Goal: Information Seeking & Learning: Learn about a topic

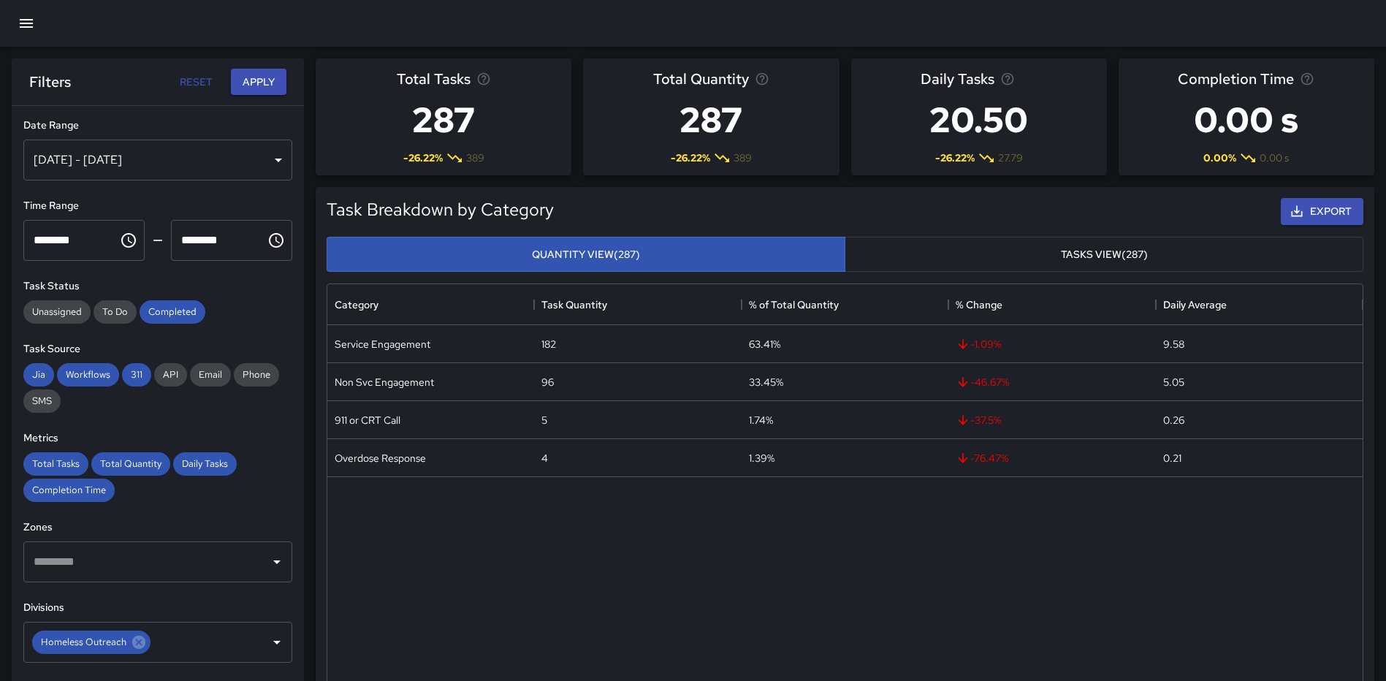
click at [32, 27] on icon "button" at bounding box center [26, 23] width 13 height 9
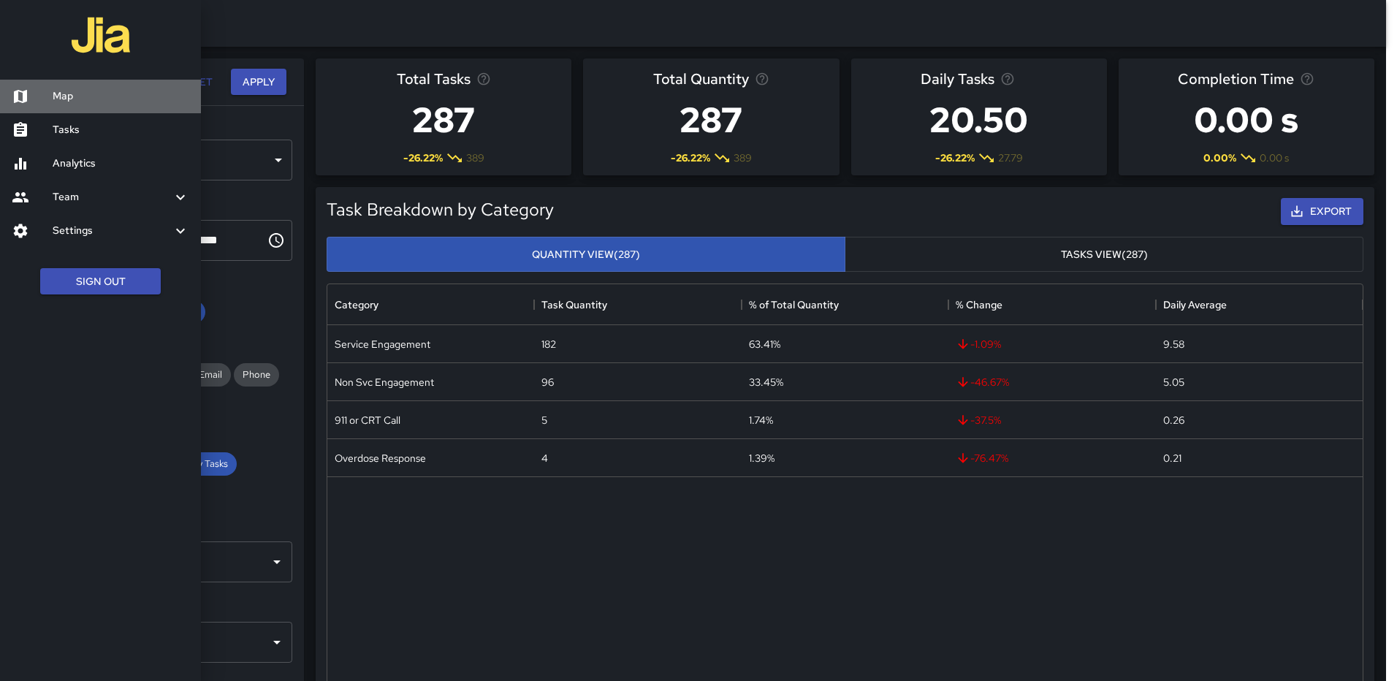
click at [75, 93] on h6 "Map" at bounding box center [121, 96] width 137 height 16
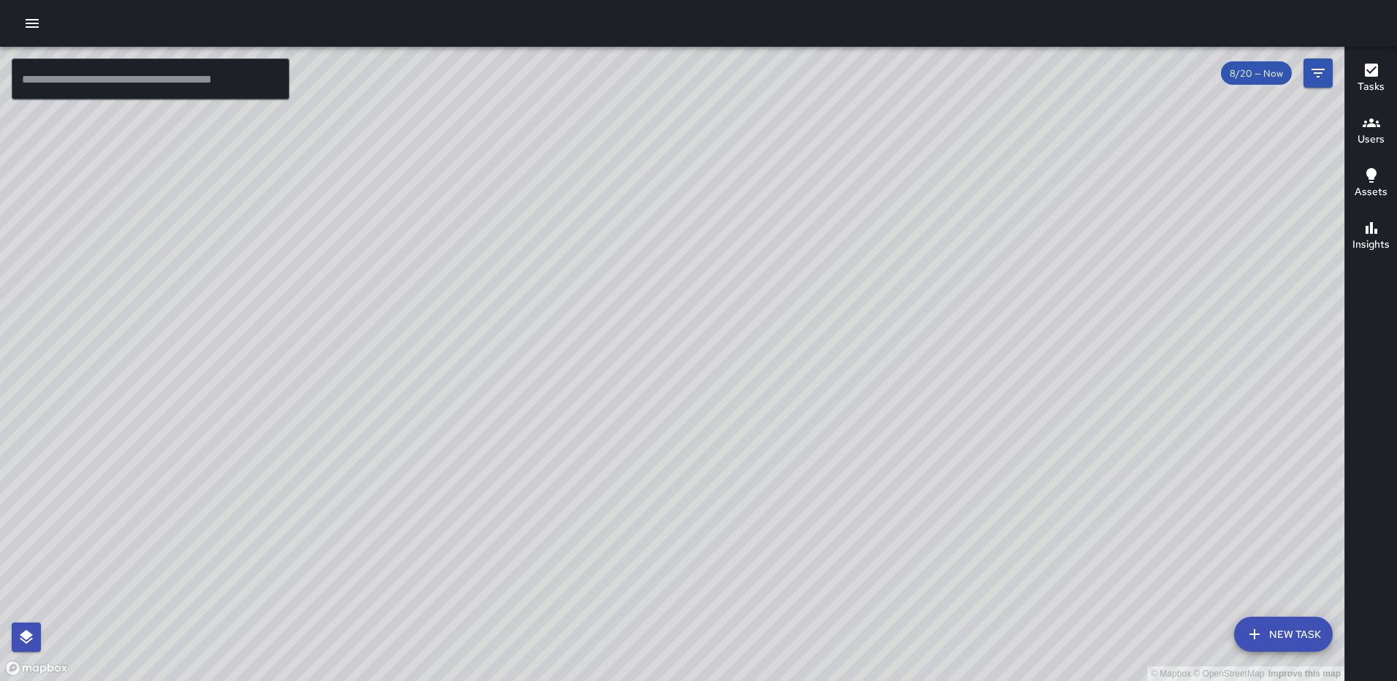
drag, startPoint x: 688, startPoint y: 390, endPoint x: 932, endPoint y: 358, distance: 246.9
click at [937, 356] on div "© Mapbox © OpenStreetMap Improve this map" at bounding box center [672, 364] width 1345 height 634
drag, startPoint x: 858, startPoint y: 388, endPoint x: 916, endPoint y: 439, distance: 77.1
click at [916, 439] on div "© Mapbox © OpenStreetMap Improve this map" at bounding box center [672, 364] width 1345 height 634
click at [35, 27] on icon "button" at bounding box center [32, 23] width 13 height 9
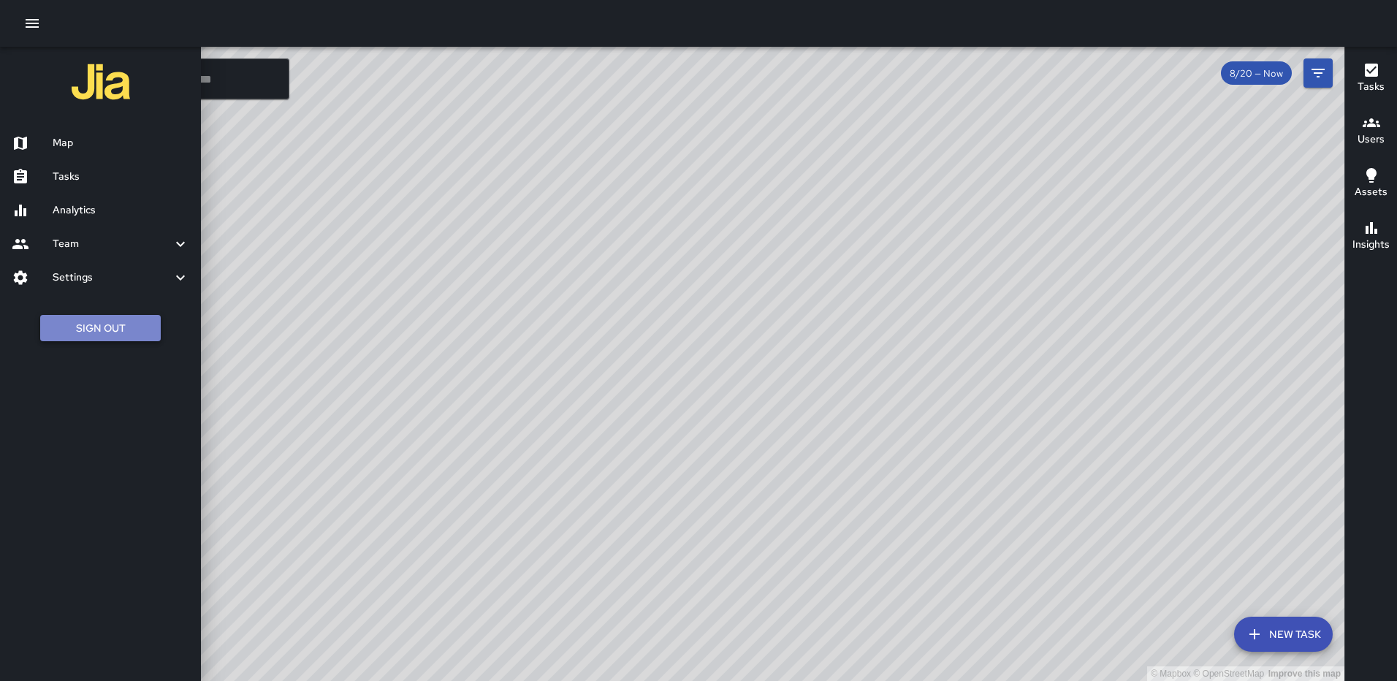
click at [96, 322] on button "Sign Out" at bounding box center [100, 328] width 121 height 27
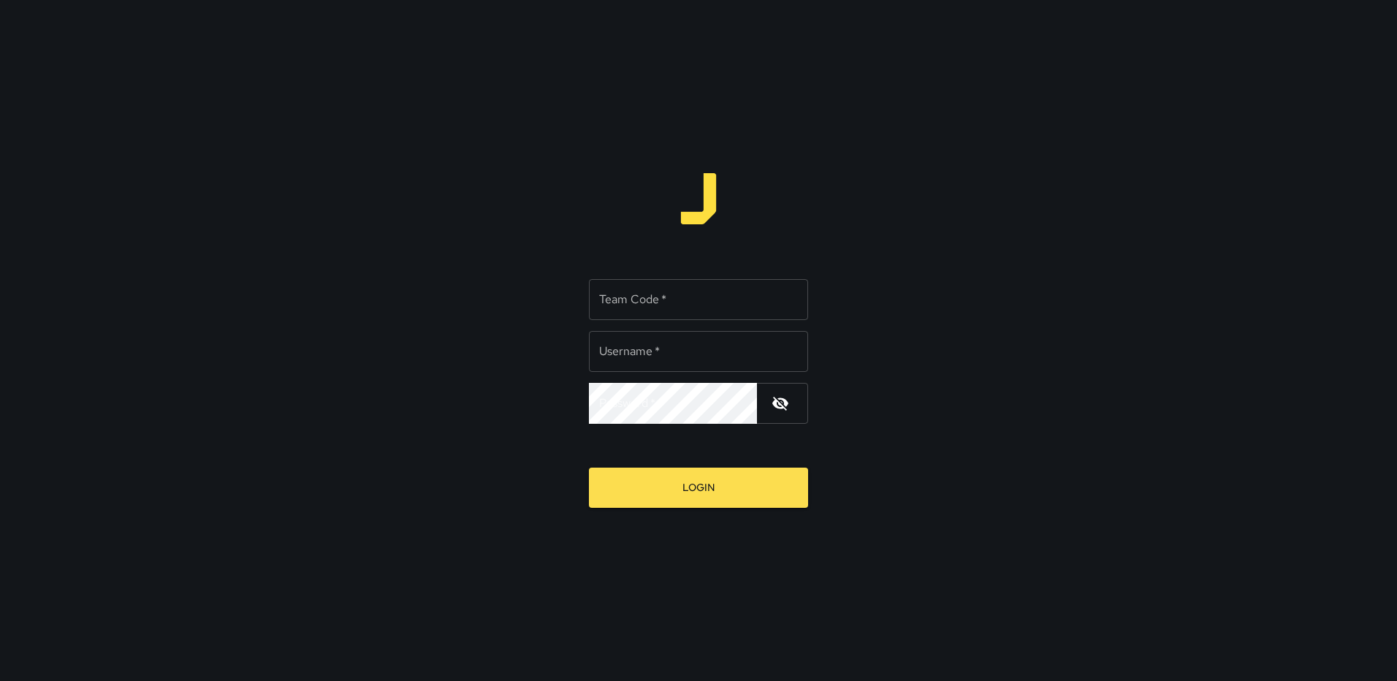
type input "********"
click at [636, 289] on div "Team Code   * Team Code   *" at bounding box center [698, 299] width 219 height 41
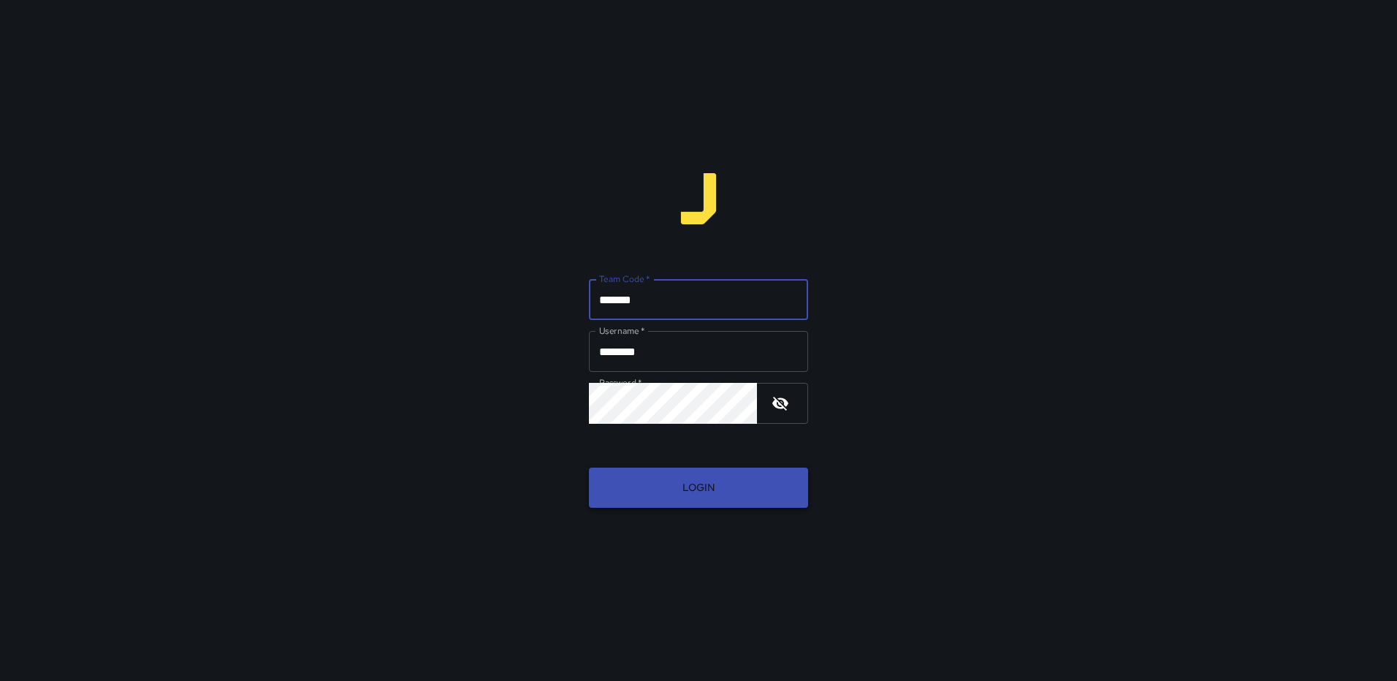
type input "*******"
click at [664, 484] on button "Login" at bounding box center [698, 488] width 219 height 40
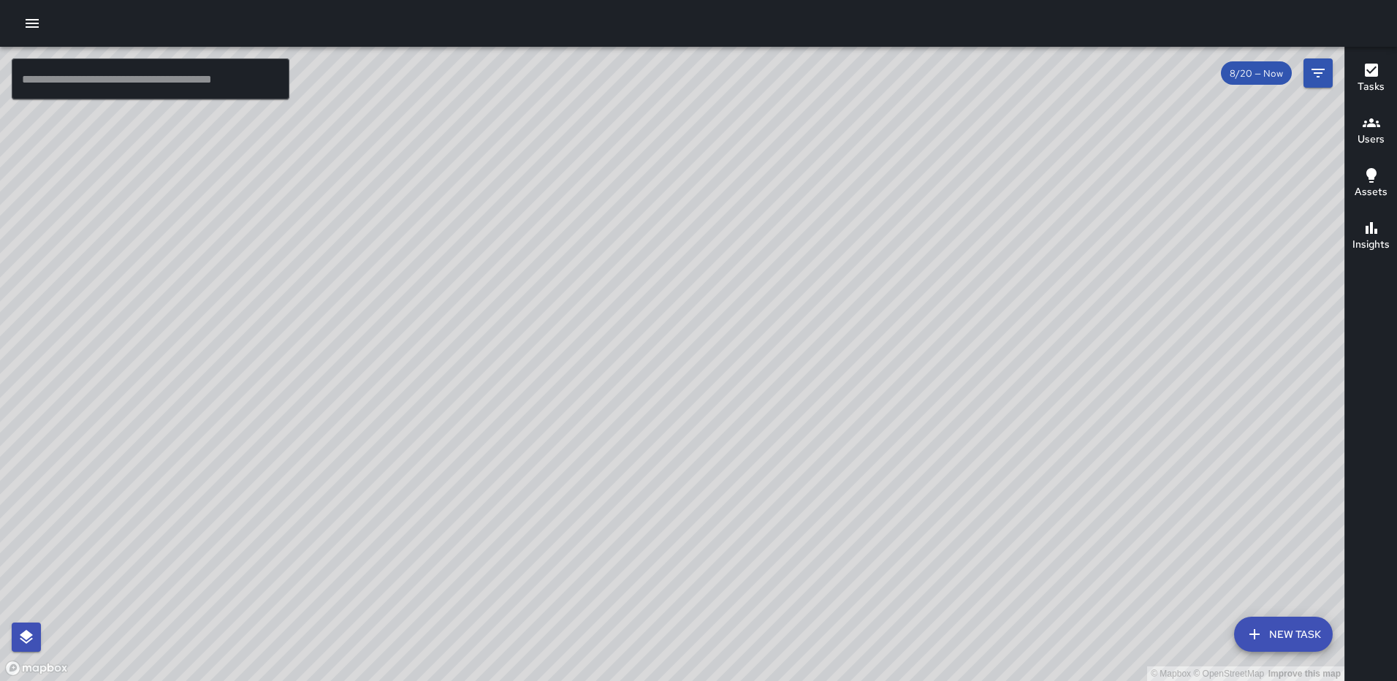
click at [979, 243] on div "© Mapbox © OpenStreetMap Improve this map" at bounding box center [672, 364] width 1345 height 634
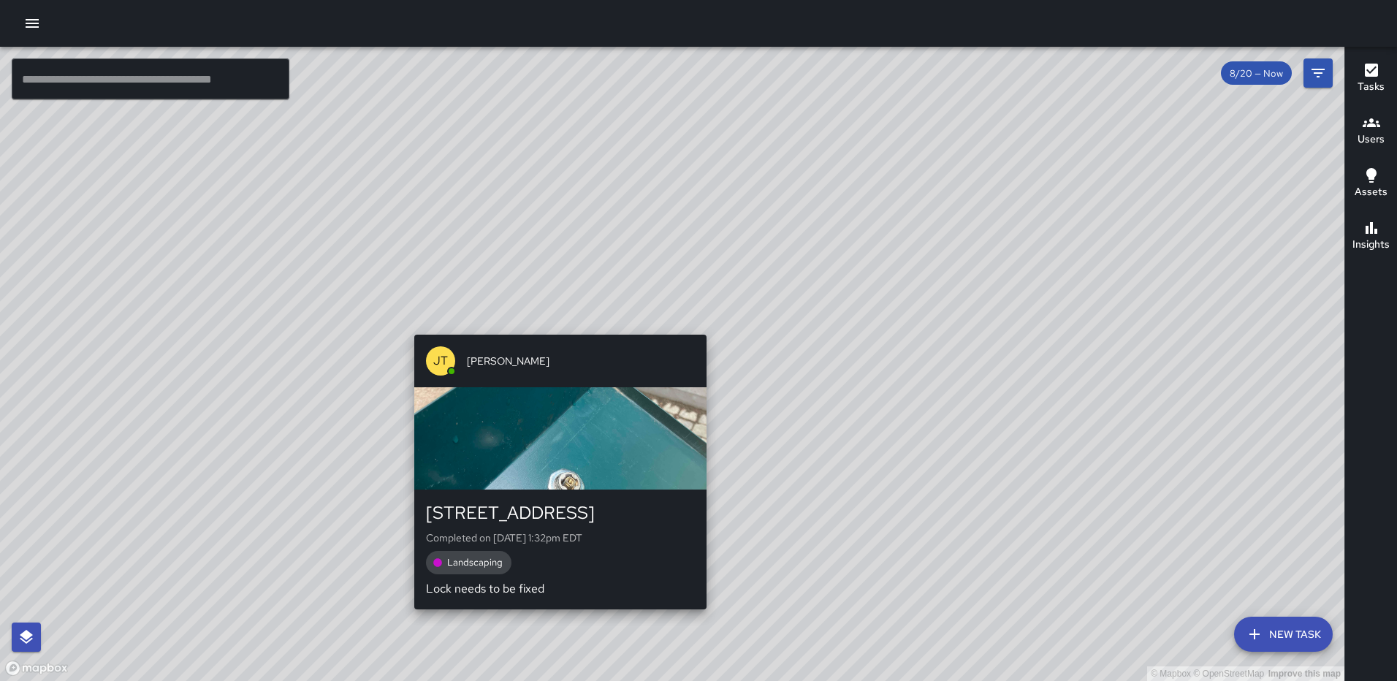
click at [552, 326] on div "© Mapbox © OpenStreetMap Improve this map [PERSON_NAME] [PERSON_NAME] [STREET_A…" at bounding box center [672, 364] width 1345 height 634
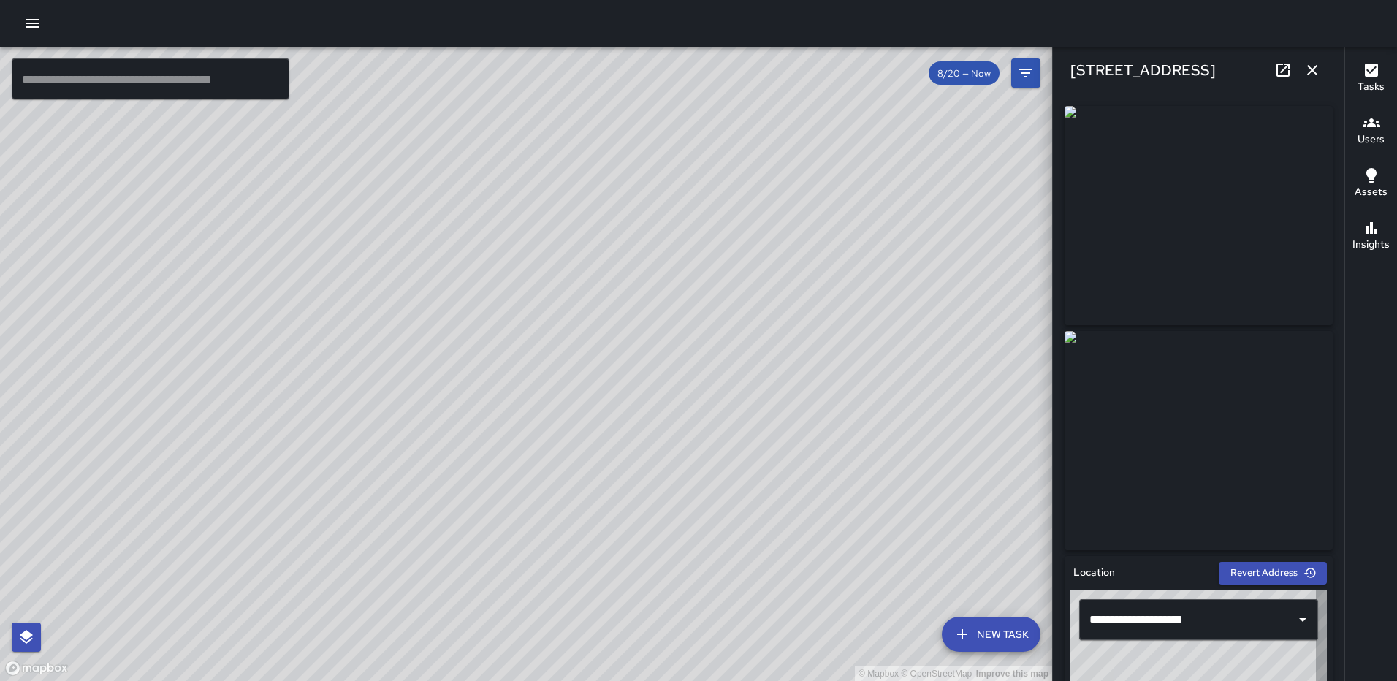
type input "**********"
click at [1318, 68] on icon "button" at bounding box center [1313, 70] width 18 height 18
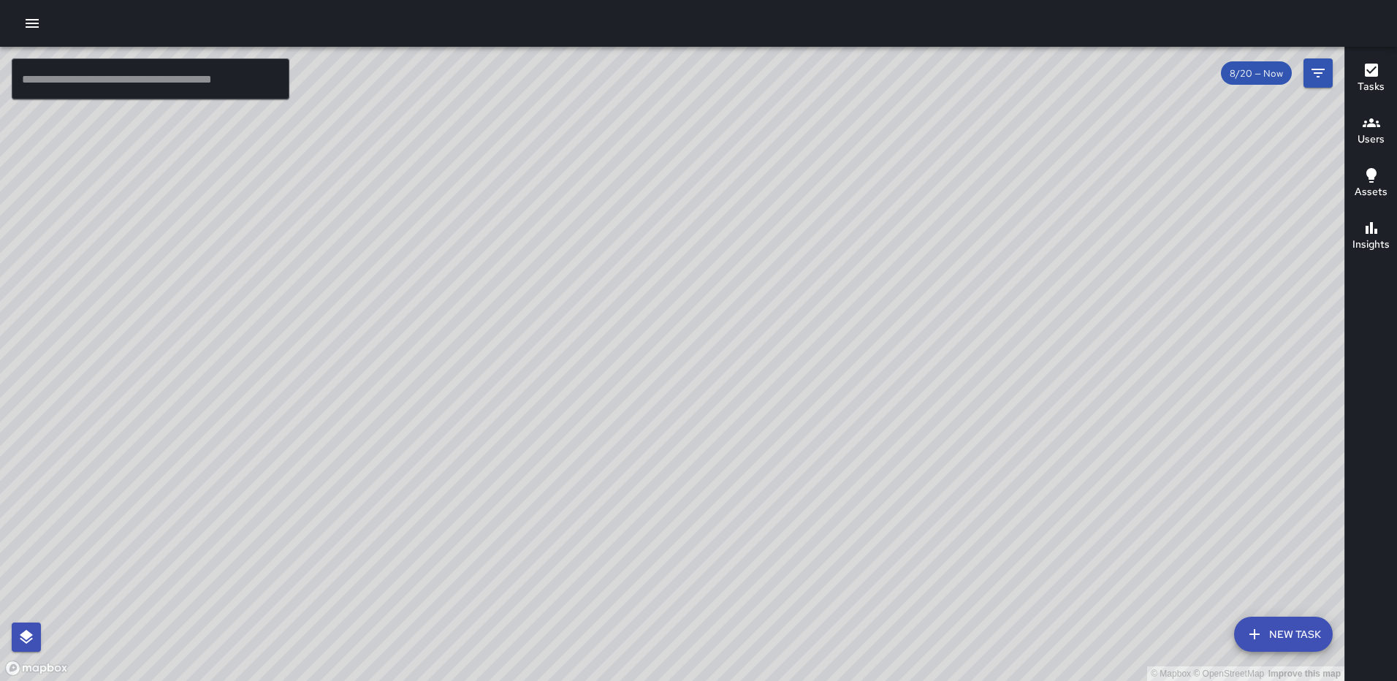
drag, startPoint x: 1142, startPoint y: 385, endPoint x: 882, endPoint y: 353, distance: 262.1
click at [882, 354] on div "© Mapbox © OpenStreetMap Improve this map" at bounding box center [672, 364] width 1345 height 634
drag, startPoint x: 1057, startPoint y: 395, endPoint x: 1041, endPoint y: 411, distance: 23.3
click at [1041, 411] on div "© Mapbox © OpenStreetMap Improve this map" at bounding box center [672, 364] width 1345 height 634
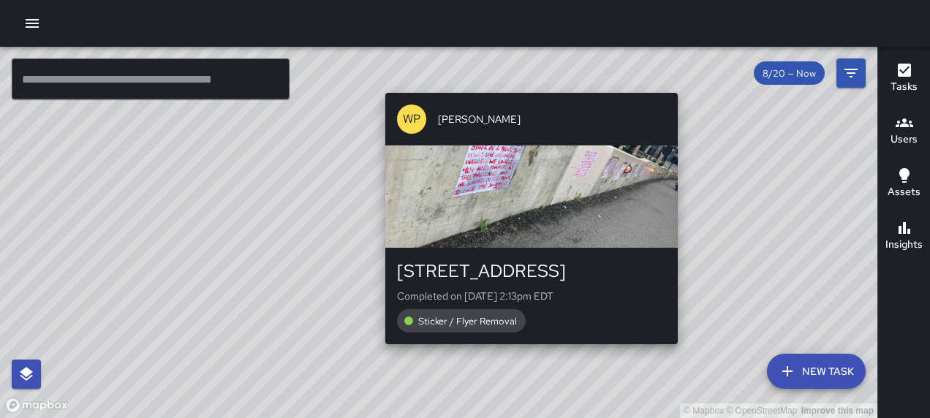
click at [526, 86] on div "© Mapbox © OpenStreetMap Improve this map WP [PERSON_NAME] [STREET_ADDRESS] Com…" at bounding box center [438, 232] width 877 height 371
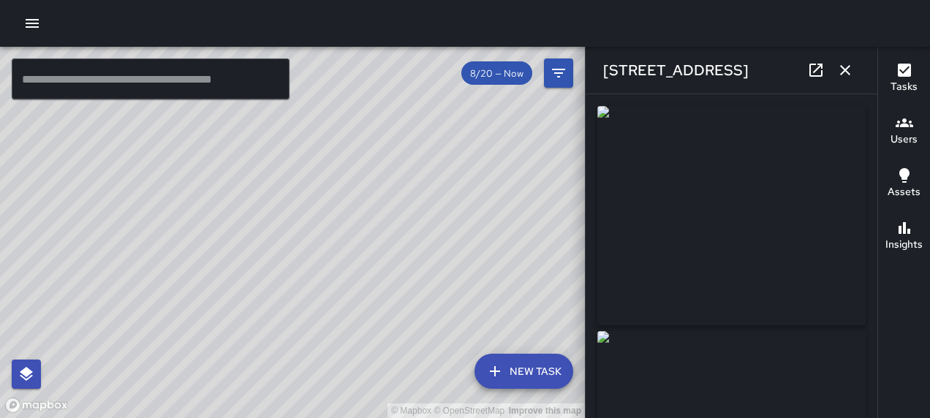
type input "**********"
click at [808, 75] on icon at bounding box center [816, 70] width 18 height 18
click at [851, 69] on icon "button" at bounding box center [845, 70] width 18 height 18
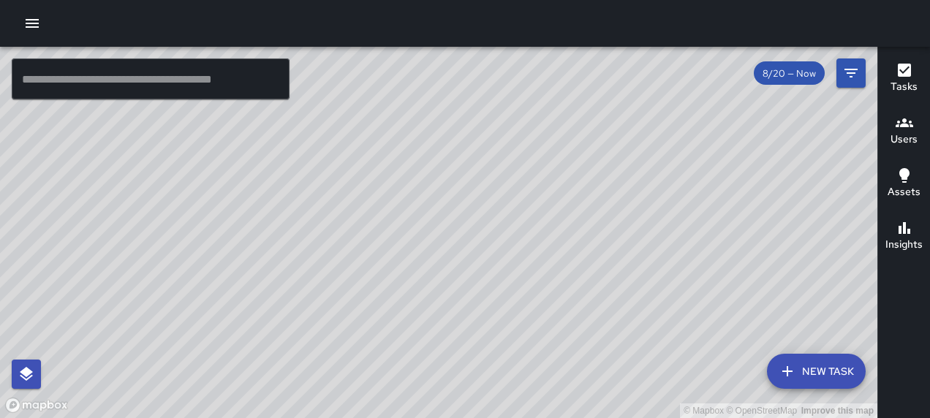
drag, startPoint x: 555, startPoint y: 143, endPoint x: 609, endPoint y: 278, distance: 144.9
click at [609, 278] on div "© Mapbox © OpenStreetMap Improve this map" at bounding box center [438, 232] width 877 height 371
drag, startPoint x: 514, startPoint y: 229, endPoint x: 460, endPoint y: 215, distance: 55.1
click at [460, 215] on div "© Mapbox © OpenStreetMap Improve this map" at bounding box center [438, 232] width 877 height 371
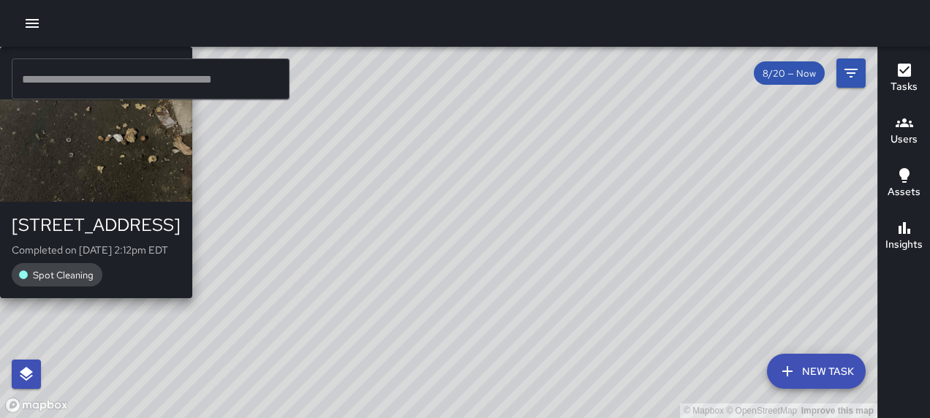
click at [514, 307] on div "© Mapbox © OpenStreetMap Improve this map RM [PERSON_NAME] [STREET_ADDRESS] Com…" at bounding box center [438, 232] width 877 height 371
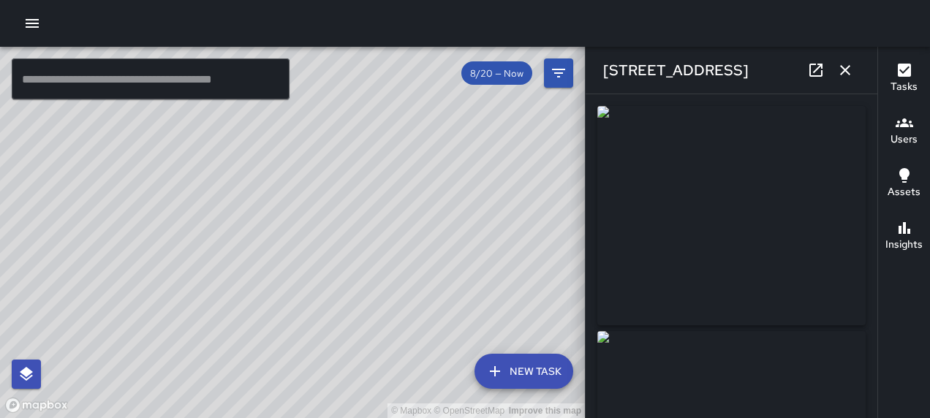
type input "**********"
click at [852, 75] on icon "button" at bounding box center [845, 70] width 18 height 18
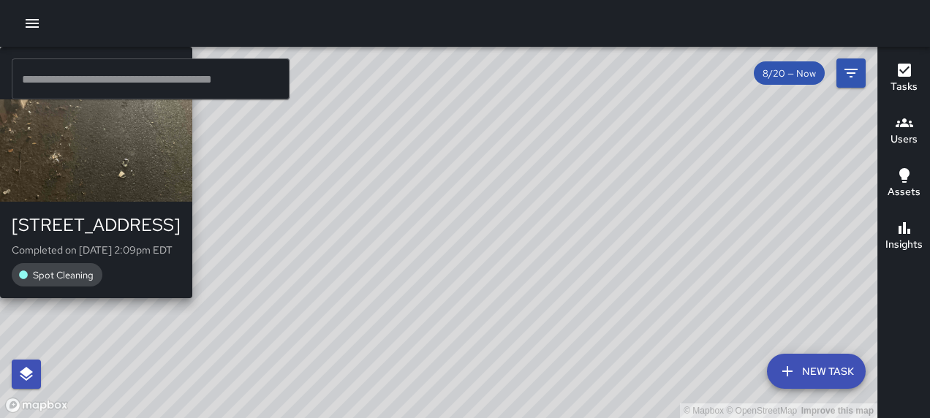
click at [446, 213] on div "© Mapbox © OpenStreetMap Improve this map RM [PERSON_NAME] [STREET_ADDRESS] Com…" at bounding box center [438, 232] width 877 height 371
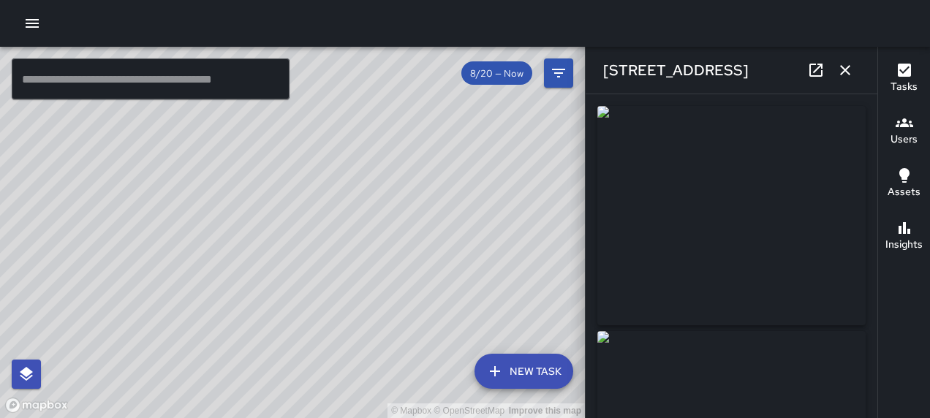
type input "**********"
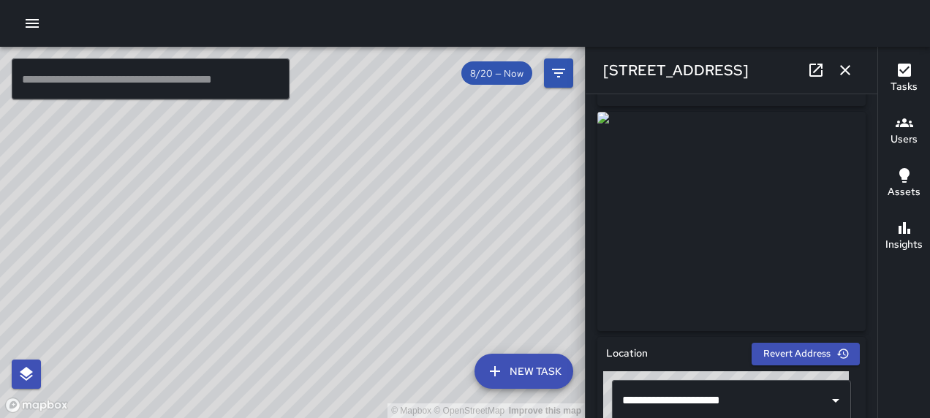
click at [837, 73] on icon "button" at bounding box center [845, 70] width 18 height 18
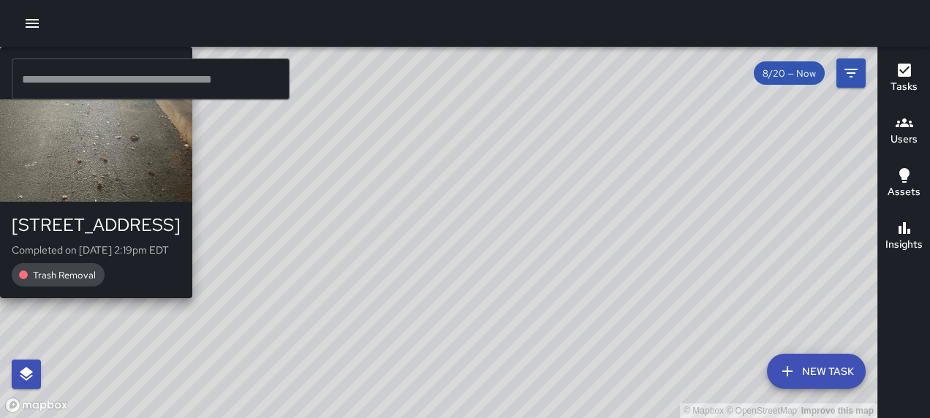
click at [219, 282] on div "© Mapbox © OpenStreetMap Improve this map RM [PERSON_NAME] [STREET_ADDRESS] Com…" at bounding box center [438, 232] width 877 height 371
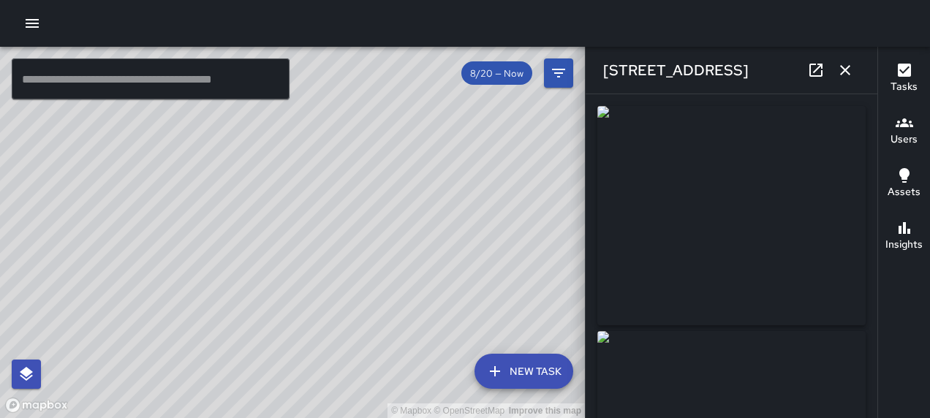
type input "**********"
click at [848, 71] on icon "button" at bounding box center [845, 70] width 18 height 18
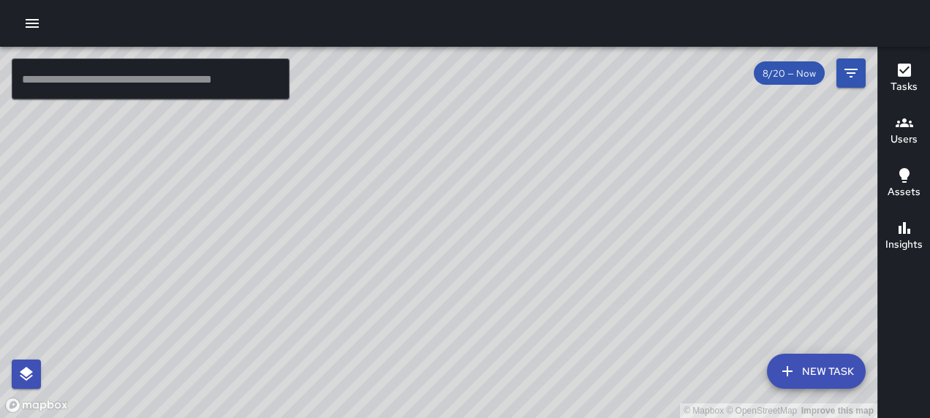
click at [438, 229] on div "© Mapbox © OpenStreetMap Improve this map RM [PERSON_NAME] [STREET_ADDRESS] Com…" at bounding box center [438, 232] width 877 height 371
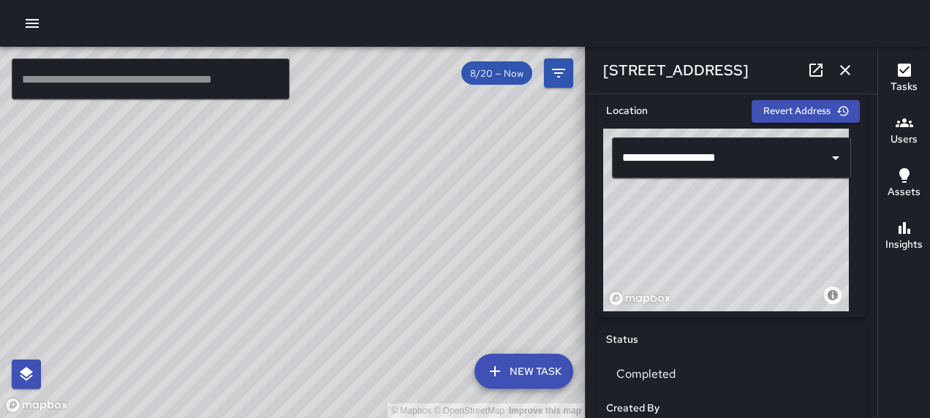
scroll to position [447, 0]
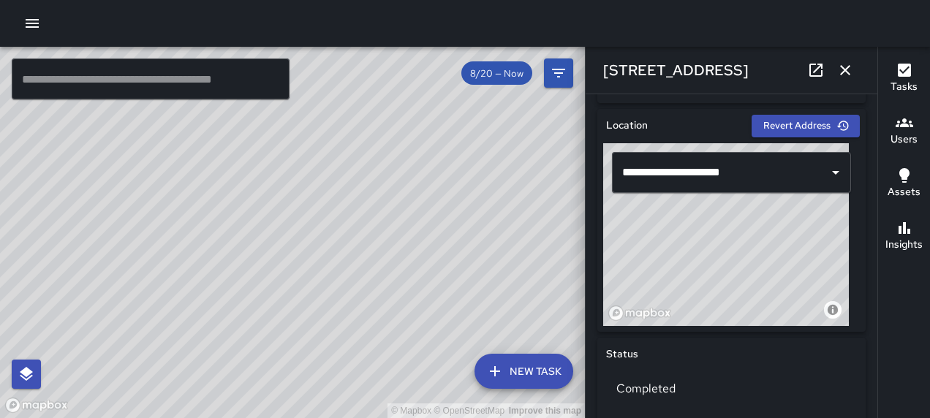
drag, startPoint x: 699, startPoint y: 256, endPoint x: 575, endPoint y: 321, distance: 139.2
click at [575, 321] on div "© Mapbox © OpenStreetMap Improve this map ​ New Task 8/20 — Now Map Layers Task…" at bounding box center [465, 232] width 930 height 371
drag, startPoint x: 715, startPoint y: 245, endPoint x: 680, endPoint y: 244, distance: 35.1
click at [680, 244] on div "© Mapbox © OpenStreetMap Improve this map" at bounding box center [726, 234] width 246 height 183
type input "**********"
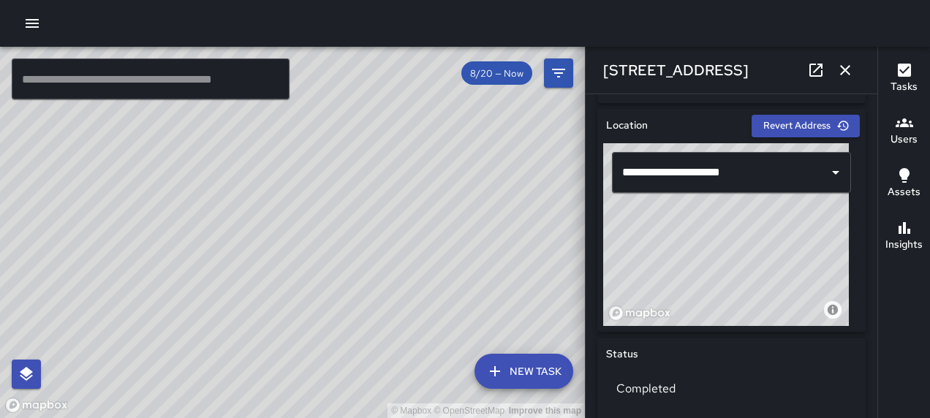
click at [845, 72] on icon "button" at bounding box center [845, 70] width 18 height 18
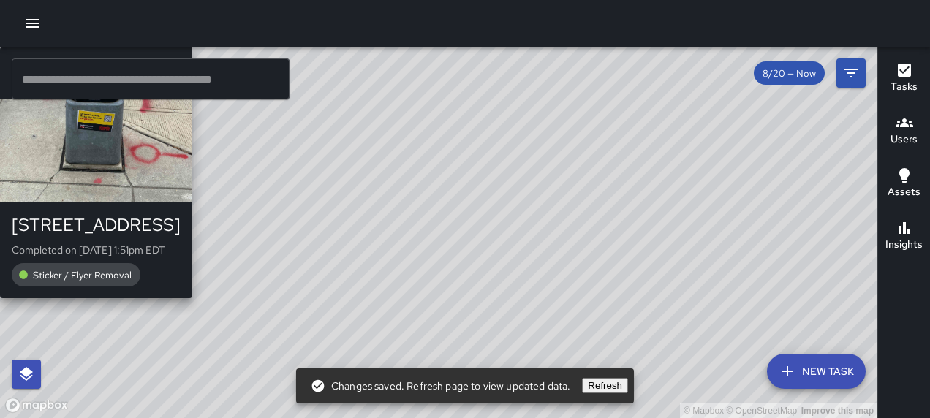
click at [487, 186] on div "© Mapbox © OpenStreetMap Improve this map RM [PERSON_NAME] [STREET_ADDRESS] Com…" at bounding box center [438, 232] width 877 height 371
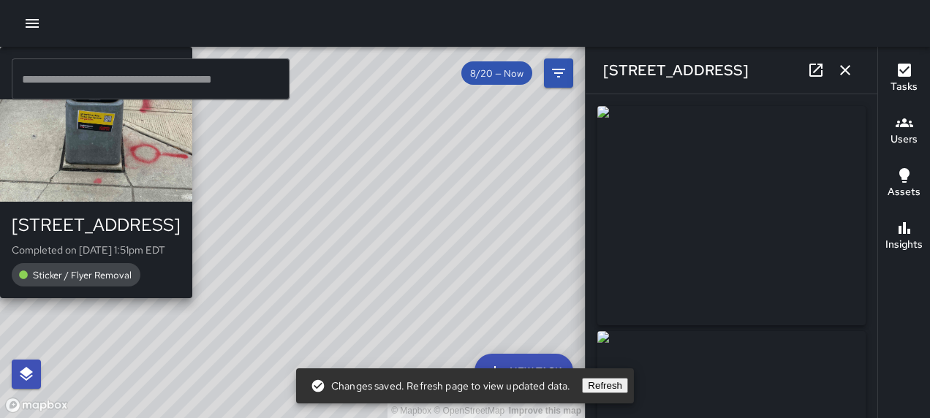
type input "**********"
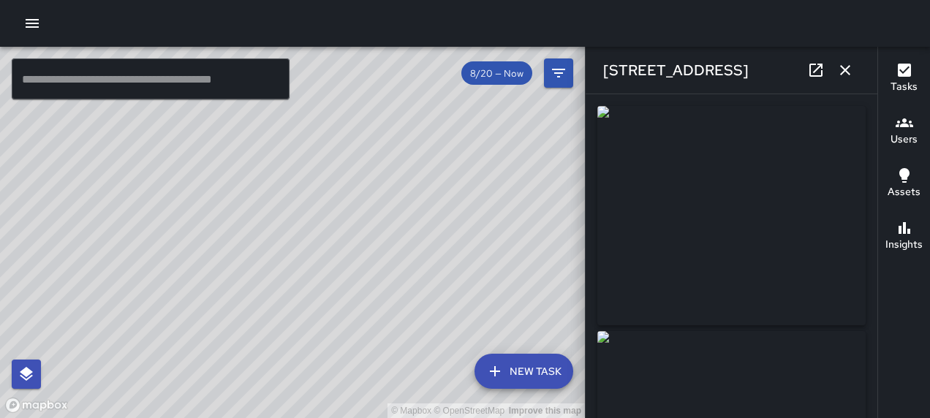
click at [837, 72] on icon "button" at bounding box center [845, 70] width 18 height 18
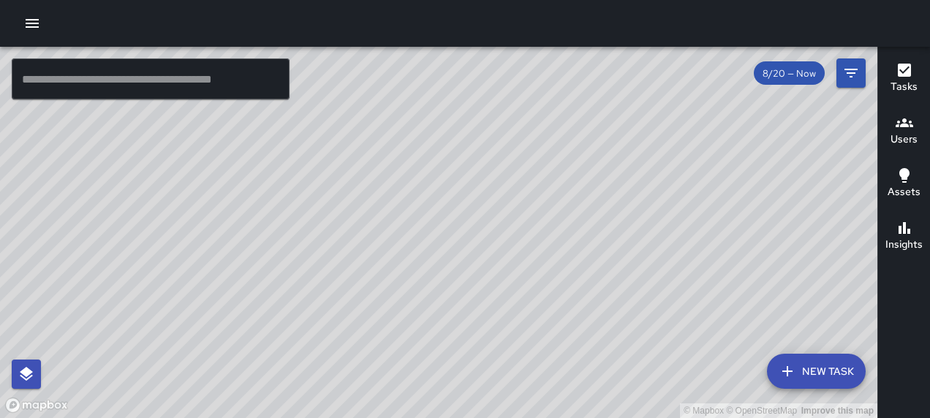
drag, startPoint x: 720, startPoint y: 140, endPoint x: 643, endPoint y: 267, distance: 147.9
click at [643, 267] on div "© Mapbox © OpenStreetMap Improve this map" at bounding box center [438, 232] width 877 height 371
drag, startPoint x: 577, startPoint y: 235, endPoint x: 532, endPoint y: 300, distance: 78.7
click at [532, 300] on div "© Mapbox © OpenStreetMap Improve this map" at bounding box center [438, 232] width 877 height 371
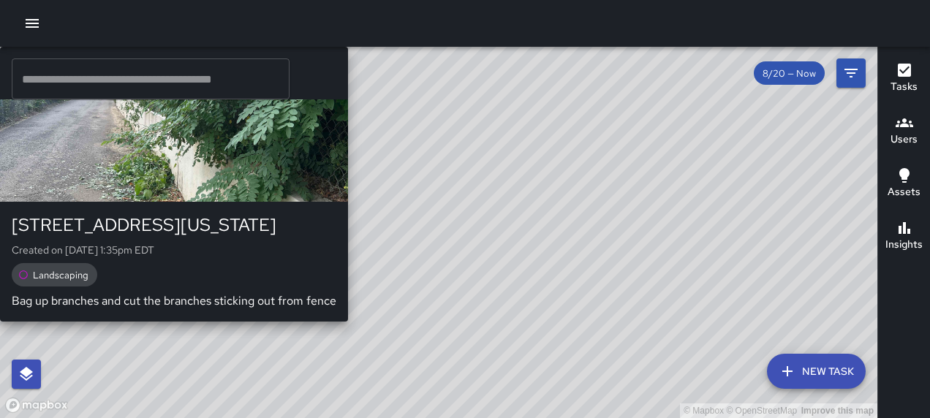
click at [609, 161] on div "© Mapbox © OpenStreetMap Improve this map [PERSON_NAME] [PERSON_NAME] [STREET_A…" at bounding box center [438, 232] width 877 height 371
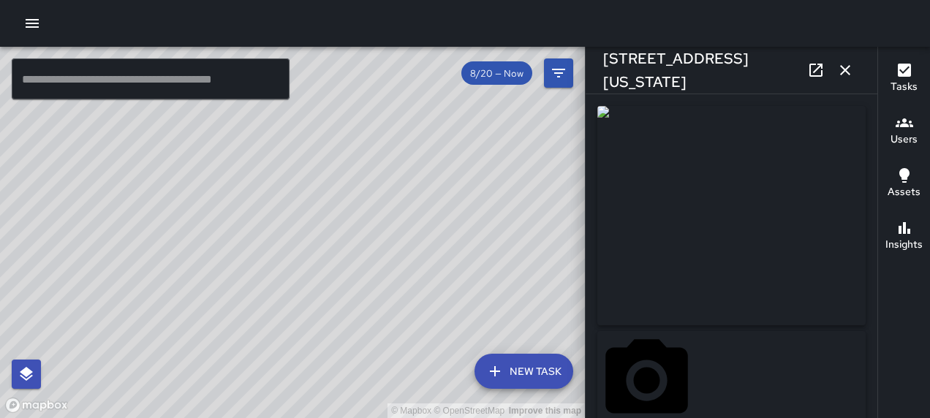
type input "**********"
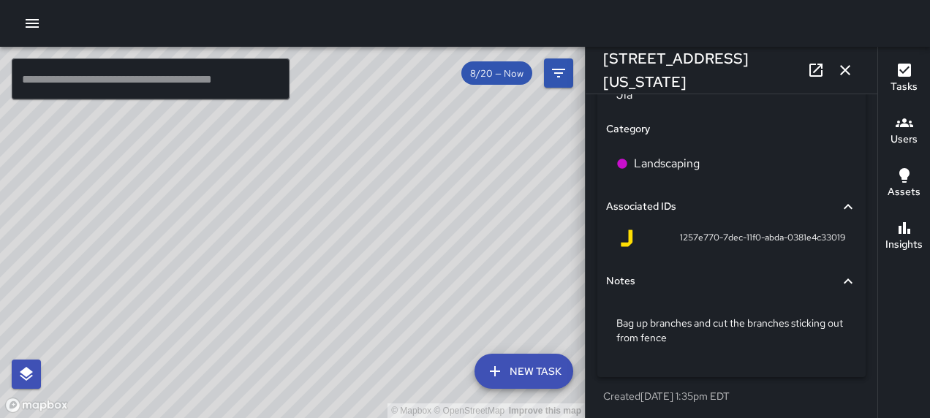
scroll to position [1018, 0]
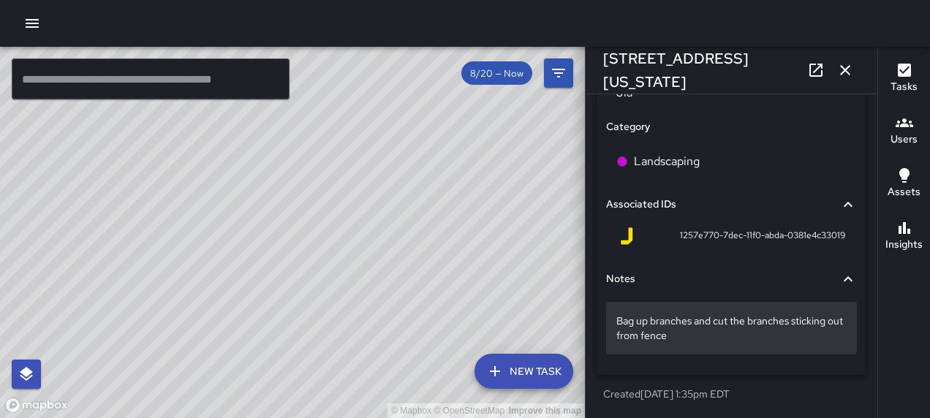
click at [728, 318] on p "Bag up branches and cut the branches sticking out from fence" at bounding box center [731, 327] width 230 height 29
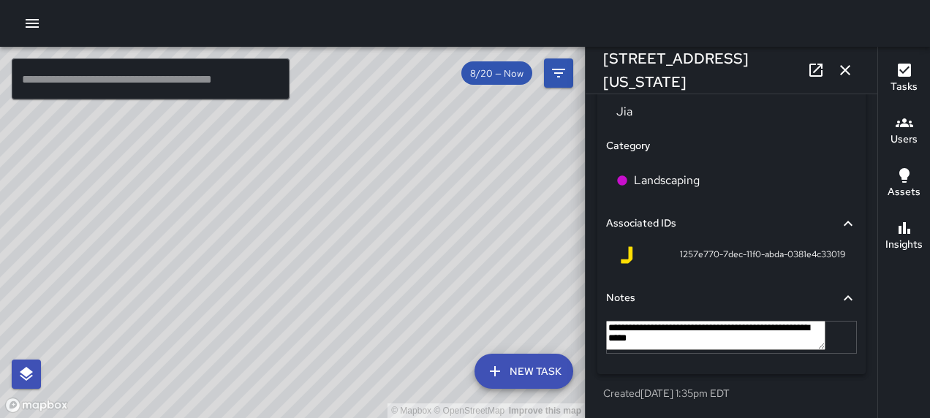
click at [728, 321] on textarea "**********" at bounding box center [715, 335] width 219 height 29
type textarea "**********"
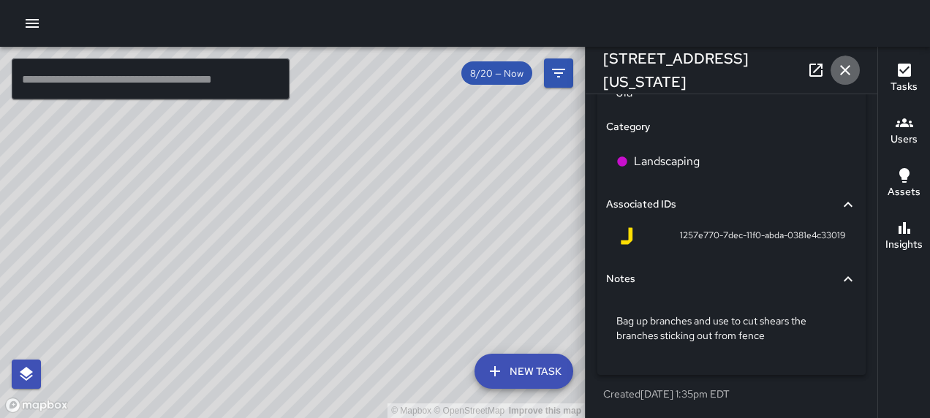
click at [843, 72] on icon "button" at bounding box center [845, 70] width 10 height 10
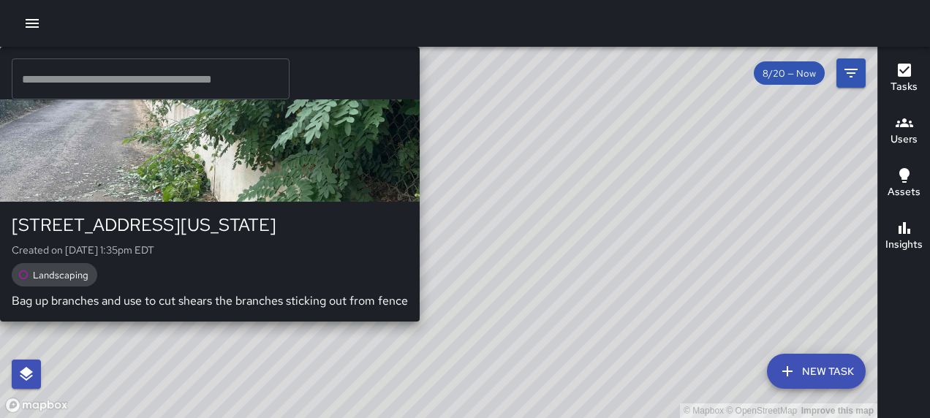
click at [465, 225] on div "© Mapbox © OpenStreetMap Improve this map [PERSON_NAME] [PERSON_NAME] [STREET_A…" at bounding box center [438, 232] width 877 height 371
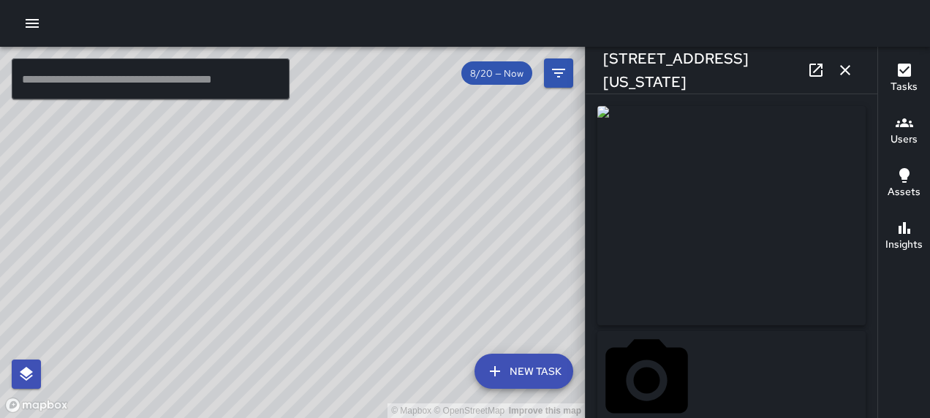
type input "**********"
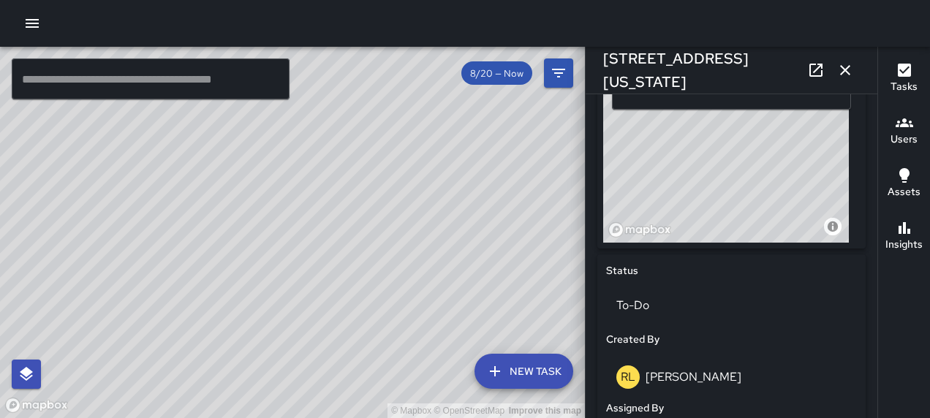
scroll to position [427, 0]
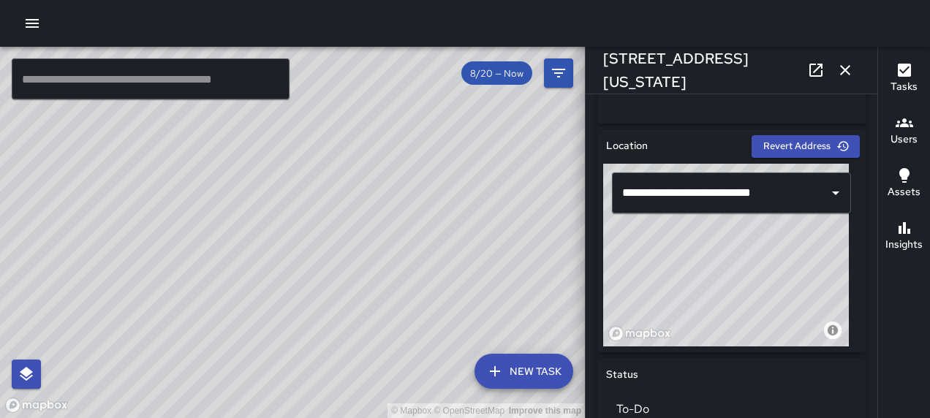
drag, startPoint x: 747, startPoint y: 254, endPoint x: 782, endPoint y: 278, distance: 42.2
click at [782, 278] on div "© Mapbox © OpenStreetMap Improve this map" at bounding box center [726, 255] width 246 height 183
click at [838, 75] on icon "button" at bounding box center [845, 70] width 18 height 18
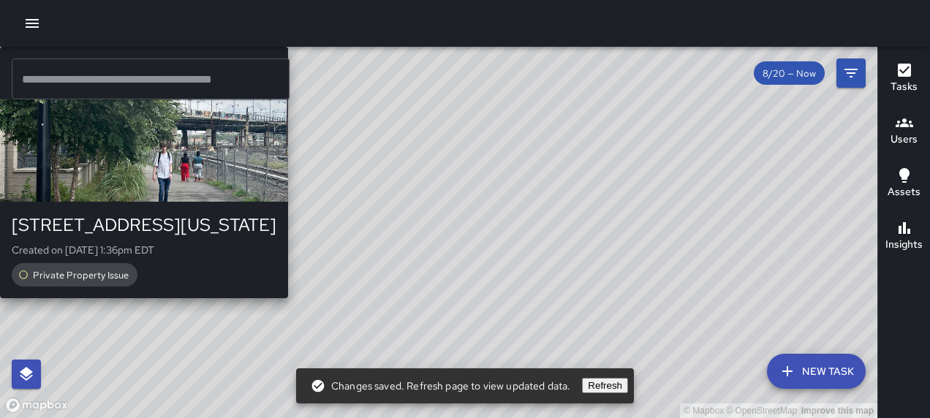
click at [514, 268] on div "© Mapbox © OpenStreetMap Improve this map [PERSON_NAME][GEOGRAPHIC_DATA][STREET…" at bounding box center [438, 232] width 877 height 371
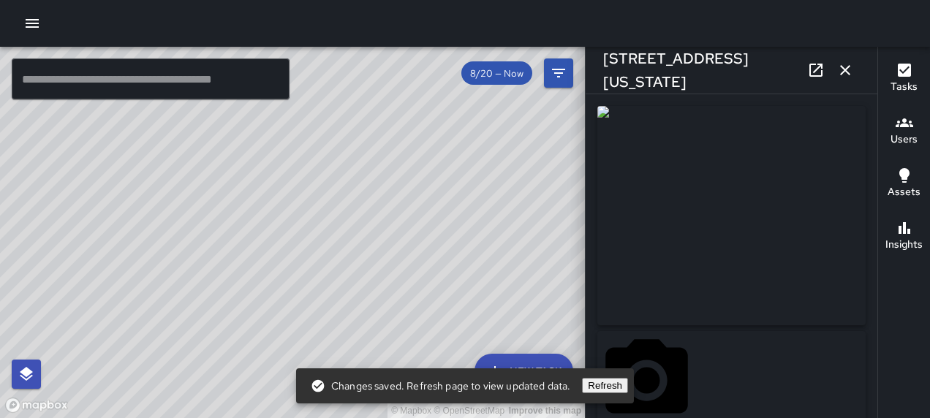
type input "**********"
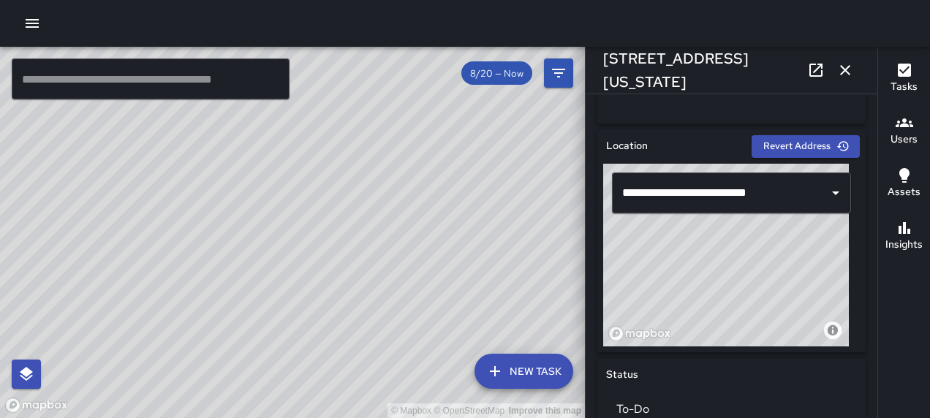
scroll to position [422, 0]
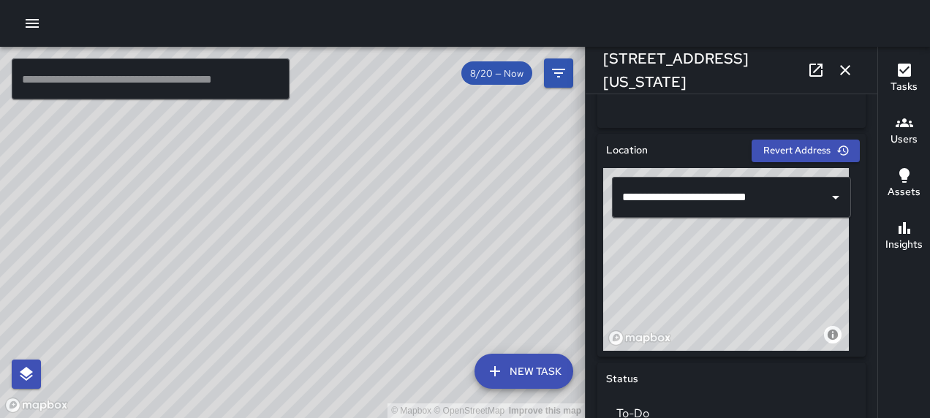
drag, startPoint x: 734, startPoint y: 269, endPoint x: 747, endPoint y: 272, distance: 13.5
click at [747, 272] on div "© Mapbox © OpenStreetMap Improve this map" at bounding box center [726, 259] width 246 height 183
click at [842, 64] on icon "button" at bounding box center [845, 70] width 18 height 18
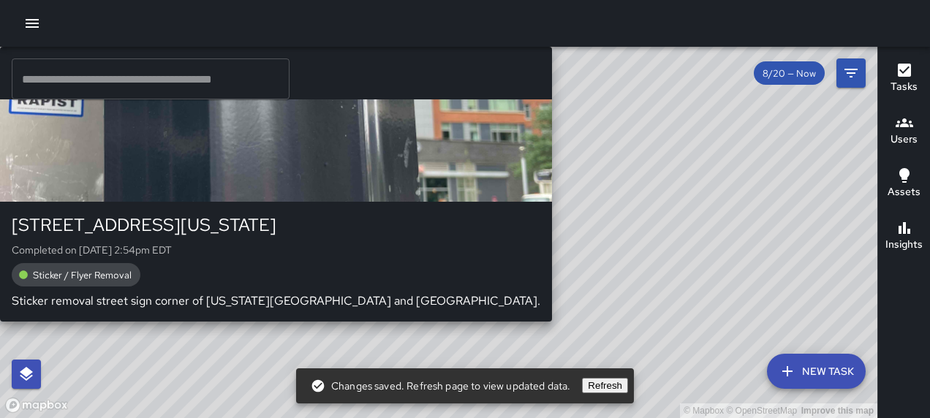
click at [313, 238] on div "© Mapbox © OpenStreetMap Improve this map RB [PERSON_NAME][GEOGRAPHIC_DATA] [ST…" at bounding box center [438, 232] width 877 height 371
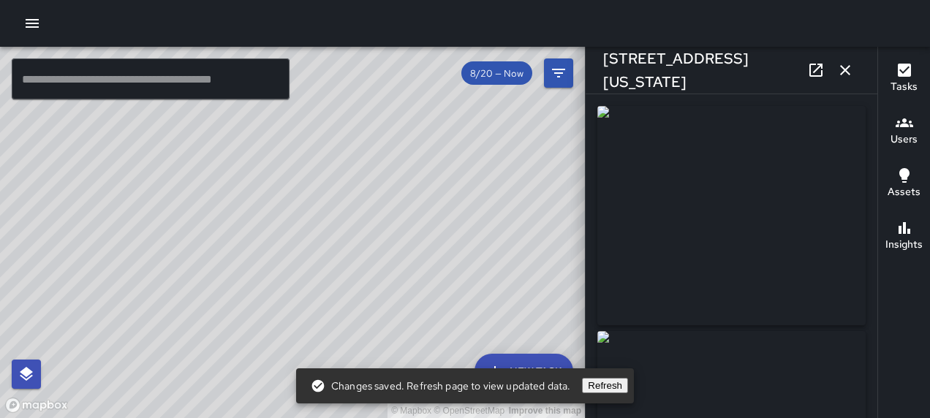
type input "**********"
click at [839, 69] on icon "button" at bounding box center [845, 70] width 18 height 18
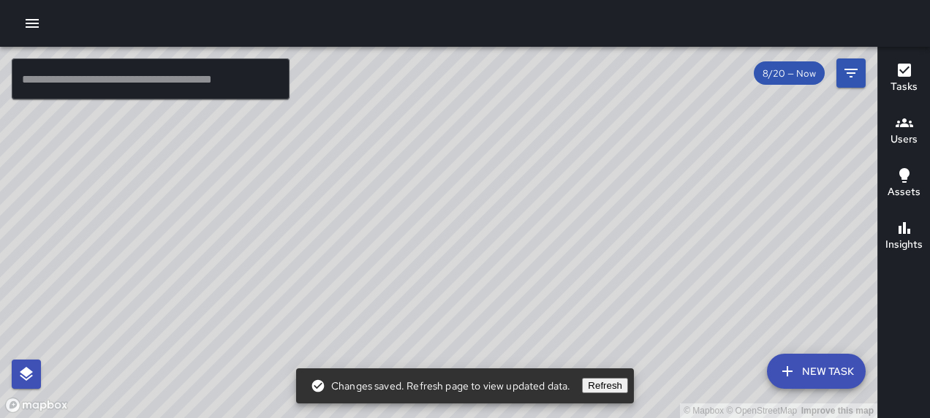
click at [908, 239] on h6 "Insights" at bounding box center [903, 245] width 37 height 16
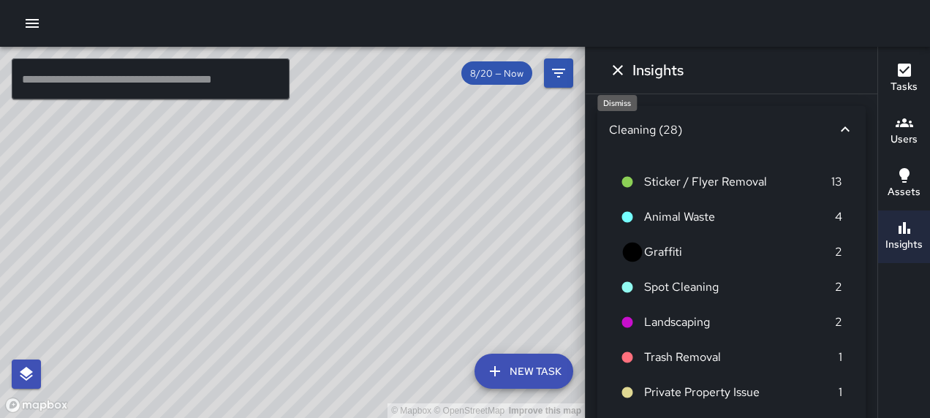
drag, startPoint x: 626, startPoint y: 68, endPoint x: 678, endPoint y: 65, distance: 52.7
click at [626, 67] on button "Dismiss" at bounding box center [617, 70] width 29 height 29
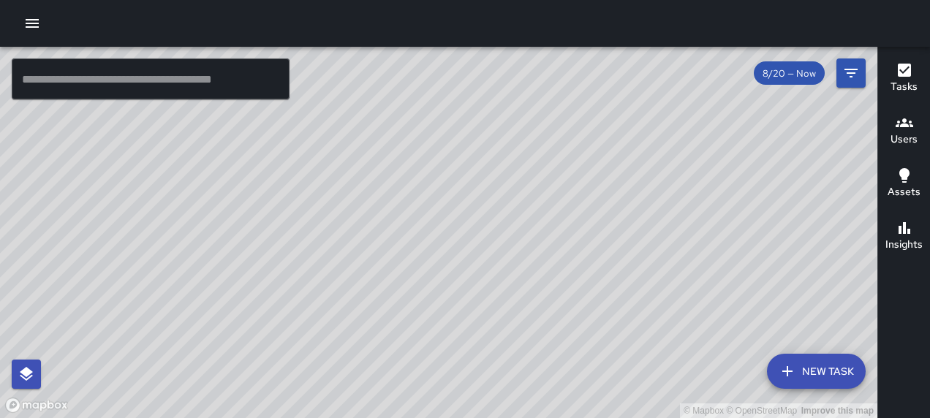
drag, startPoint x: 647, startPoint y: 303, endPoint x: 666, endPoint y: 209, distance: 95.4
click at [666, 209] on div "© Mapbox © OpenStreetMap Improve this map" at bounding box center [438, 232] width 877 height 371
drag, startPoint x: 533, startPoint y: 134, endPoint x: 517, endPoint y: 290, distance: 156.5
click at [517, 289] on div "© Mapbox © OpenStreetMap Improve this map" at bounding box center [438, 232] width 877 height 371
drag, startPoint x: 582, startPoint y: 137, endPoint x: 547, endPoint y: 294, distance: 161.0
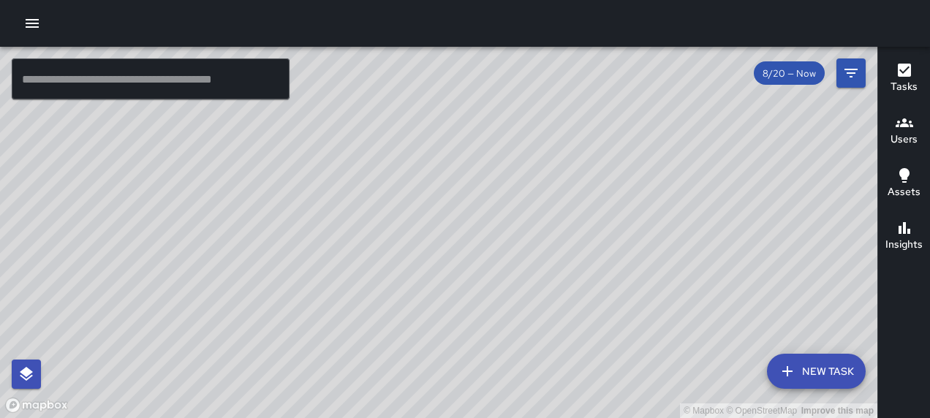
click at [547, 294] on div "© Mapbox © OpenStreetMap Improve this map" at bounding box center [438, 232] width 877 height 371
drag, startPoint x: 584, startPoint y: 156, endPoint x: 681, endPoint y: -58, distance: 235.8
click at [681, 0] on html "© Mapbox © OpenStreetMap Improve this map ​ New Task 8/20 — Now Map Layers Task…" at bounding box center [465, 209] width 930 height 418
drag, startPoint x: 539, startPoint y: 212, endPoint x: 577, endPoint y: 45, distance: 171.1
click at [577, 45] on div "© Mapbox © OpenStreetMap Improve this map ​ New Task 8/20 — Now Map Layers Task…" at bounding box center [465, 209] width 930 height 418
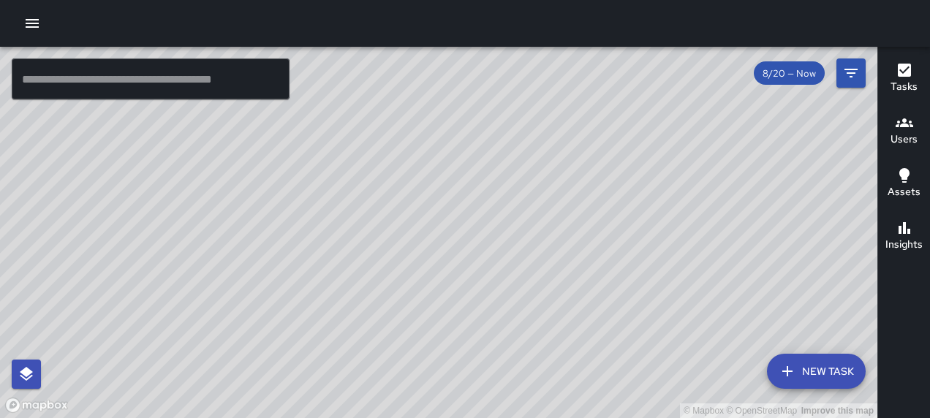
drag, startPoint x: 502, startPoint y: 229, endPoint x: 495, endPoint y: 118, distance: 111.3
click at [495, 118] on div "© Mapbox © OpenStreetMap Improve this map" at bounding box center [438, 232] width 877 height 371
drag, startPoint x: 586, startPoint y: 285, endPoint x: 533, endPoint y: 83, distance: 208.6
click at [533, 83] on div "© Mapbox © OpenStreetMap Improve this map" at bounding box center [438, 232] width 877 height 371
click at [584, 172] on div "© Mapbox © OpenStreetMap Improve this map" at bounding box center [438, 232] width 877 height 371
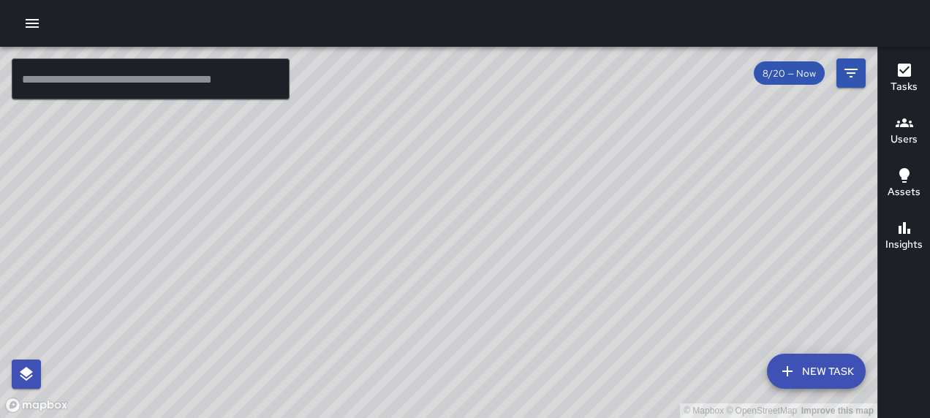
click at [588, 149] on div "© Mapbox © OpenStreetMap Improve this map RB [PERSON_NAME][GEOGRAPHIC_DATA][STR…" at bounding box center [438, 232] width 877 height 371
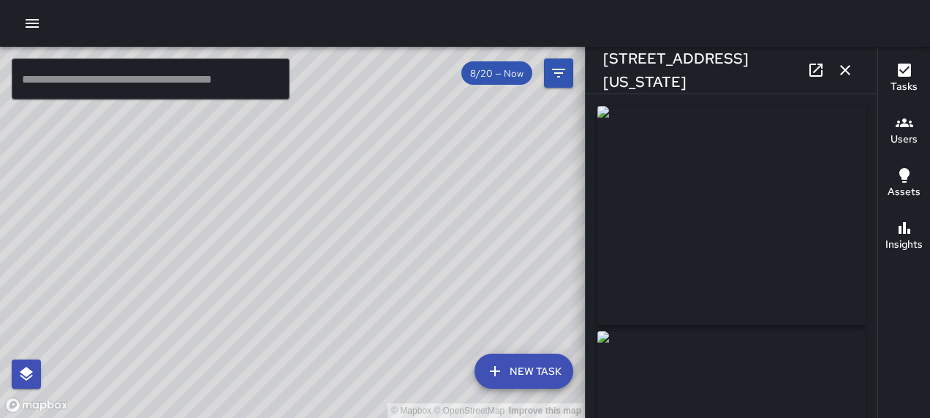
type input "**********"
click at [853, 72] on icon "button" at bounding box center [845, 70] width 18 height 18
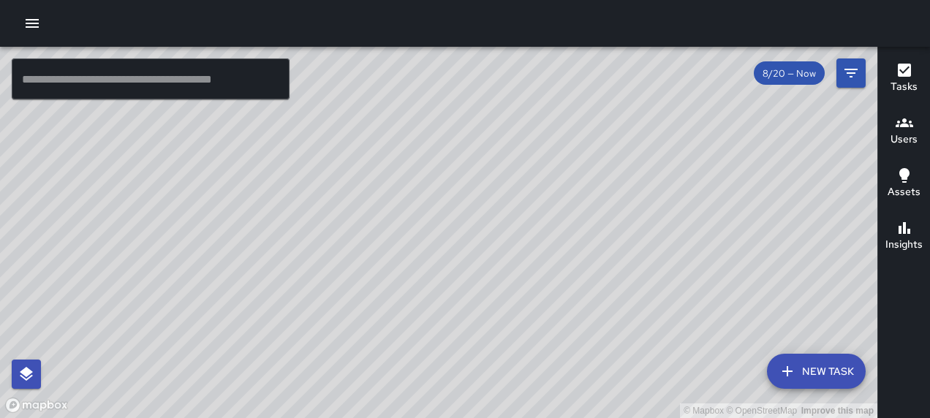
click at [385, 107] on div "© Mapbox © OpenStreetMap Improve this map RB [PERSON_NAME][GEOGRAPHIC_DATA] [ST…" at bounding box center [438, 232] width 877 height 371
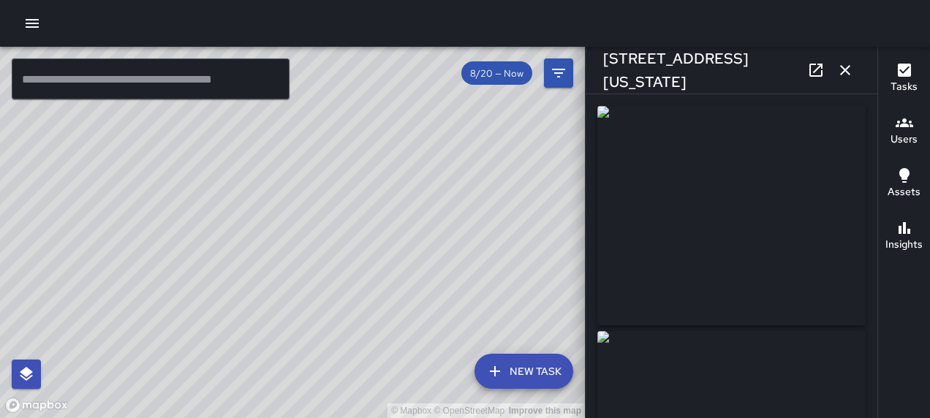
type input "**********"
click at [843, 69] on icon "button" at bounding box center [845, 70] width 10 height 10
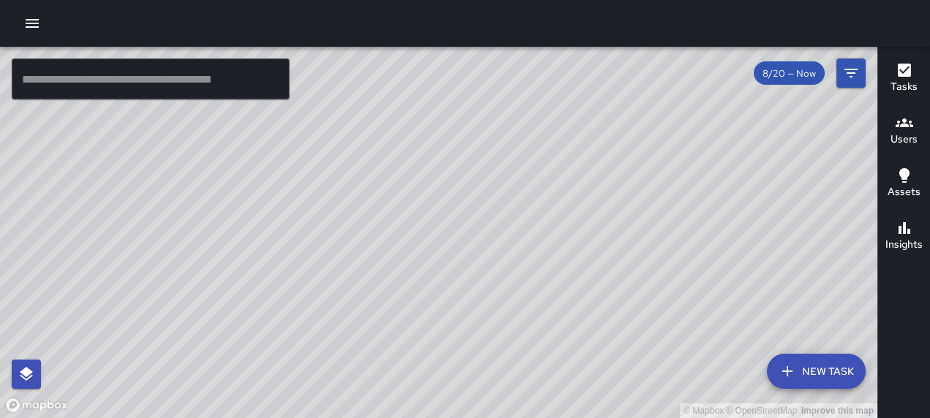
drag, startPoint x: 486, startPoint y: 289, endPoint x: 554, endPoint y: 161, distance: 144.8
click at [554, 161] on div "© Mapbox © OpenStreetMap Improve this map" at bounding box center [438, 232] width 877 height 371
click at [911, 76] on icon "button" at bounding box center [904, 70] width 18 height 18
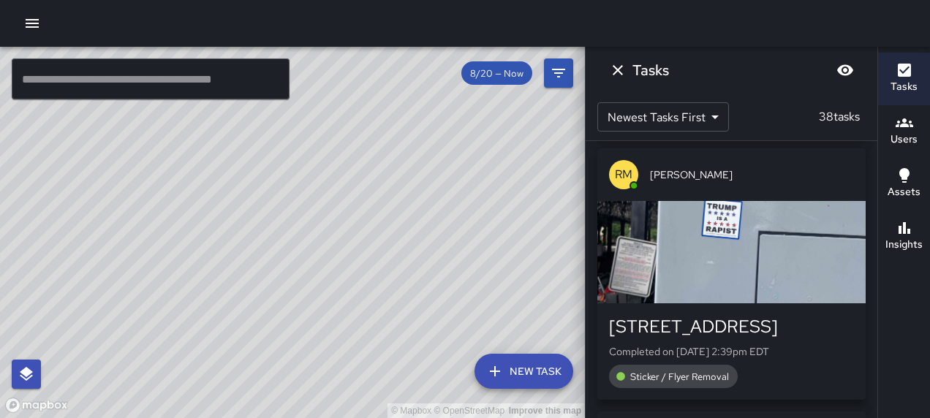
scroll to position [848, 0]
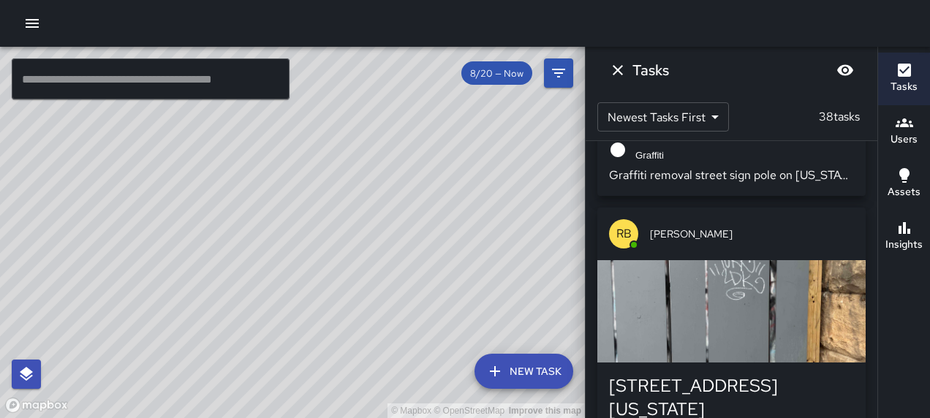
click at [735, 294] on div "button" at bounding box center [731, 311] width 268 height 102
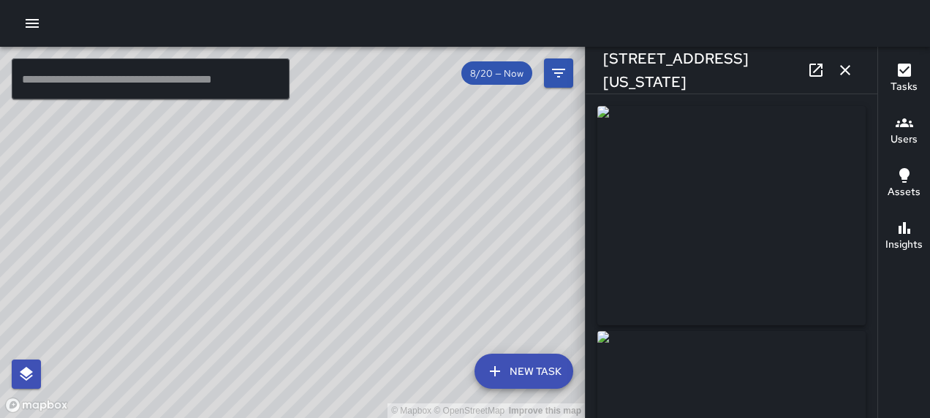
type input "**********"
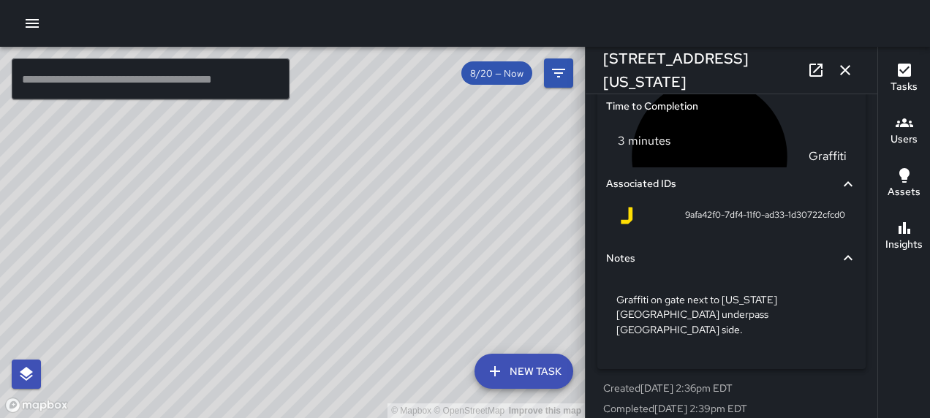
scroll to position [815, 0]
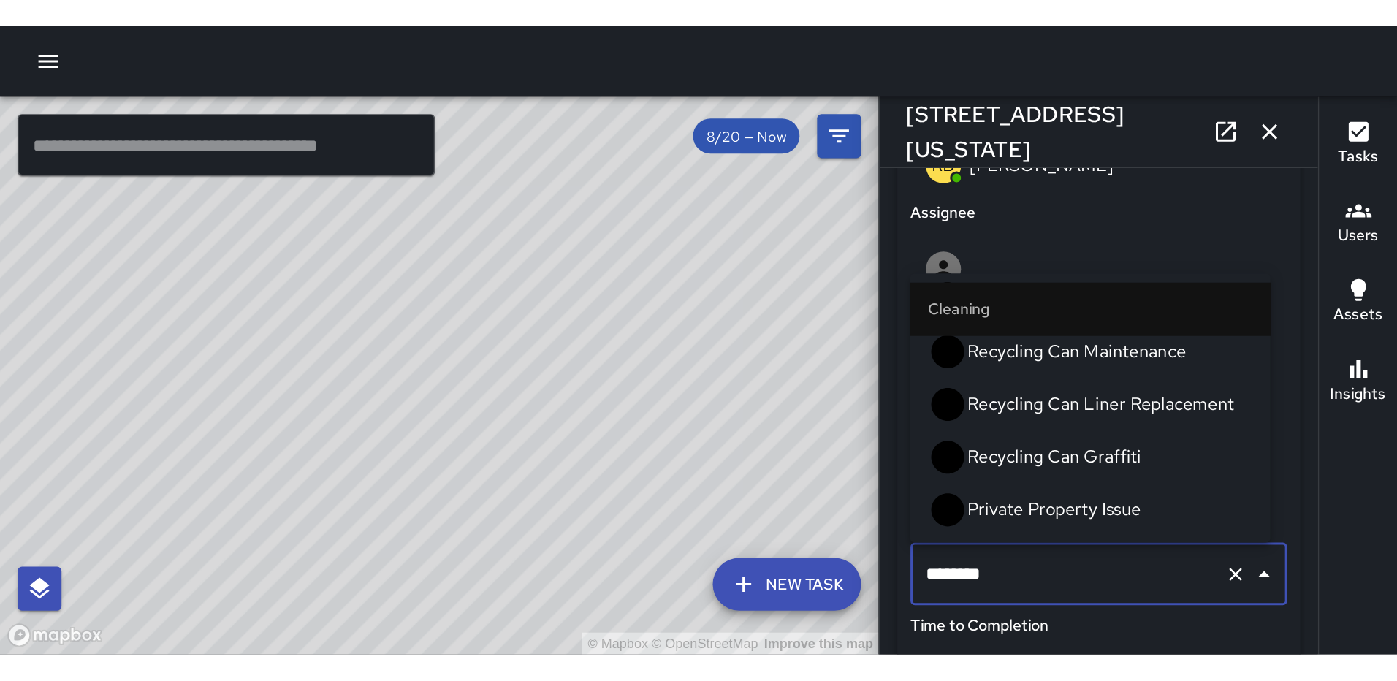
scroll to position [284, 0]
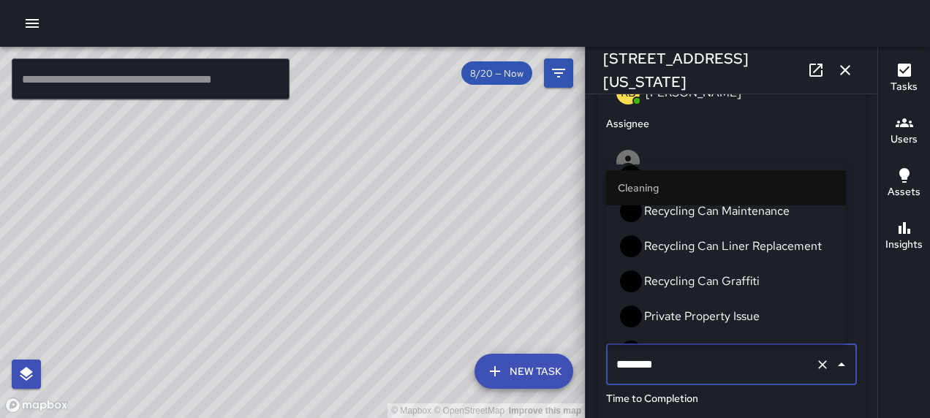
click at [712, 308] on span "Private Property Issue" at bounding box center [739, 317] width 190 height 18
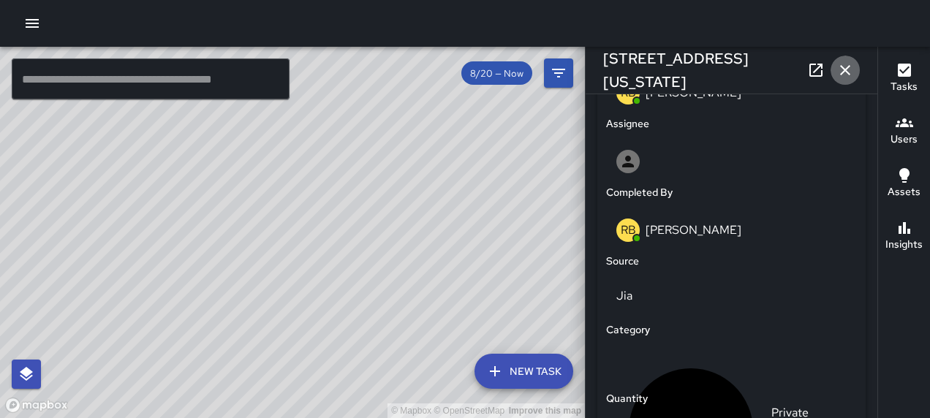
click at [835, 72] on button "button" at bounding box center [844, 70] width 29 height 29
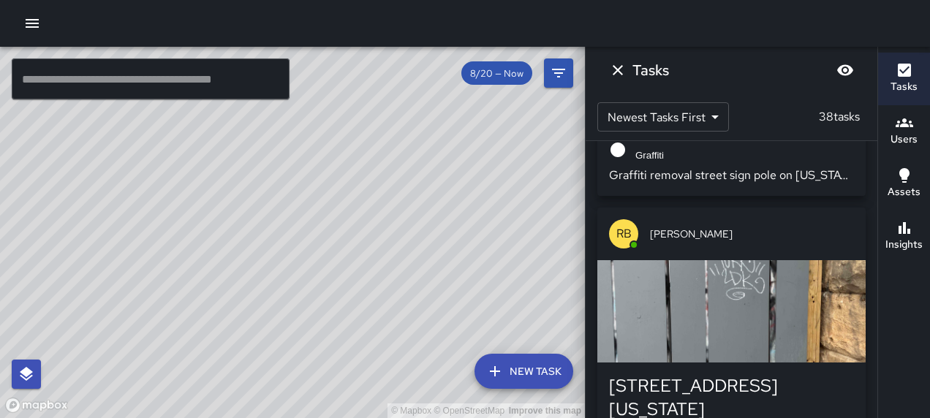
click at [745, 286] on div "button" at bounding box center [731, 311] width 268 height 102
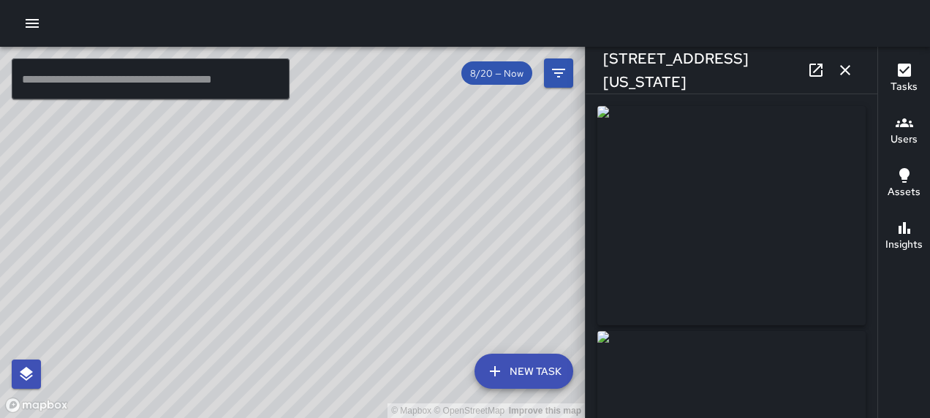
type input "**********"
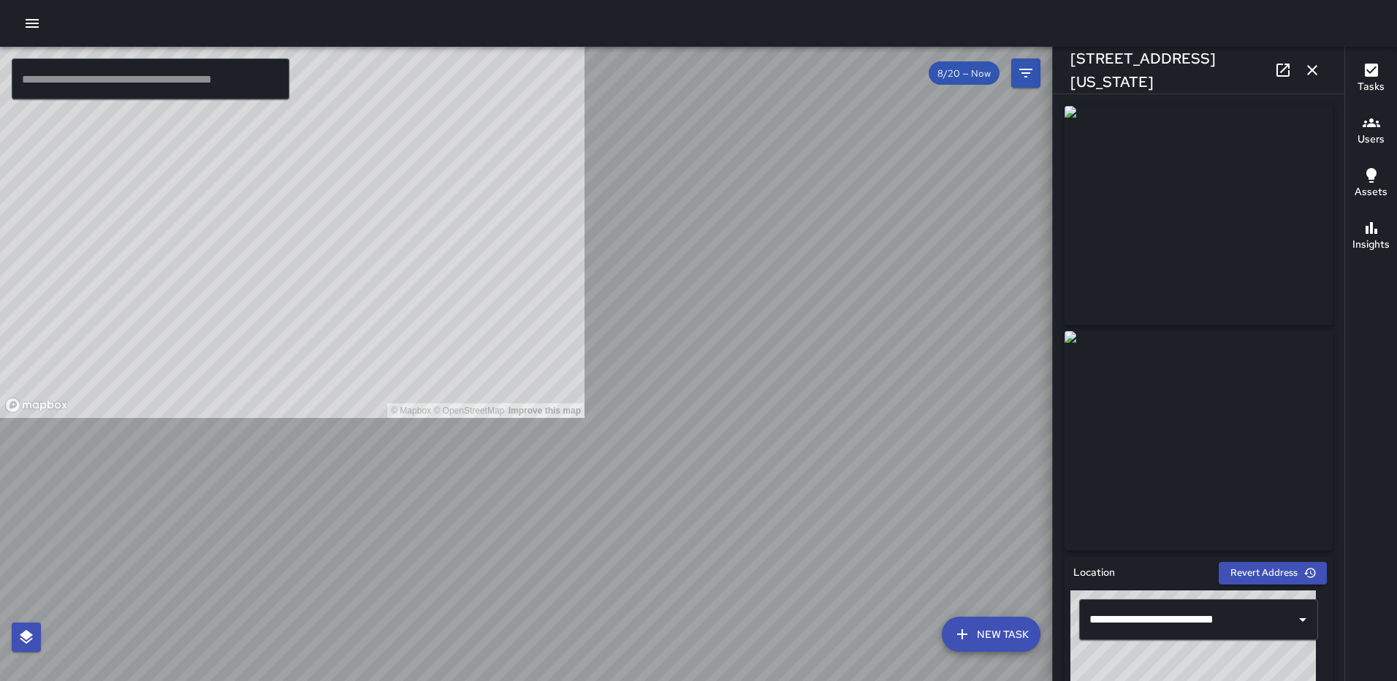
scroll to position [1135, 0]
click at [1310, 64] on icon "button" at bounding box center [1313, 70] width 18 height 18
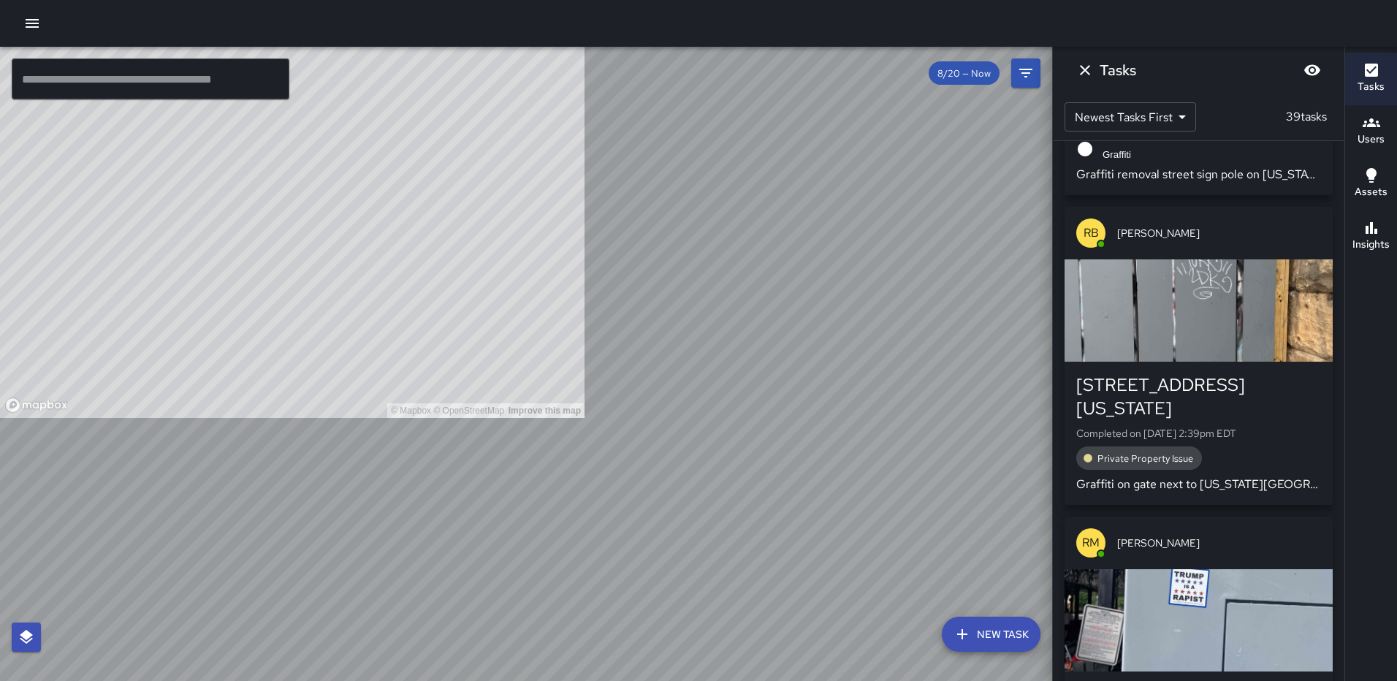
scroll to position [1208, 0]
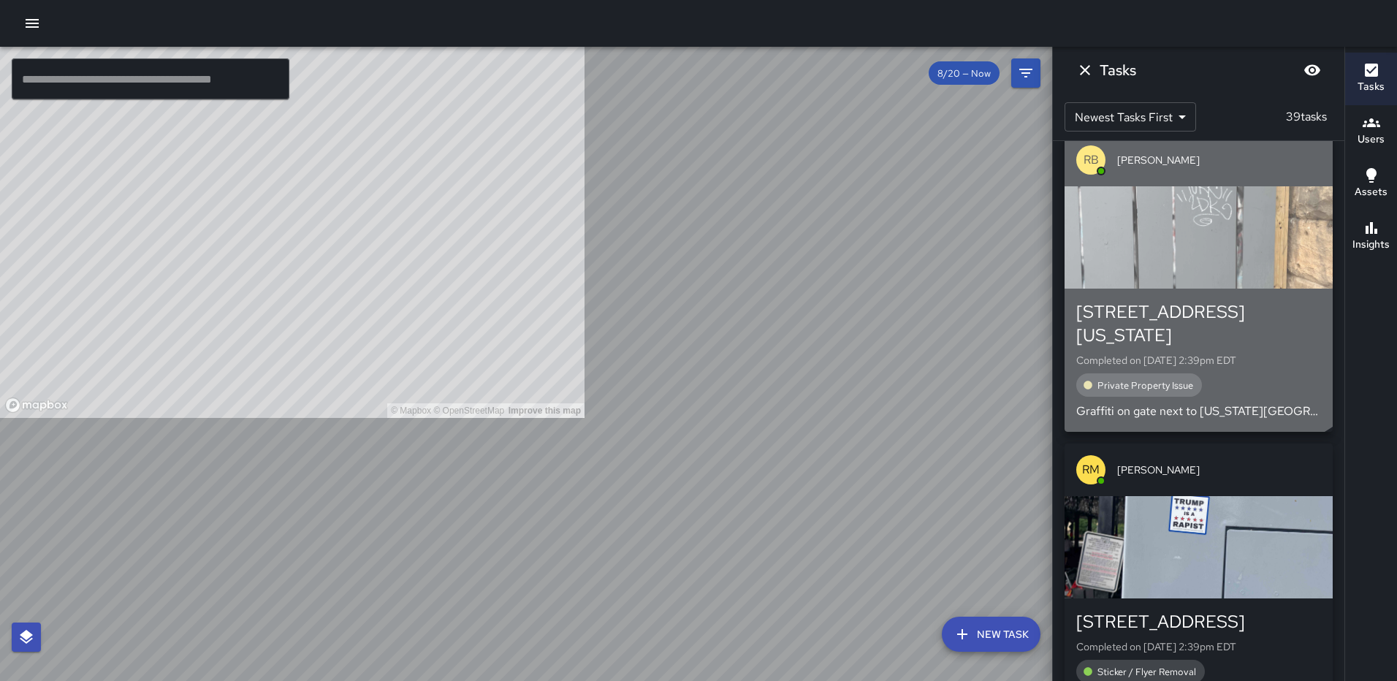
click at [1187, 210] on div "button" at bounding box center [1199, 237] width 268 height 102
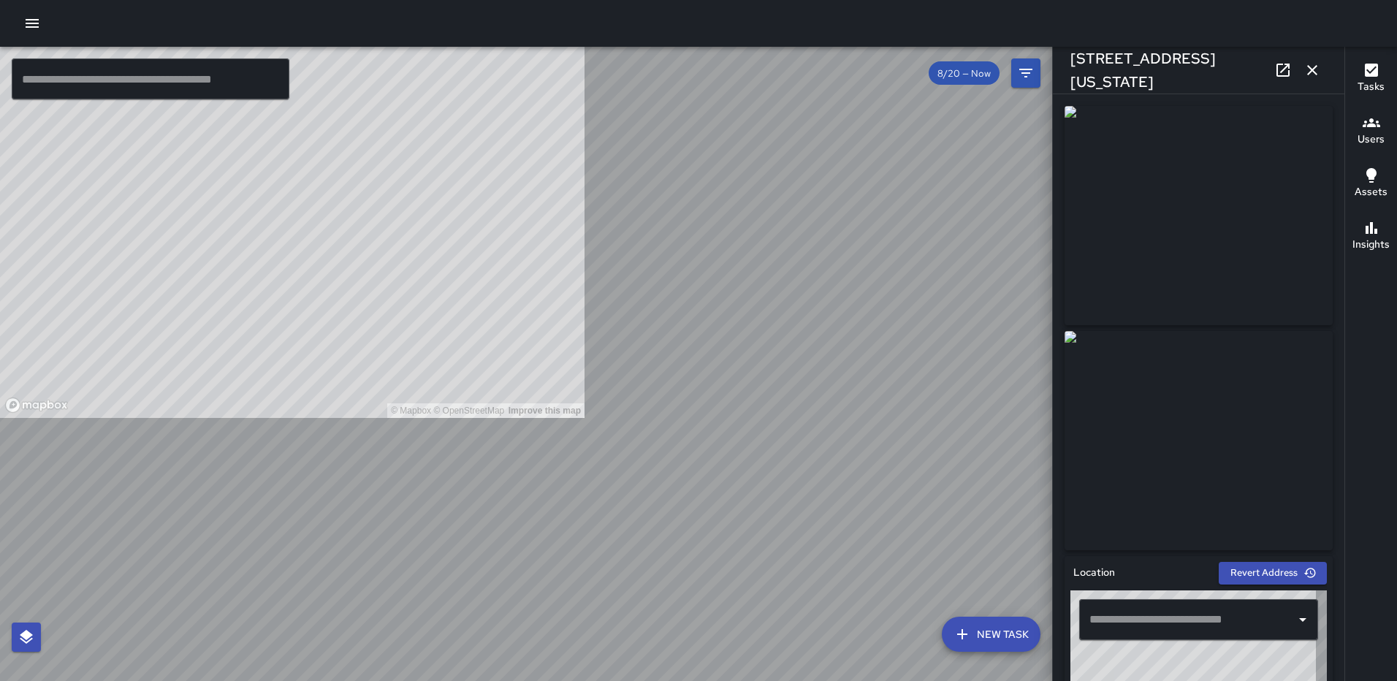
type input "**********"
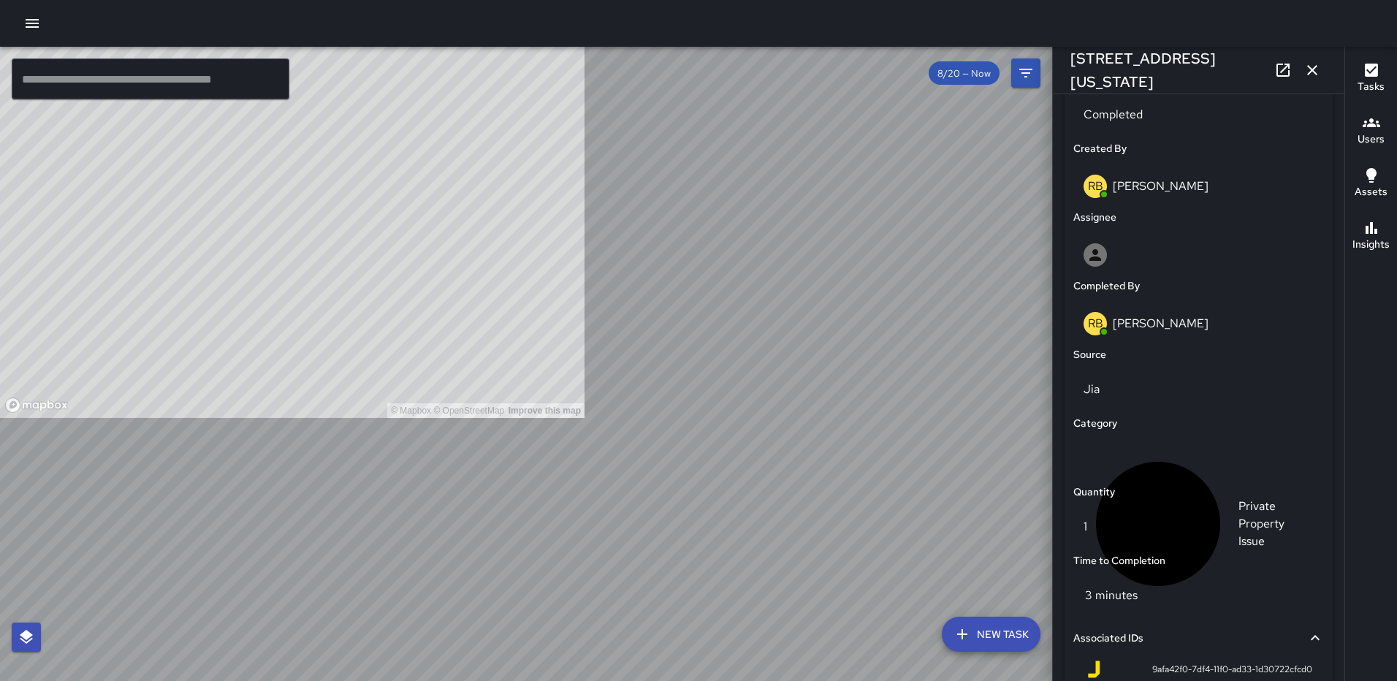
scroll to position [913, 0]
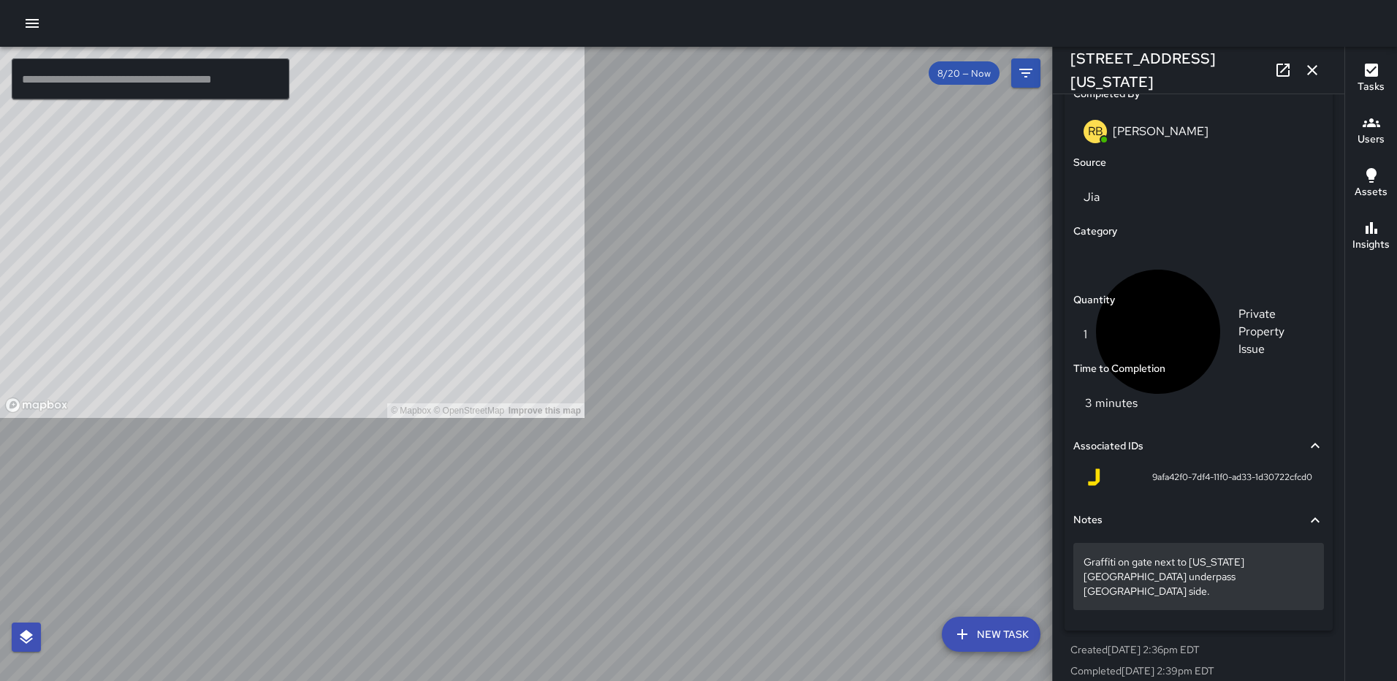
click at [1176, 576] on p "Graffiti on gate next to [US_STATE][GEOGRAPHIC_DATA] underpass [GEOGRAPHIC_DATA…" at bounding box center [1199, 577] width 230 height 44
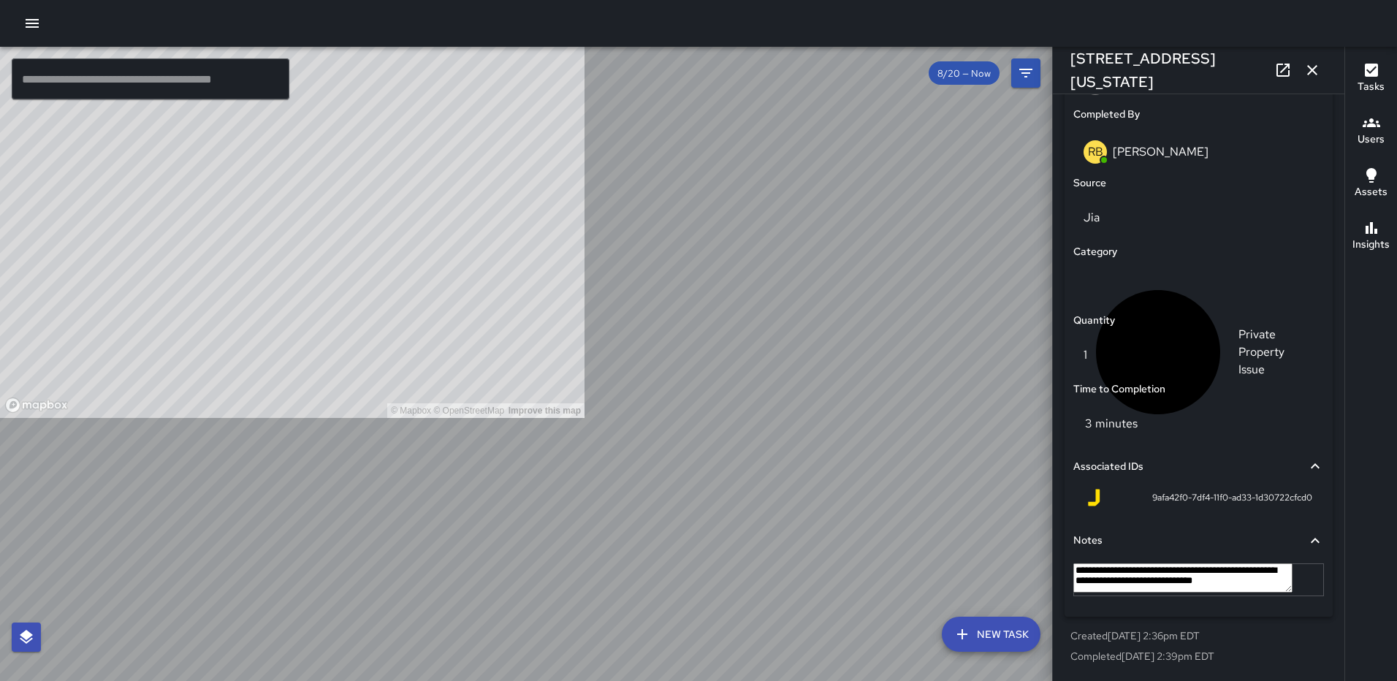
click at [1258, 579] on textarea "**********" at bounding box center [1182, 577] width 219 height 29
type textarea "**********"
click at [1310, 61] on button "button" at bounding box center [1312, 70] width 29 height 29
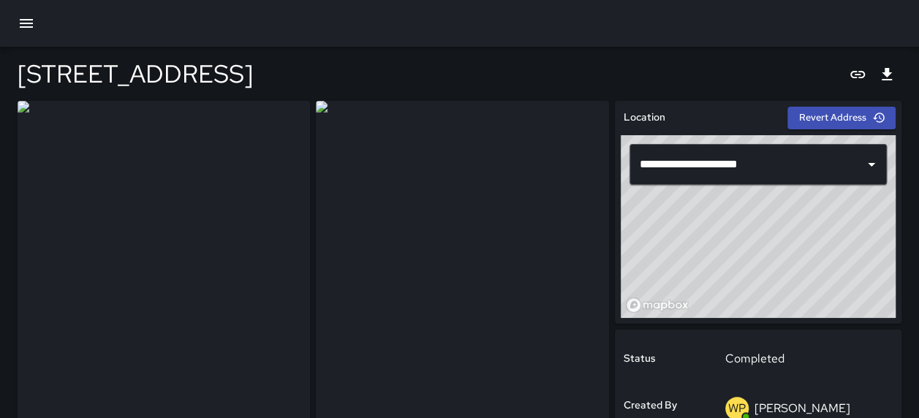
type input "**********"
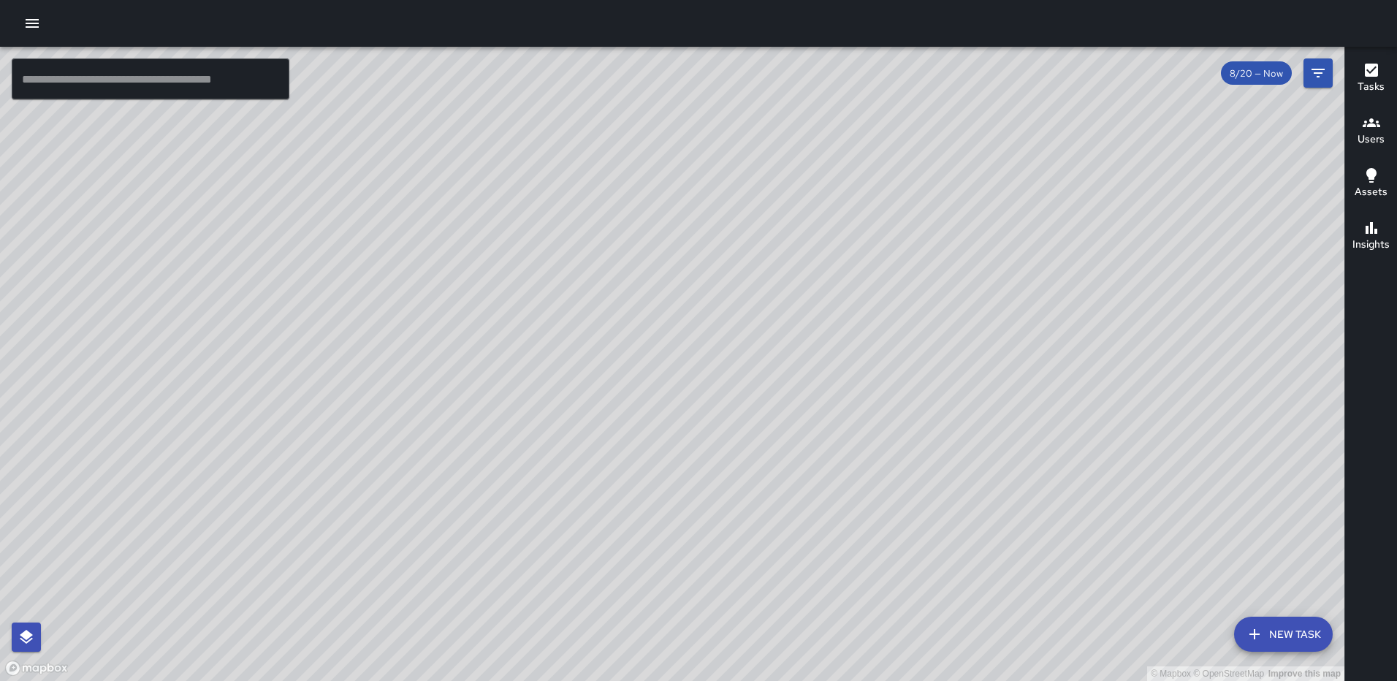
click at [45, 23] on button "button" at bounding box center [32, 23] width 29 height 29
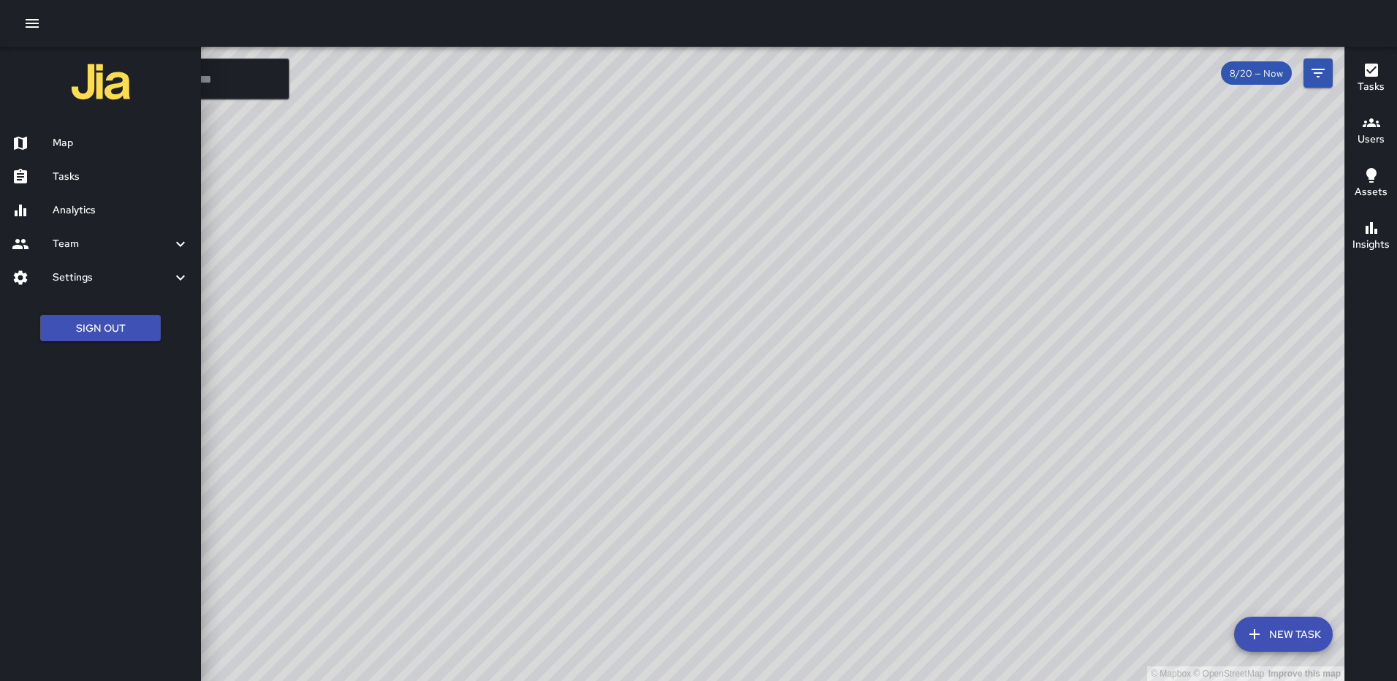
click at [85, 172] on h6 "Tasks" at bounding box center [121, 177] width 137 height 16
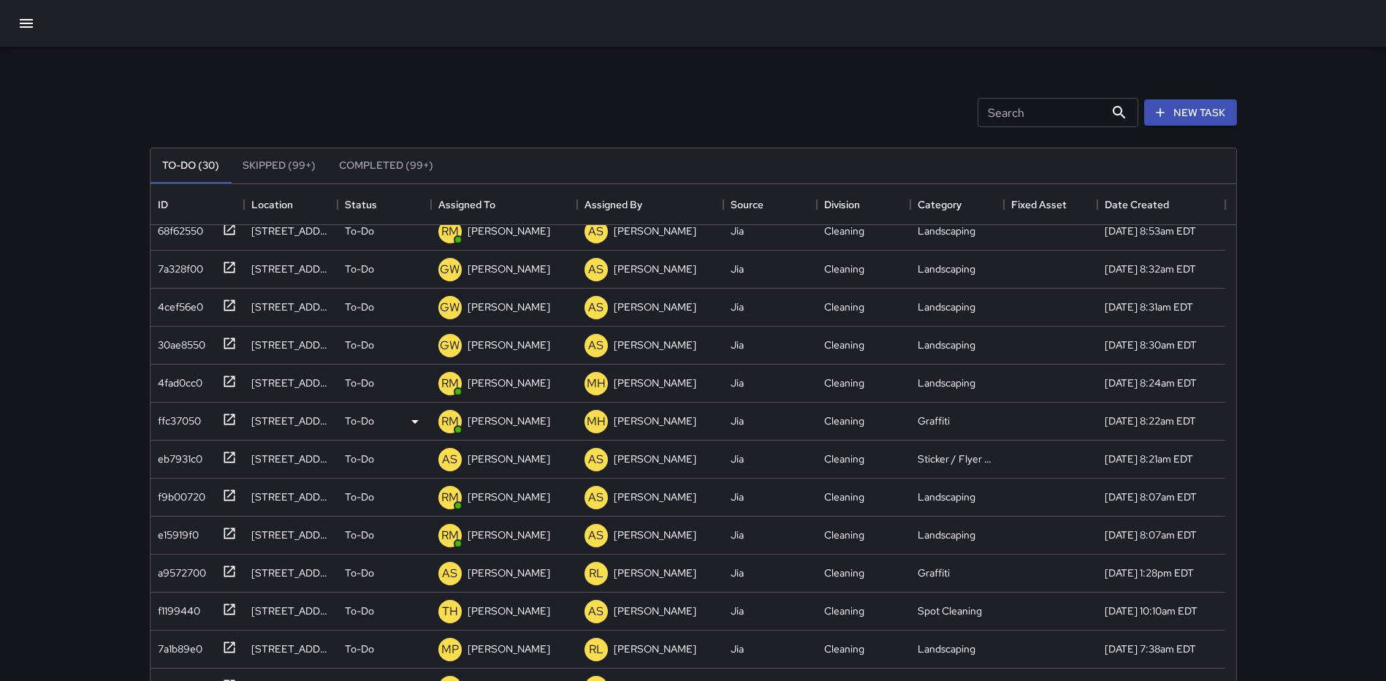
scroll to position [562, 0]
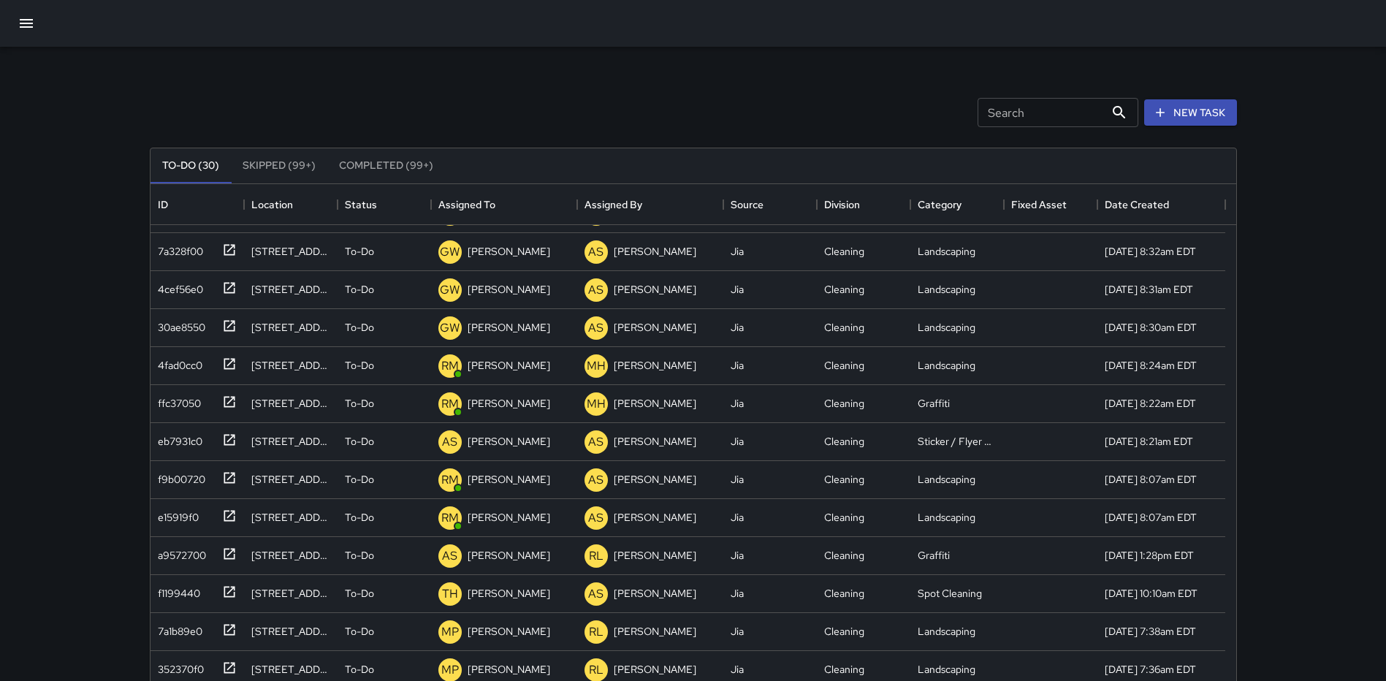
click at [280, 82] on div "Search Search New Task" at bounding box center [693, 113] width 1093 height 76
click at [31, 22] on icon "button" at bounding box center [27, 24] width 18 height 18
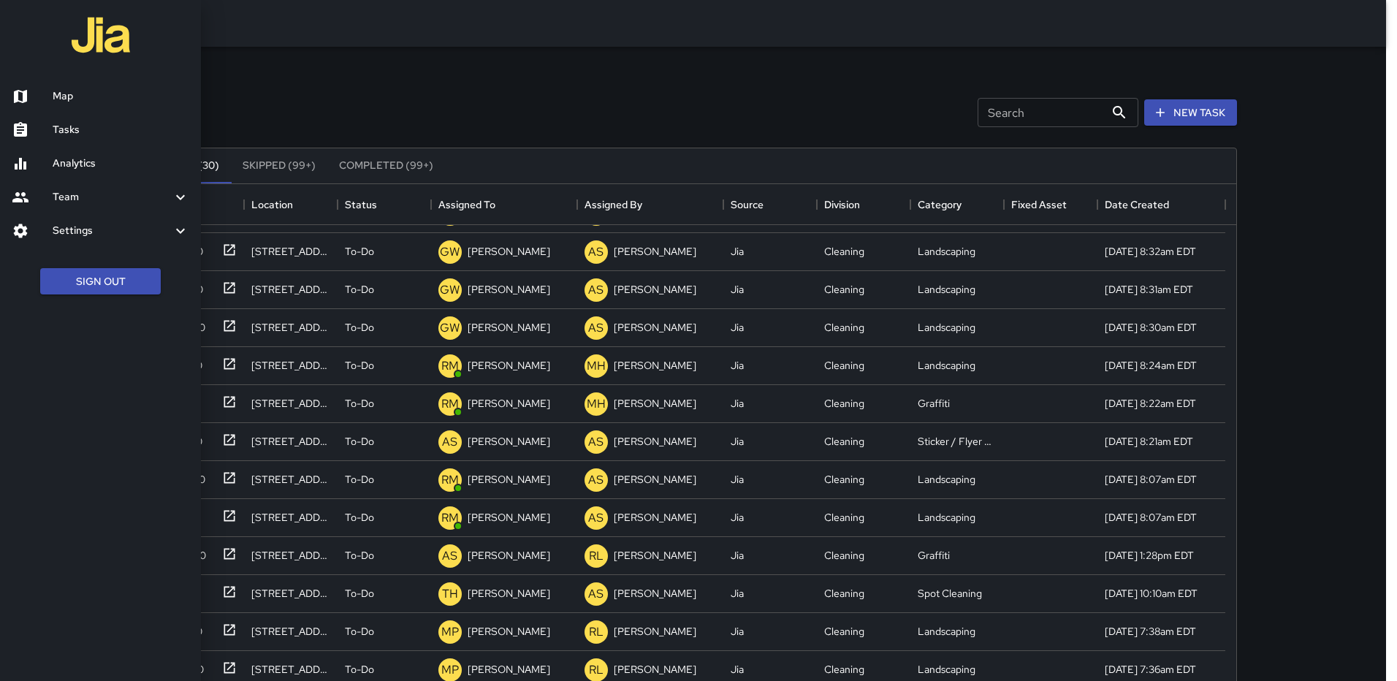
click at [62, 88] on h6 "Map" at bounding box center [121, 96] width 137 height 16
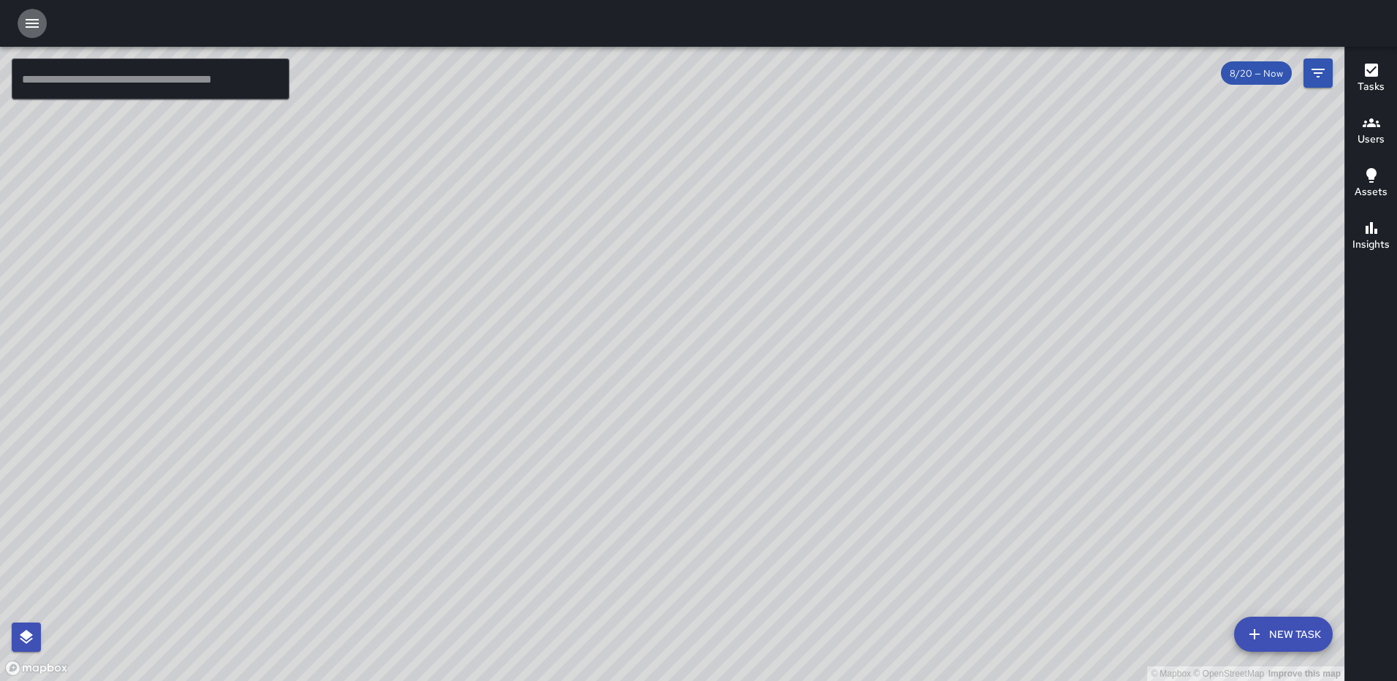
click at [42, 25] on button "button" at bounding box center [32, 23] width 29 height 29
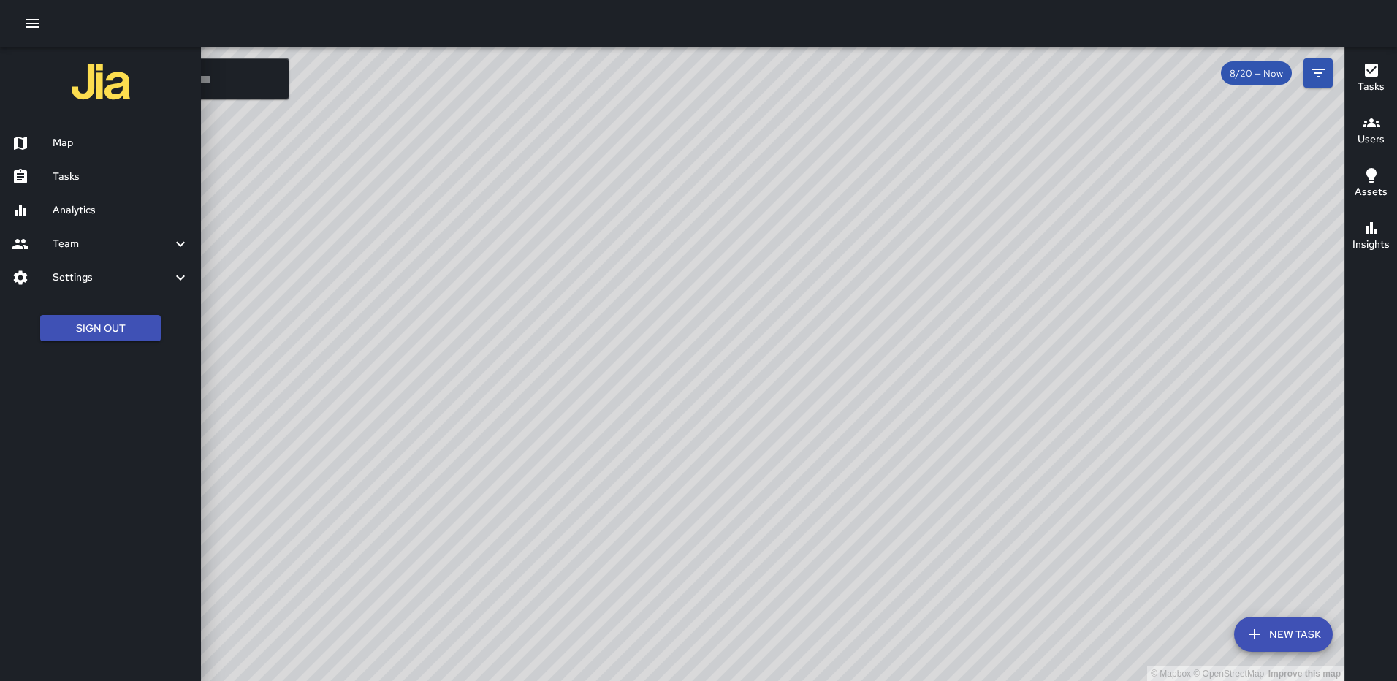
click at [82, 205] on h6 "Analytics" at bounding box center [121, 210] width 137 height 16
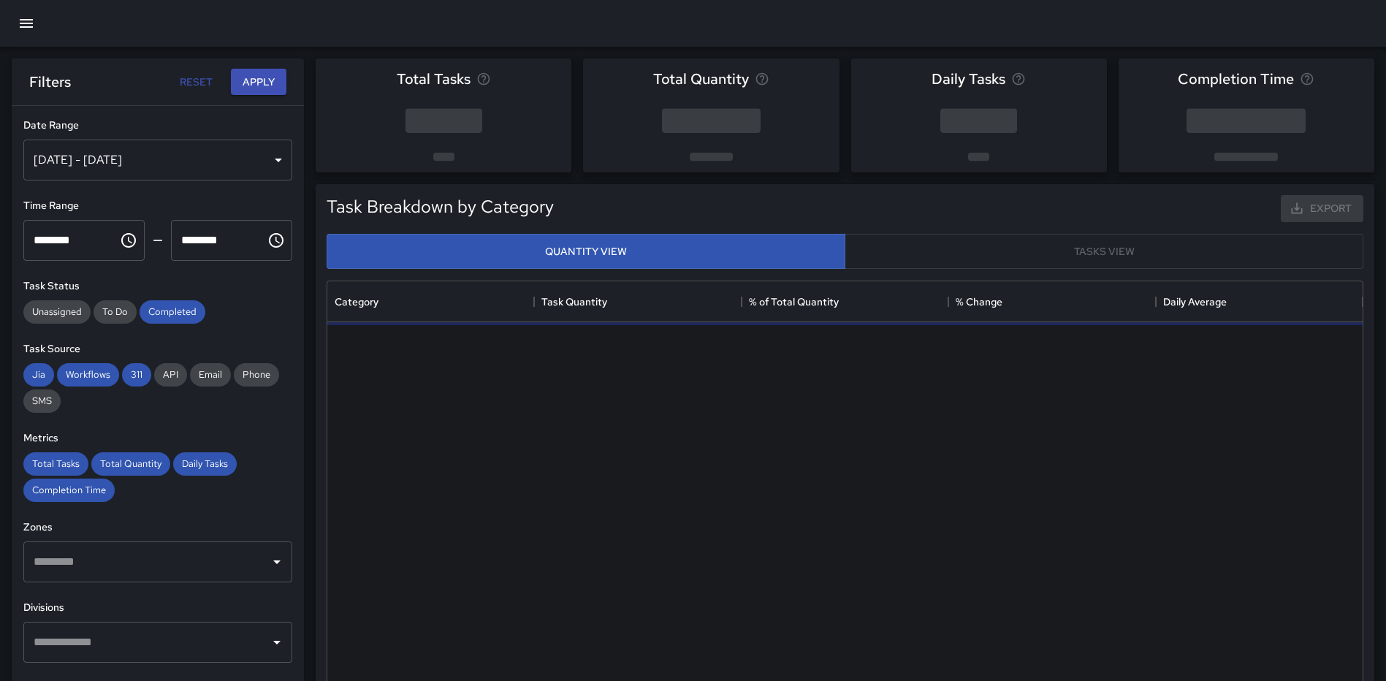
click at [262, 155] on div "Aug 14, 2025 - Aug 20, 2025" at bounding box center [157, 160] width 269 height 41
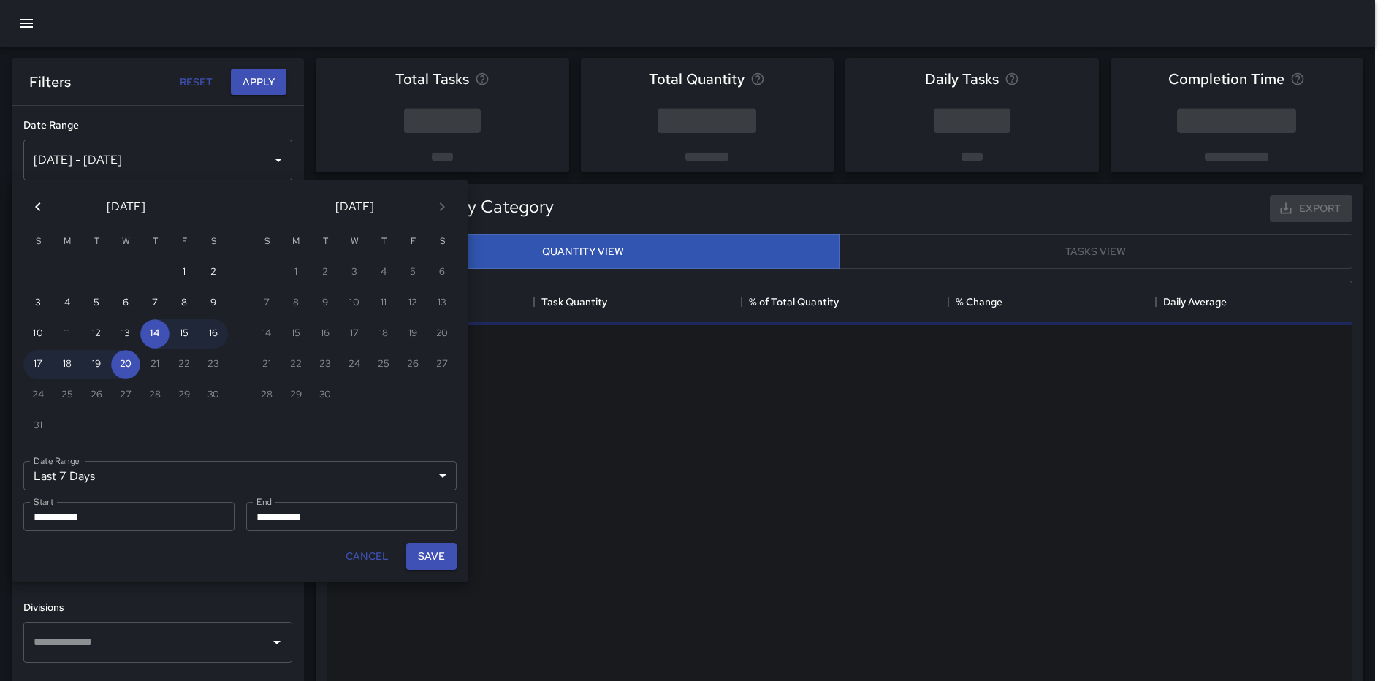
scroll to position [426, 1025]
click at [37, 202] on icon "Previous month" at bounding box center [38, 207] width 18 height 18
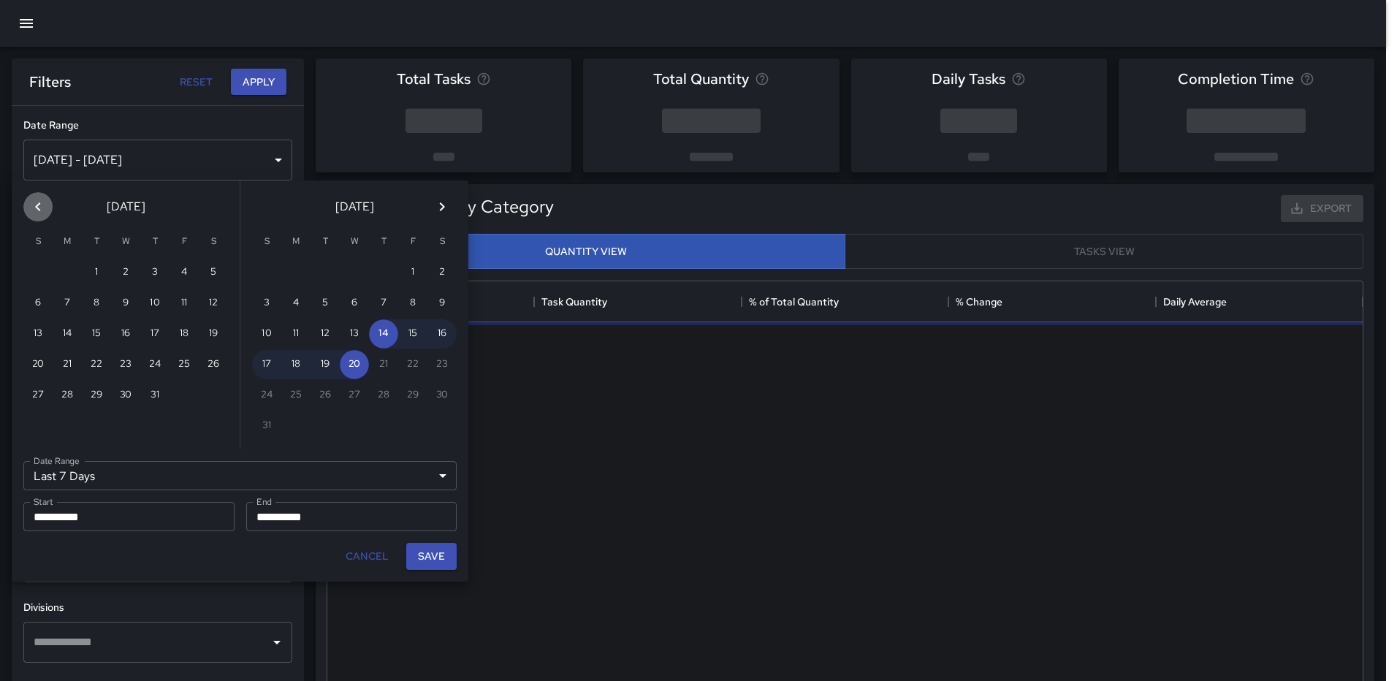
click at [37, 202] on icon "Previous month" at bounding box center [38, 207] width 18 height 18
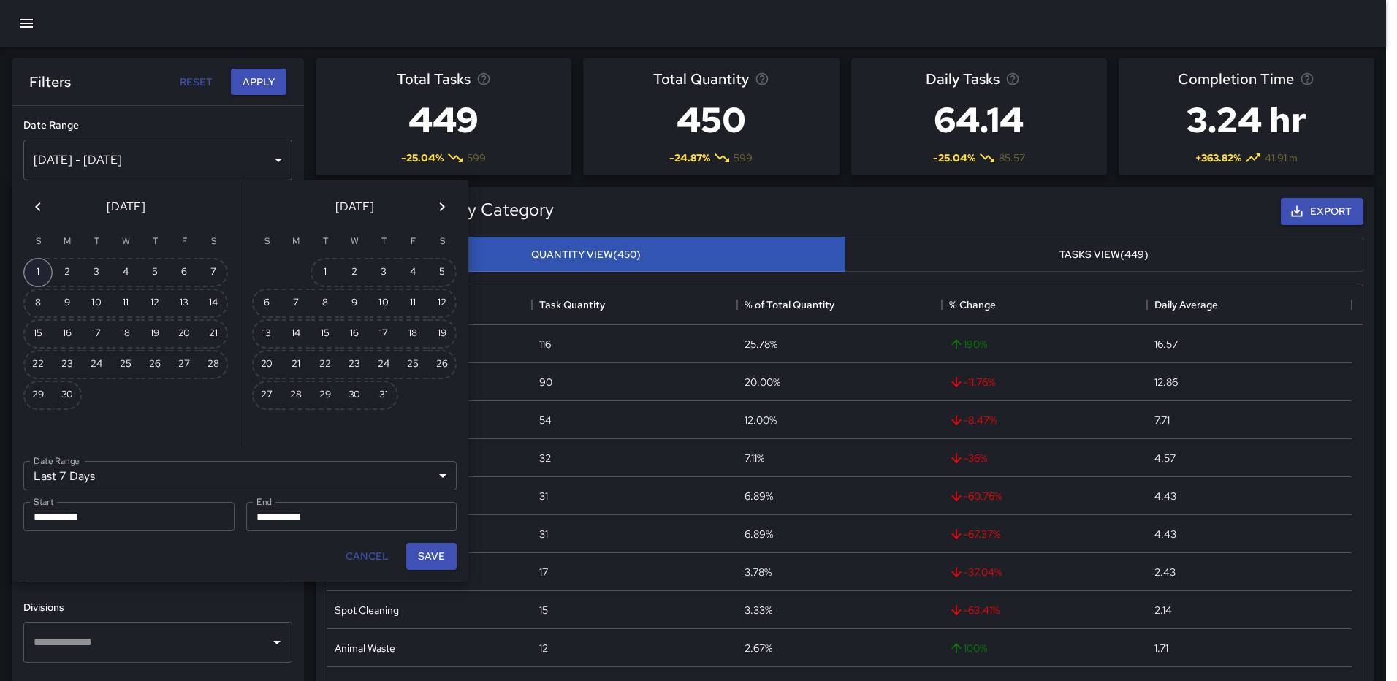
click at [38, 269] on button "1" at bounding box center [37, 272] width 29 height 29
type input "******"
type input "**********"
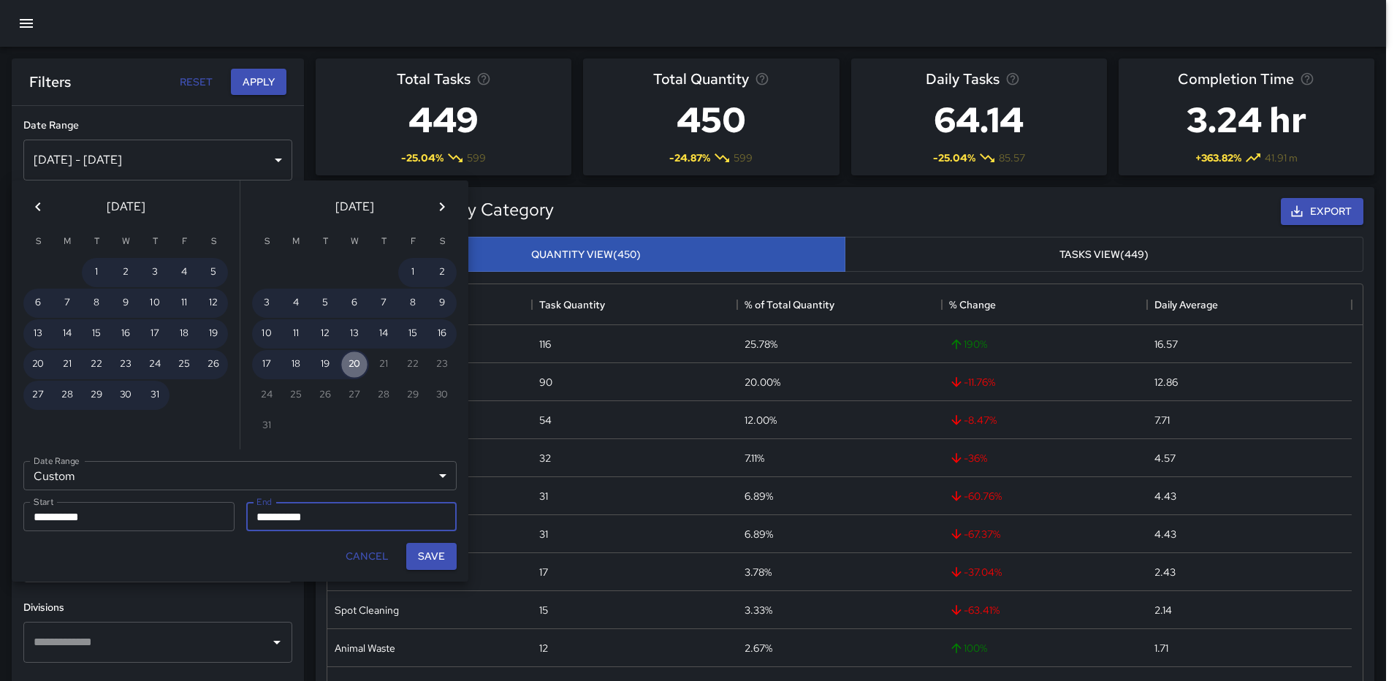
click at [351, 368] on button "20" at bounding box center [354, 364] width 29 height 29
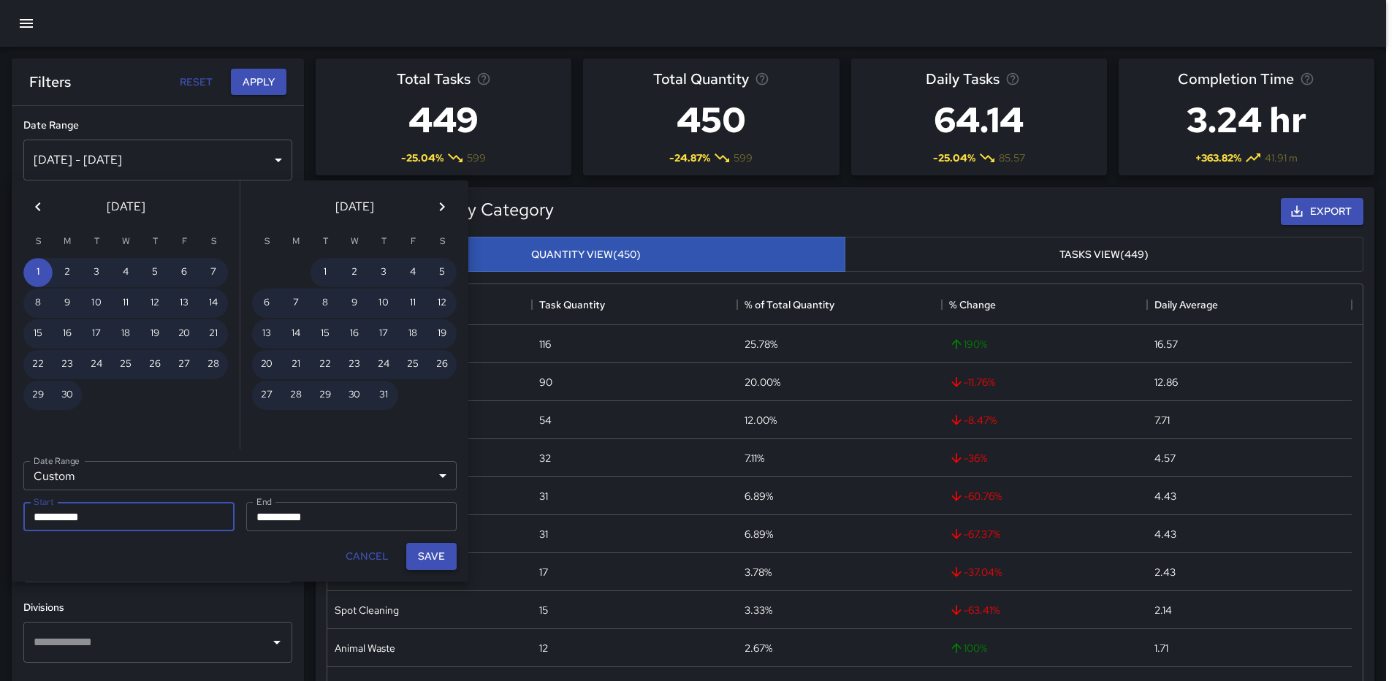
click at [434, 556] on button "Save" at bounding box center [431, 556] width 50 height 27
type input "**********"
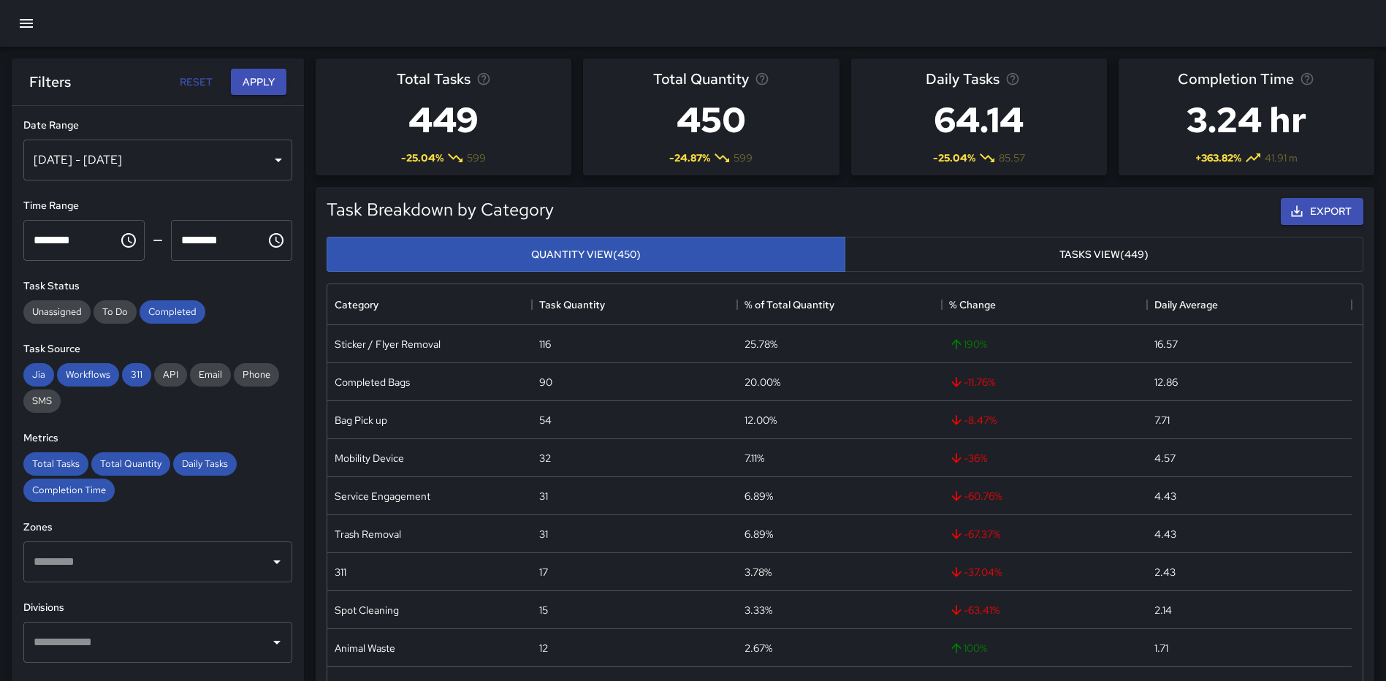
scroll to position [12, 12]
click at [115, 566] on input "text" at bounding box center [147, 562] width 234 height 28
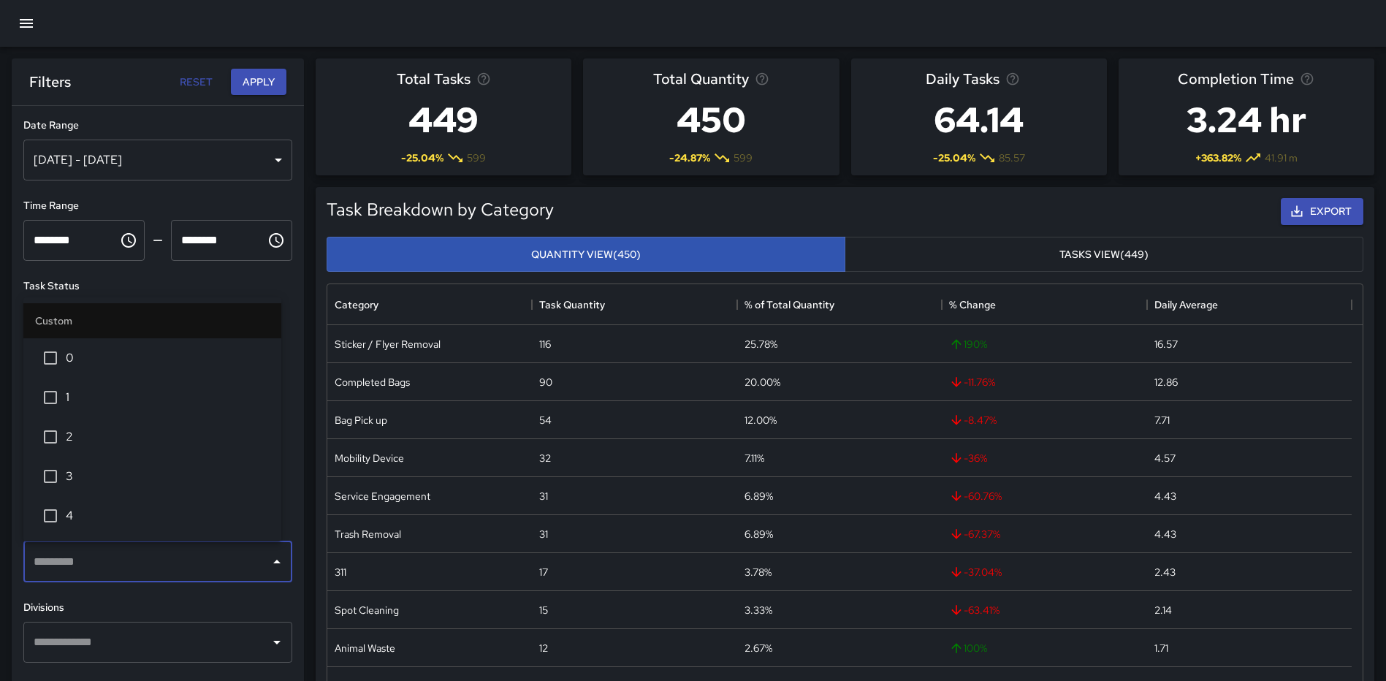
click at [186, 633] on input "text" at bounding box center [147, 642] width 234 height 28
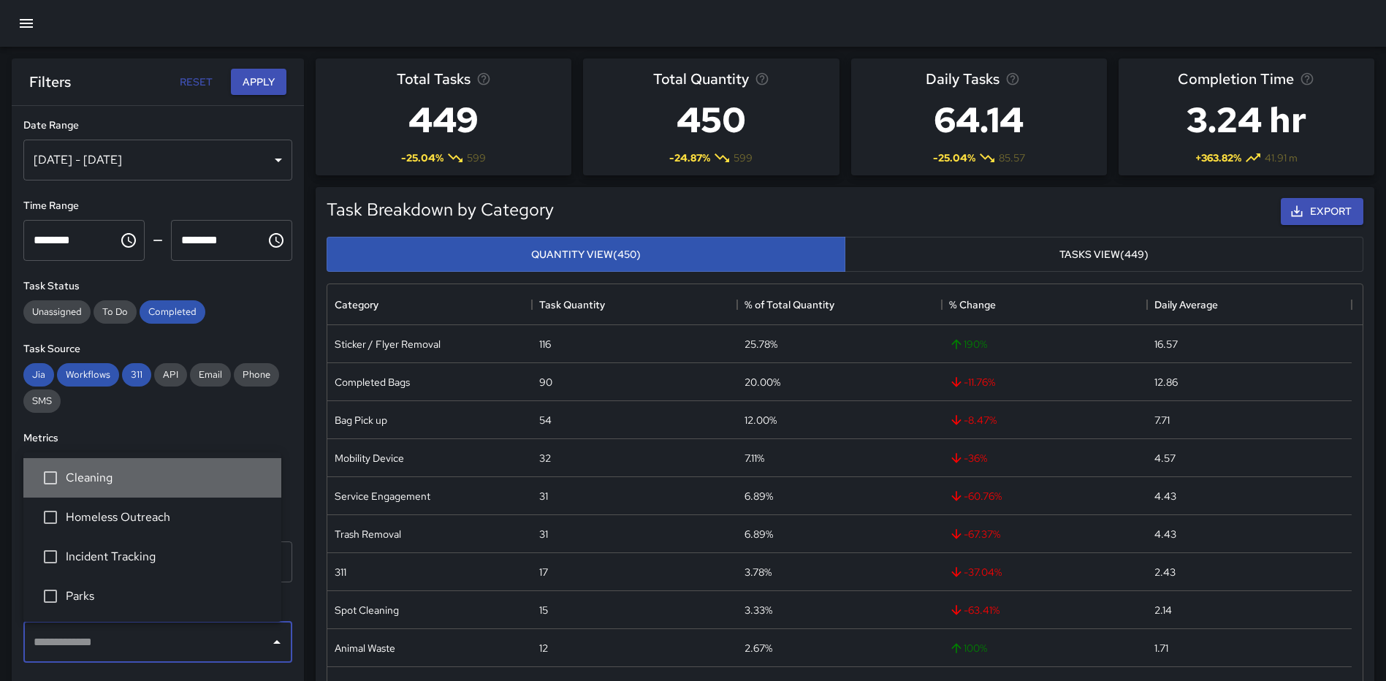
click at [99, 473] on span "Cleaning" at bounding box center [168, 478] width 204 height 18
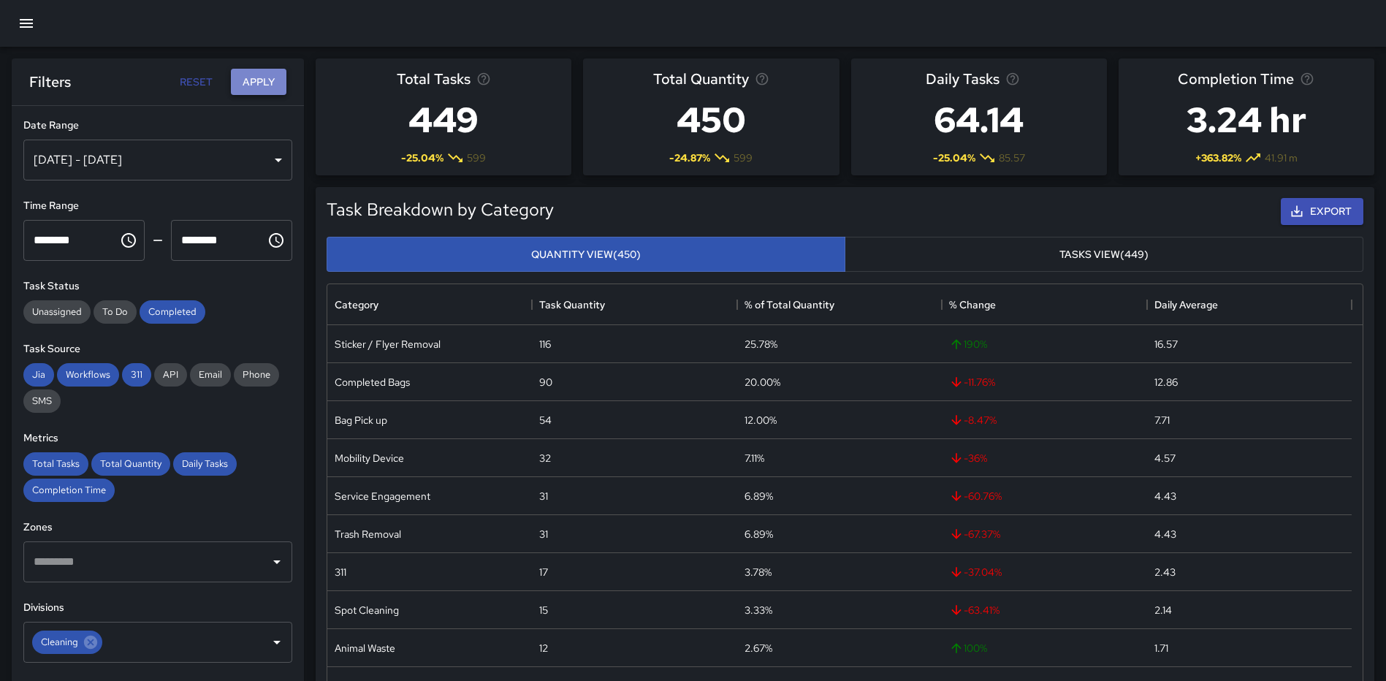
click at [259, 77] on button "Apply" at bounding box center [259, 82] width 56 height 27
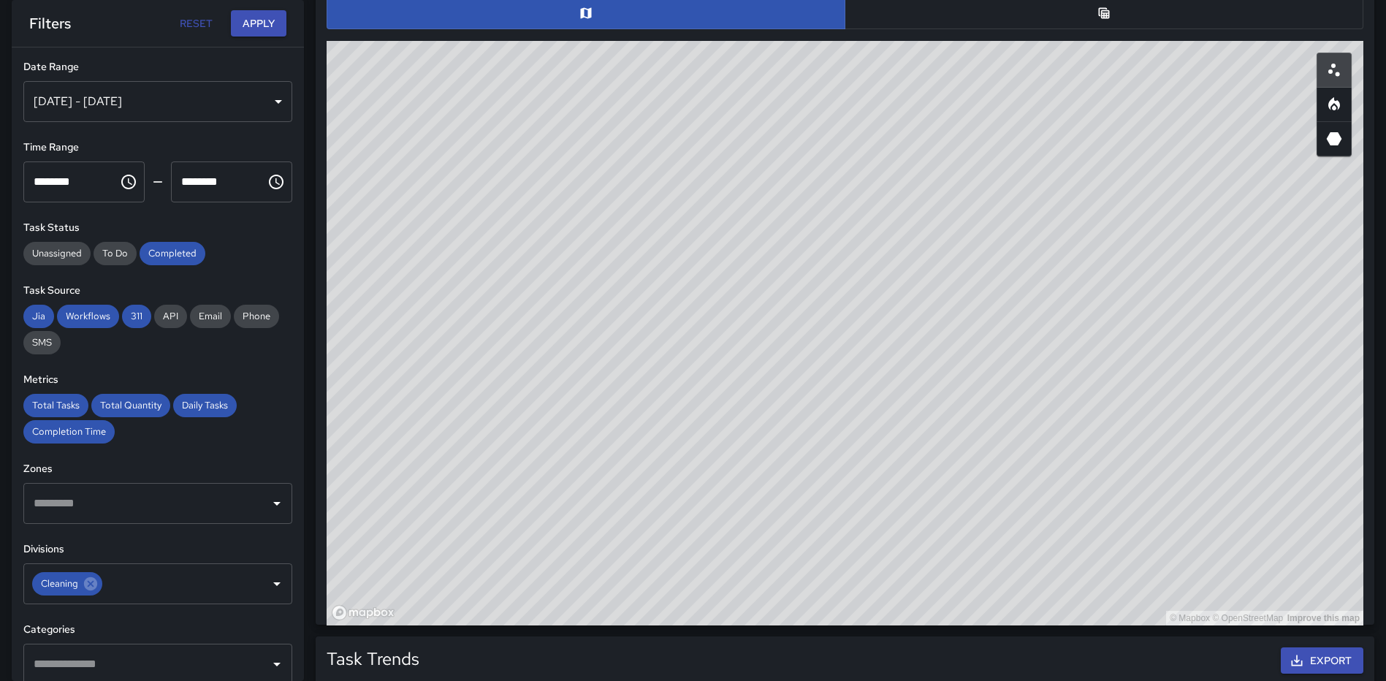
scroll to position [804, 0]
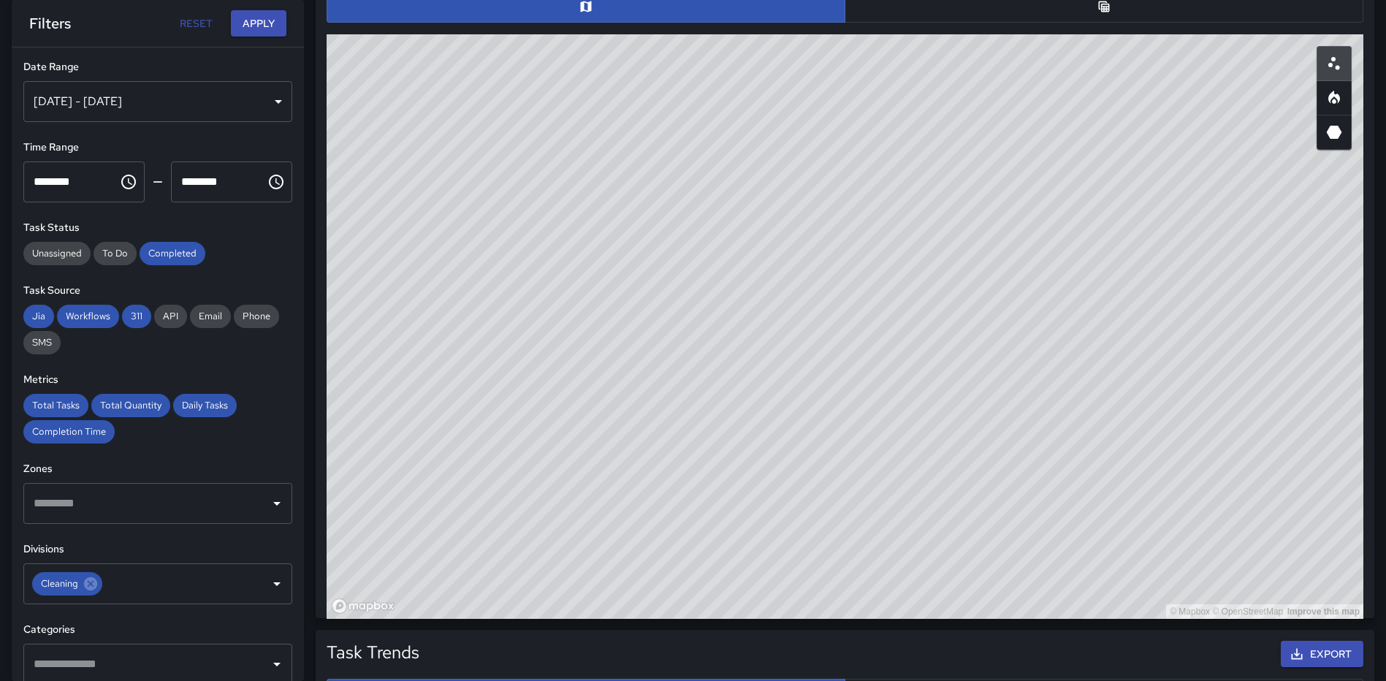
drag, startPoint x: 1160, startPoint y: 336, endPoint x: 1143, endPoint y: 303, distance: 37.3
click at [1143, 303] on div "© Mapbox © OpenStreetMap Improve this map" at bounding box center [845, 326] width 1037 height 585
drag, startPoint x: 1136, startPoint y: 277, endPoint x: 1080, endPoint y: 467, distance: 198.2
drag, startPoint x: 1080, startPoint y: 467, endPoint x: 1046, endPoint y: 369, distance: 103.5
click at [1046, 369] on div "© Mapbox © OpenStreetMap Improve this map" at bounding box center [845, 326] width 1037 height 585
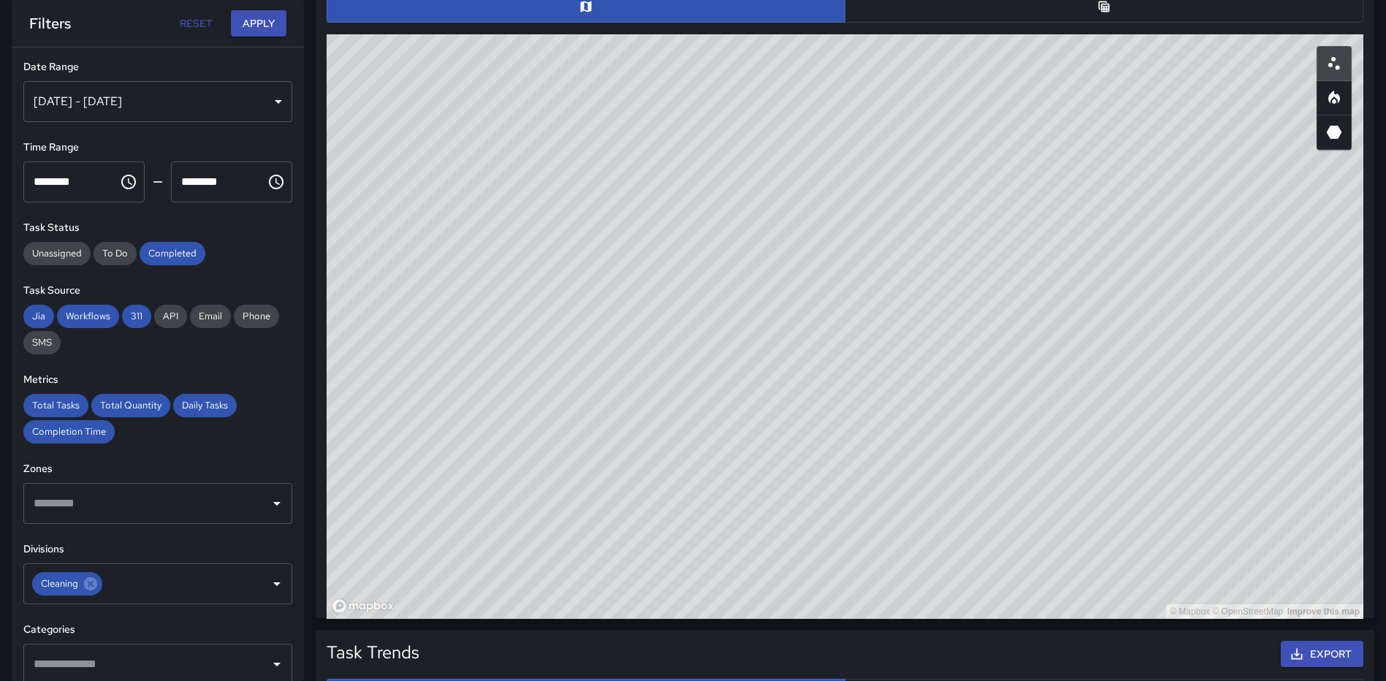
drag, startPoint x: 1046, startPoint y: 369, endPoint x: 1035, endPoint y: 392, distance: 25.5
click at [1035, 392] on div "© Mapbox © OpenStreetMap Improve this map" at bounding box center [845, 326] width 1037 height 585
drag, startPoint x: 1062, startPoint y: 360, endPoint x: 1062, endPoint y: 368, distance: 8.0
click at [1062, 368] on div "© Mapbox © OpenStreetMap Improve this map" at bounding box center [845, 326] width 1037 height 585
click at [1329, 96] on icon "Heatmap" at bounding box center [1335, 98] width 18 height 18
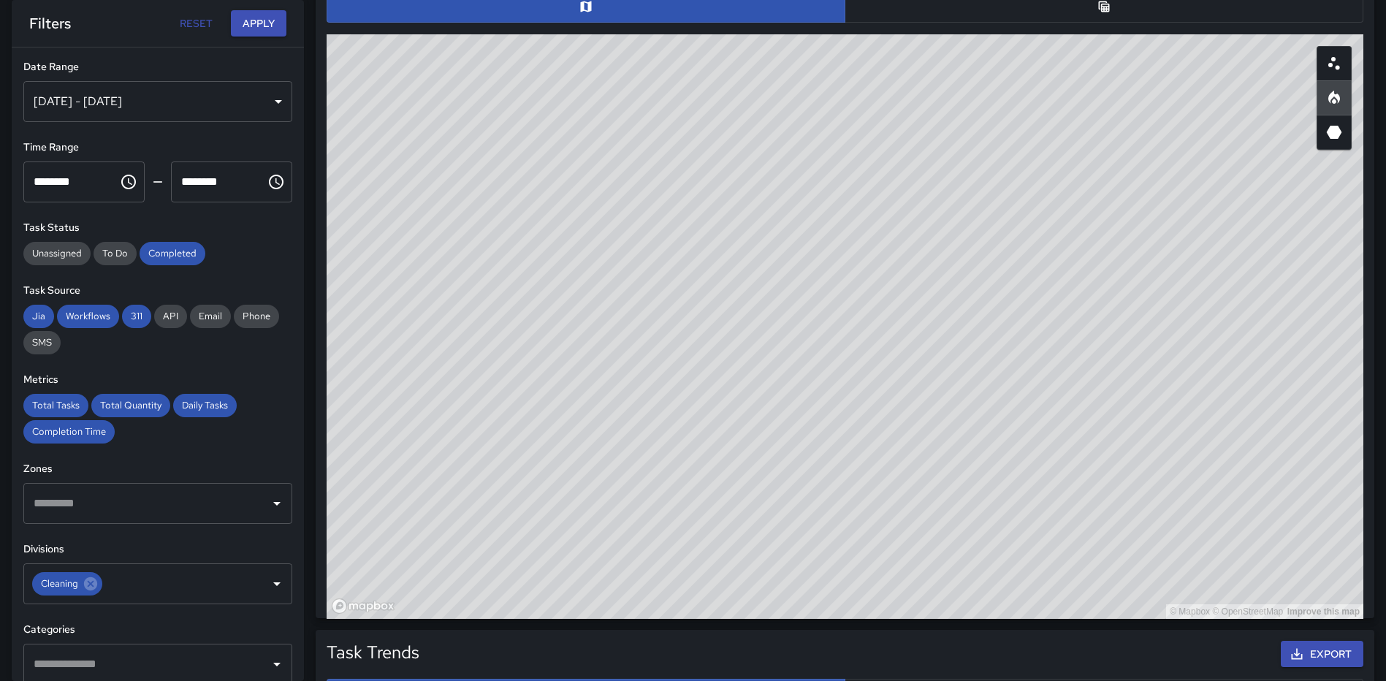
click at [1328, 64] on icon "Scatterplot" at bounding box center [1335, 64] width 18 height 18
click at [1328, 88] on button "button" at bounding box center [1334, 97] width 35 height 35
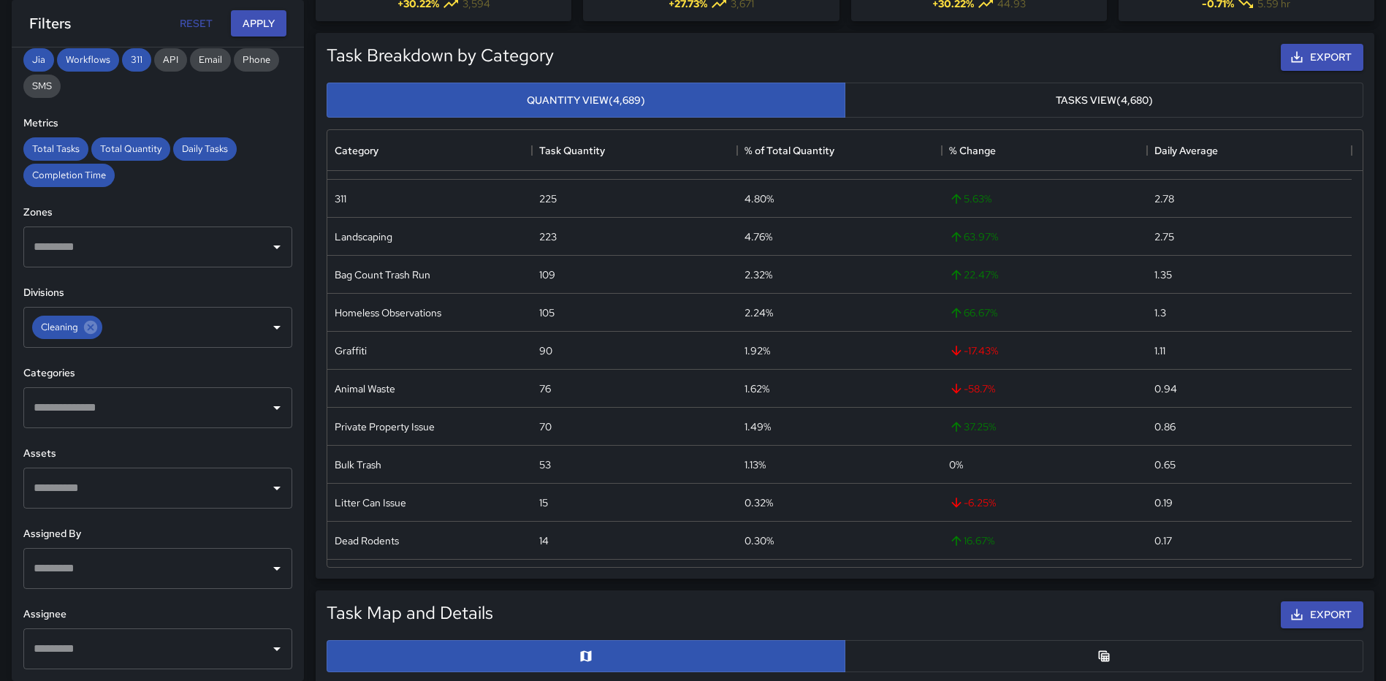
scroll to position [136, 0]
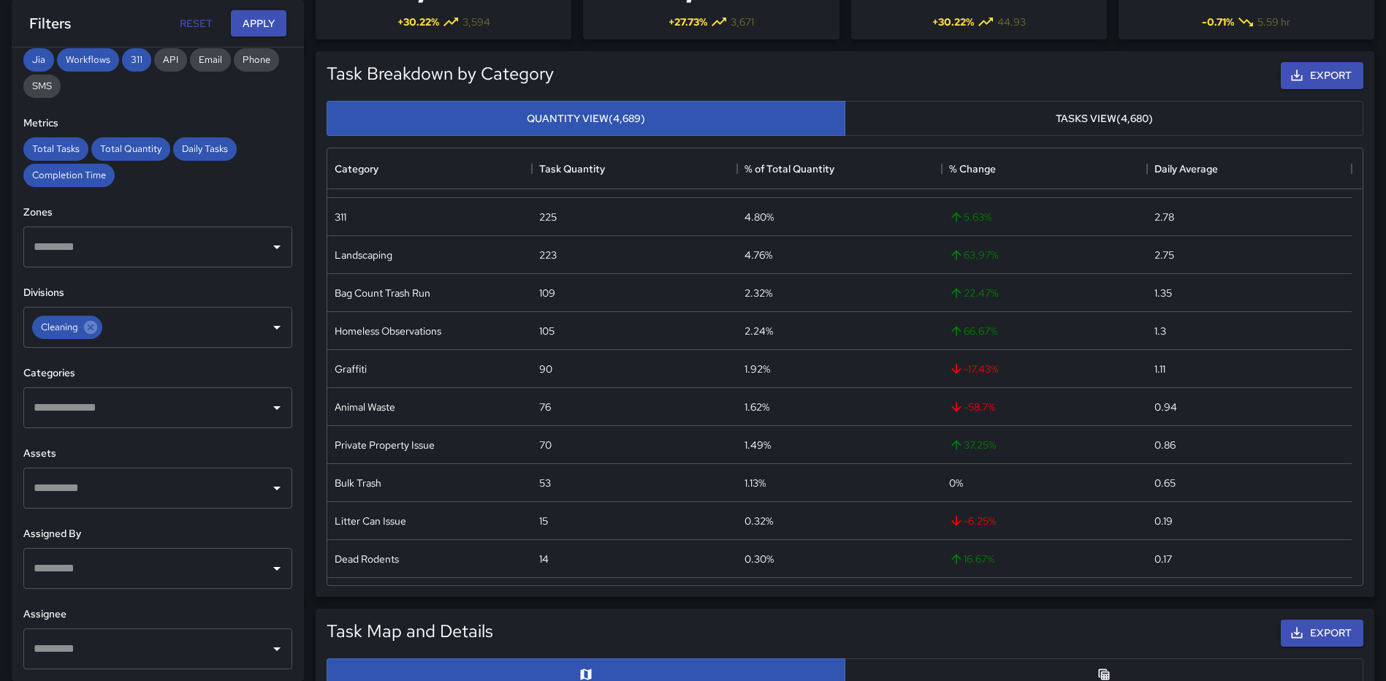
click at [1124, 110] on button "Tasks View (4,680)" at bounding box center [1104, 119] width 519 height 36
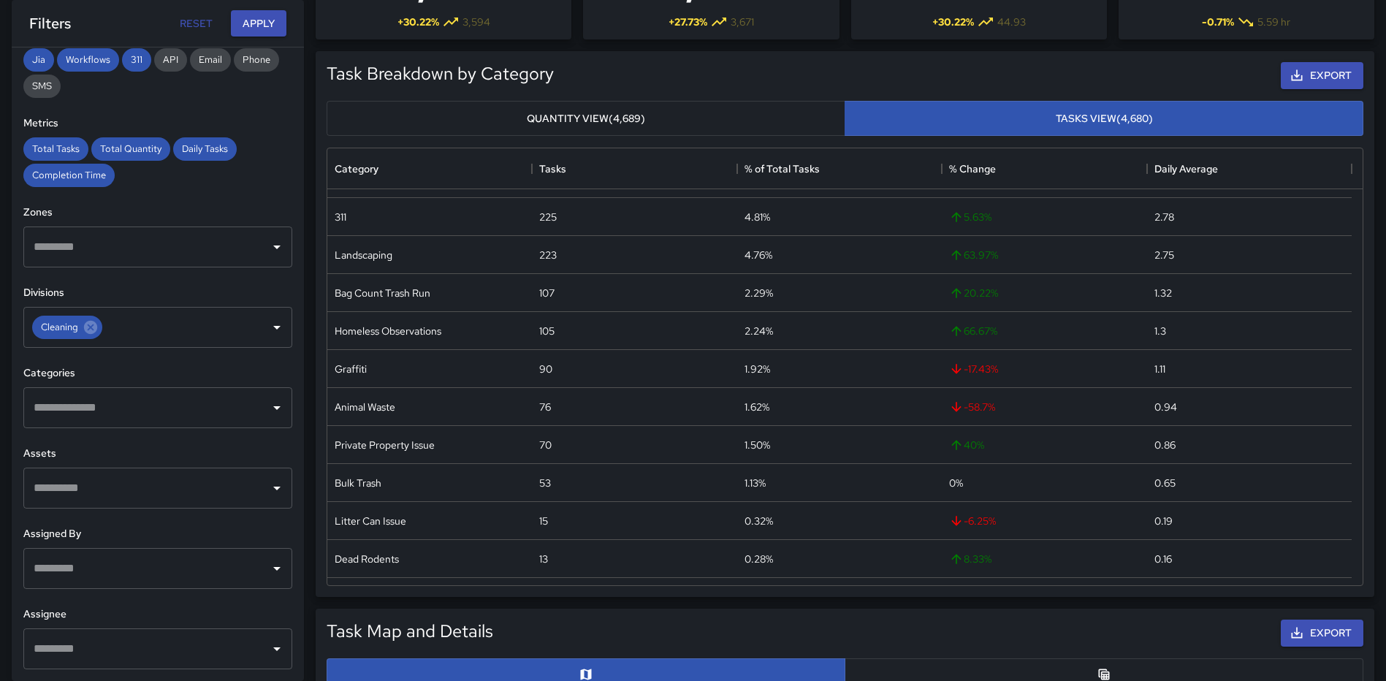
click at [562, 107] on button "Quantity View (4,689)" at bounding box center [586, 119] width 519 height 36
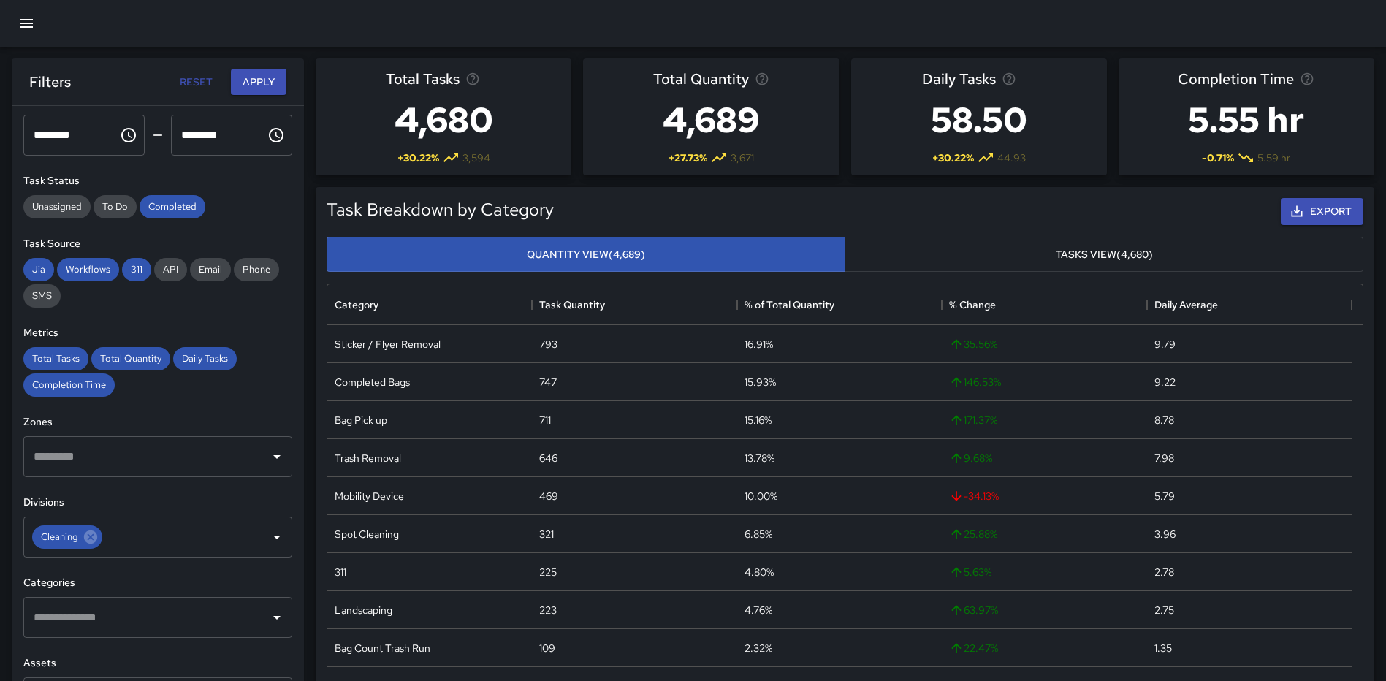
scroll to position [0, 0]
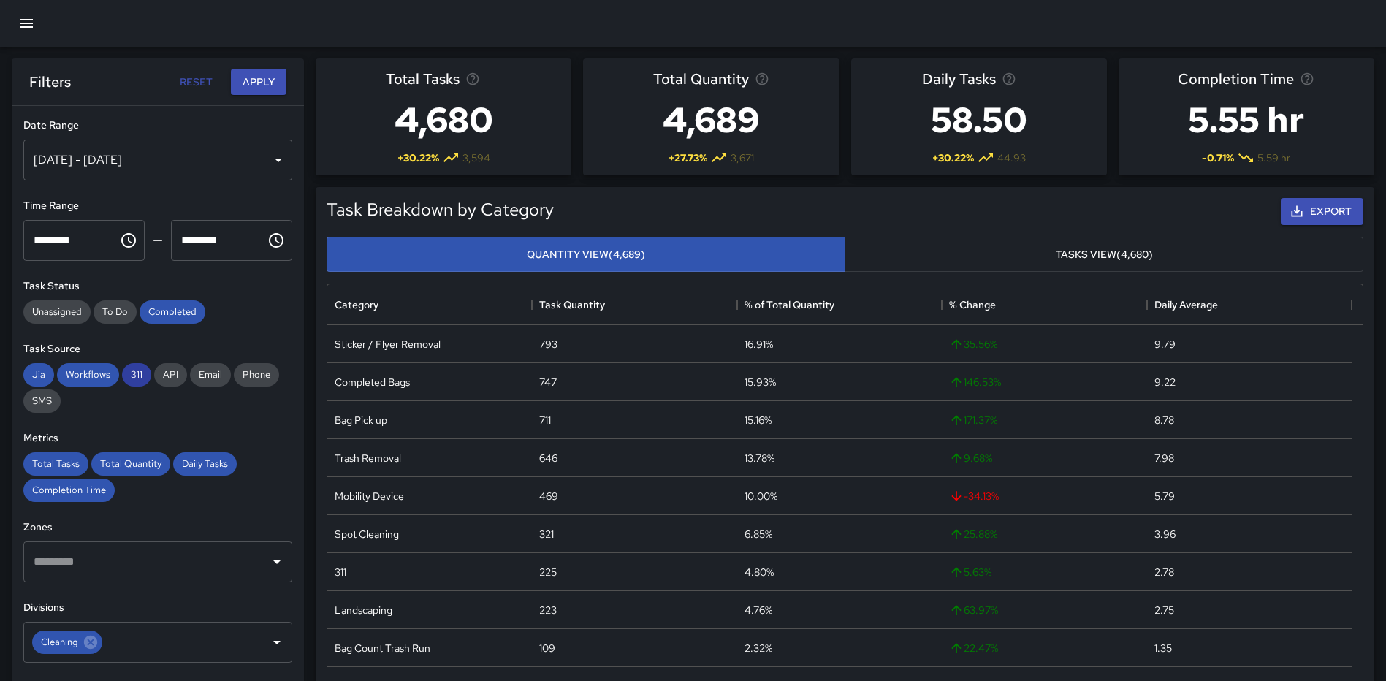
click at [134, 372] on span "311" at bounding box center [136, 374] width 29 height 12
click at [166, 419] on div "**********" at bounding box center [158, 423] width 292 height 634
click at [270, 86] on button "Apply" at bounding box center [259, 82] width 56 height 27
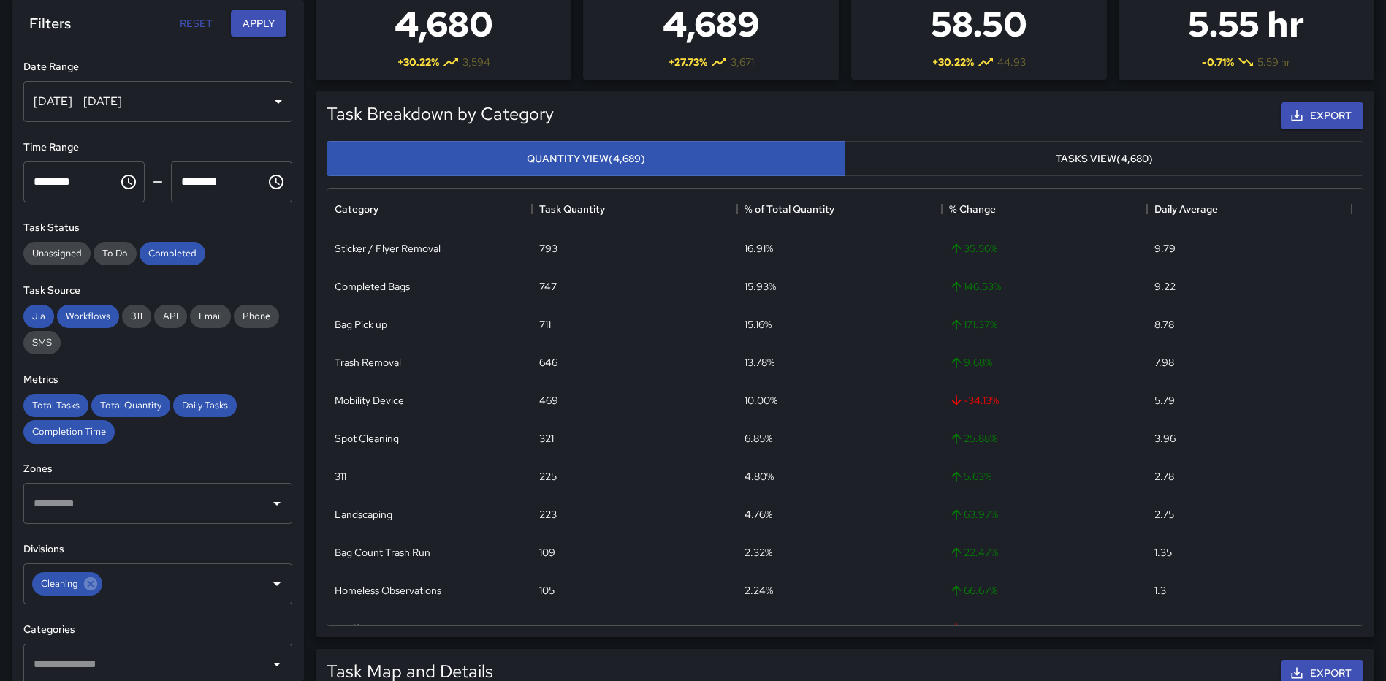
scroll to position [88, 0]
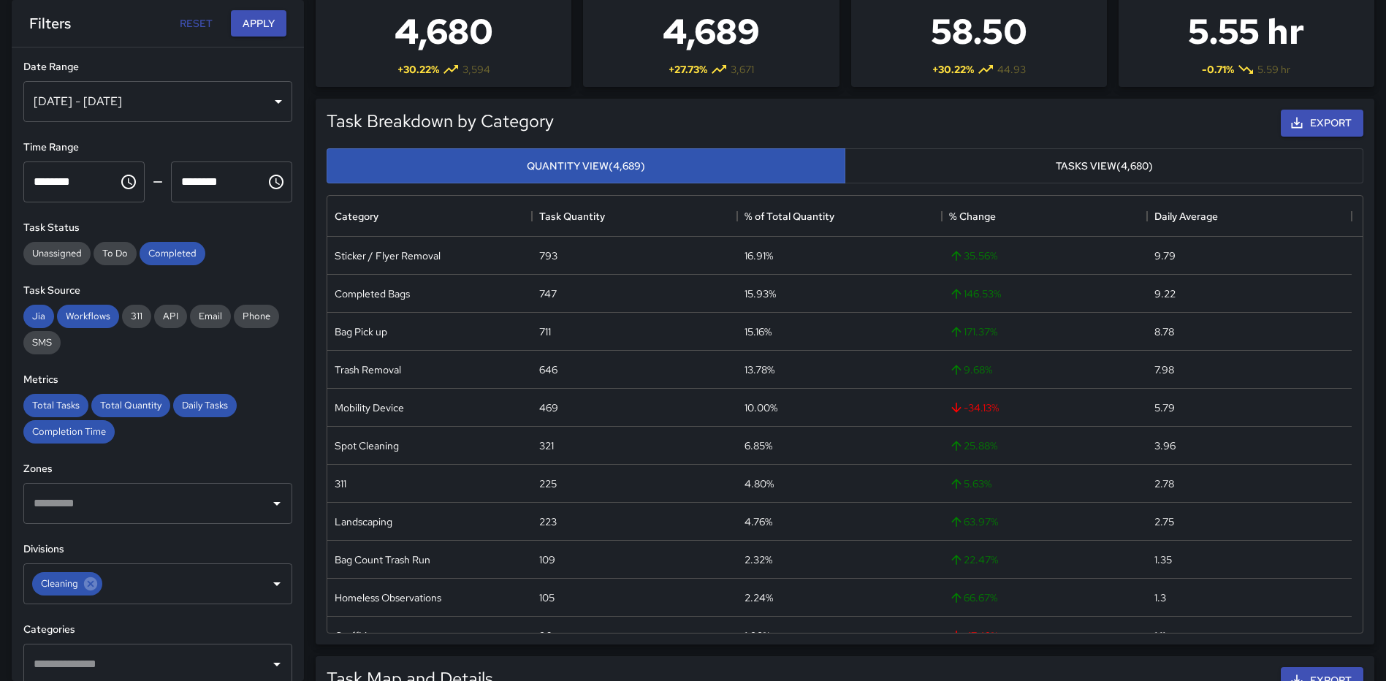
click at [259, 98] on div "Jun 01, 2025 - Aug 20, 2025" at bounding box center [157, 101] width 269 height 41
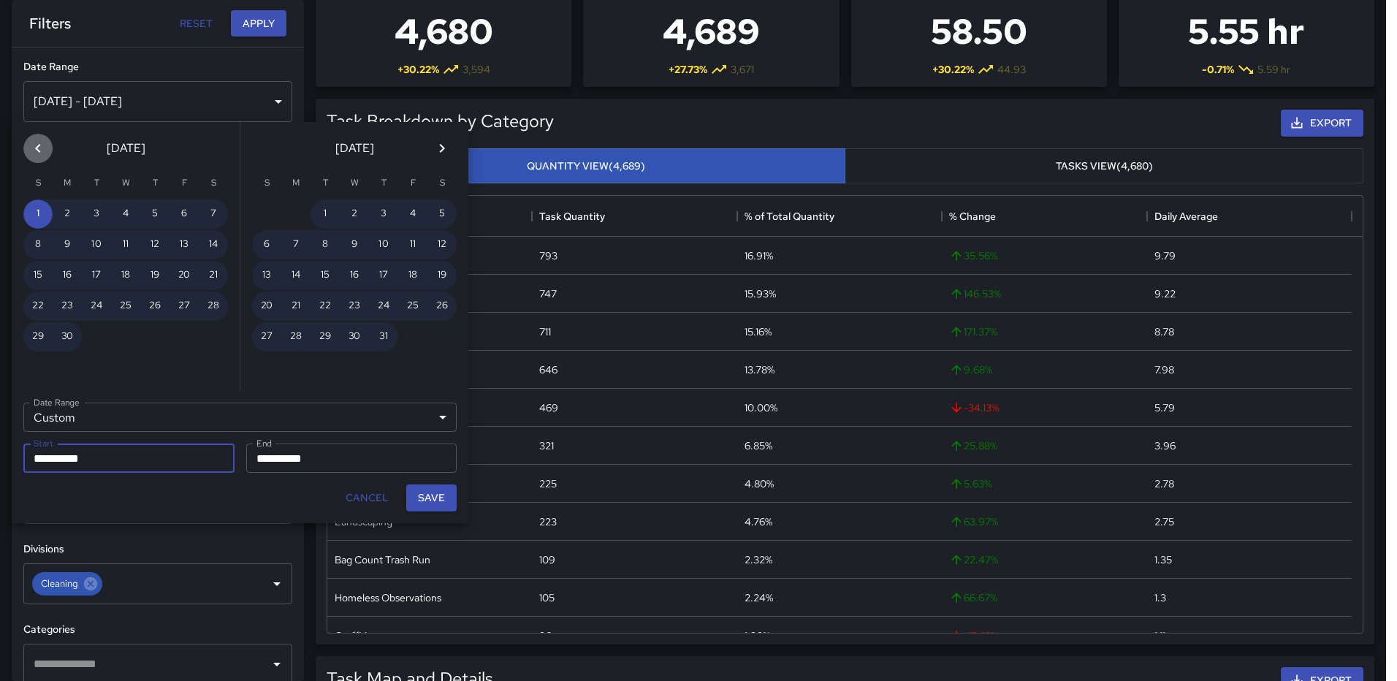
click at [42, 142] on icon "Previous month" at bounding box center [38, 149] width 18 height 18
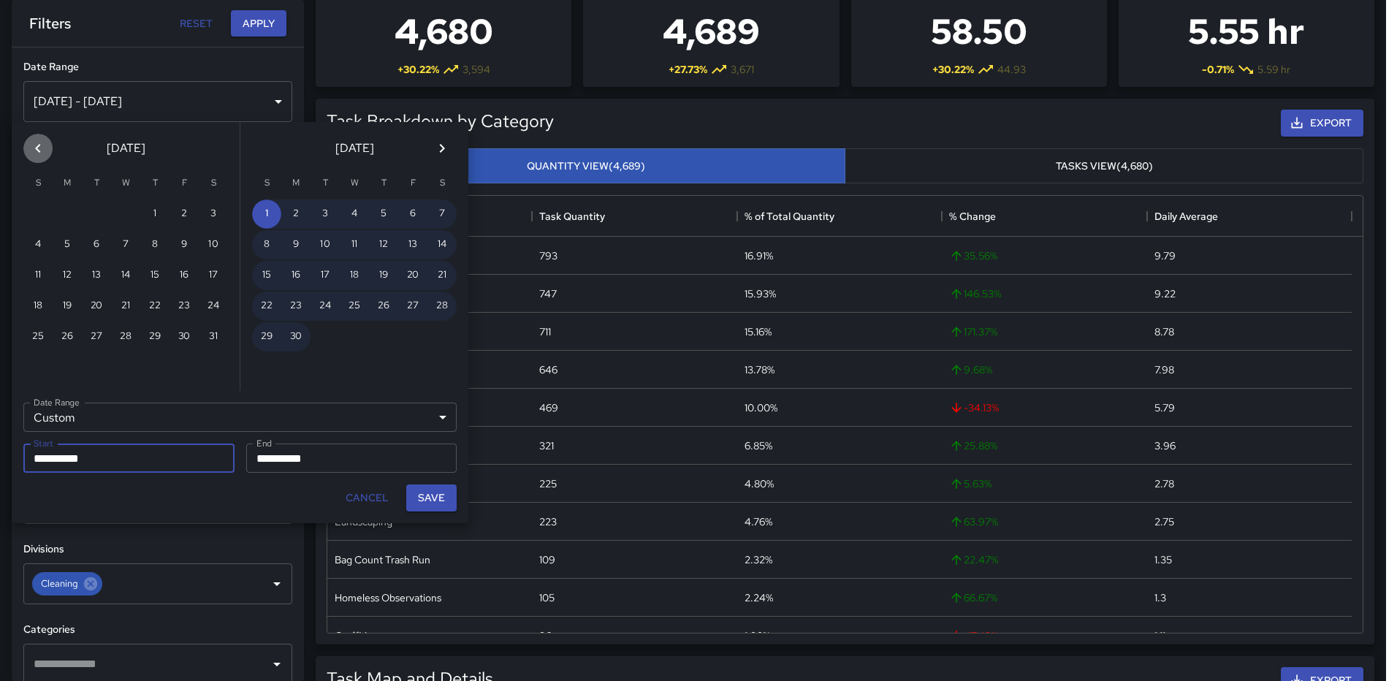
click at [42, 142] on icon "Previous month" at bounding box center [38, 149] width 18 height 18
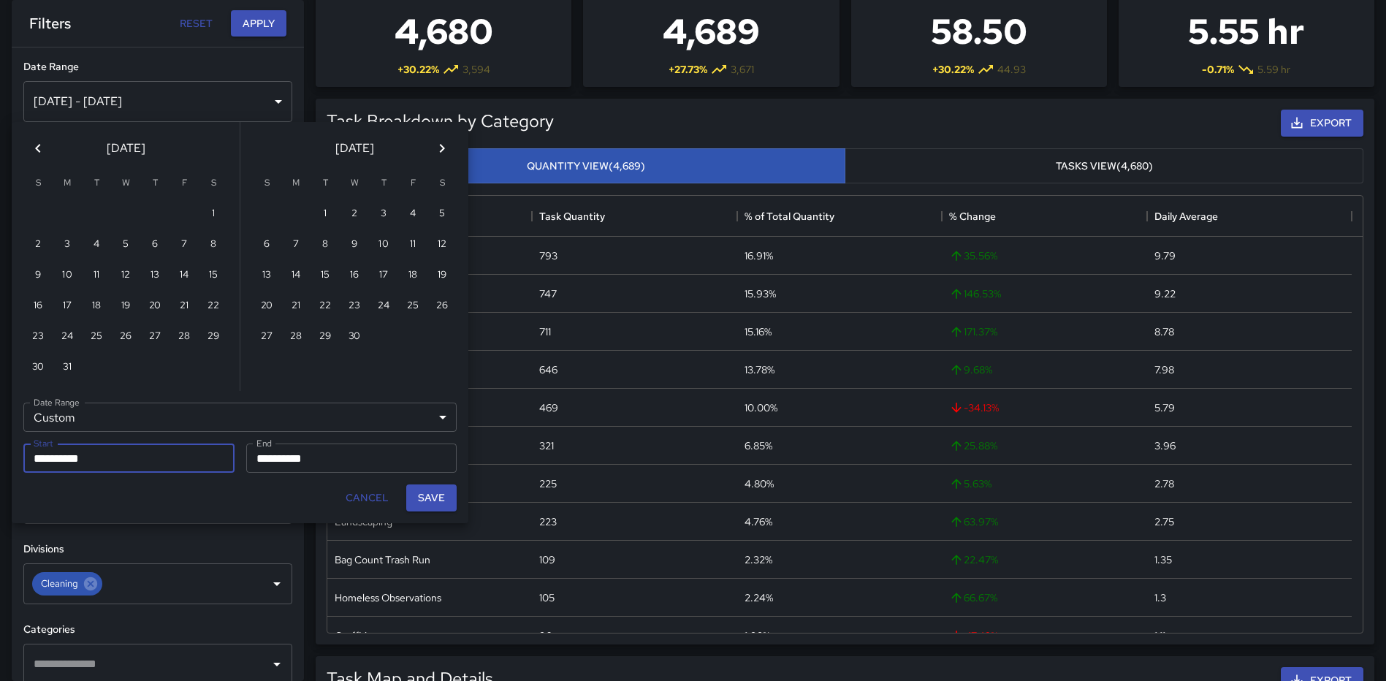
click at [42, 142] on icon "Previous month" at bounding box center [38, 149] width 18 height 18
click at [123, 206] on button "1" at bounding box center [125, 213] width 29 height 29
type input "**********"
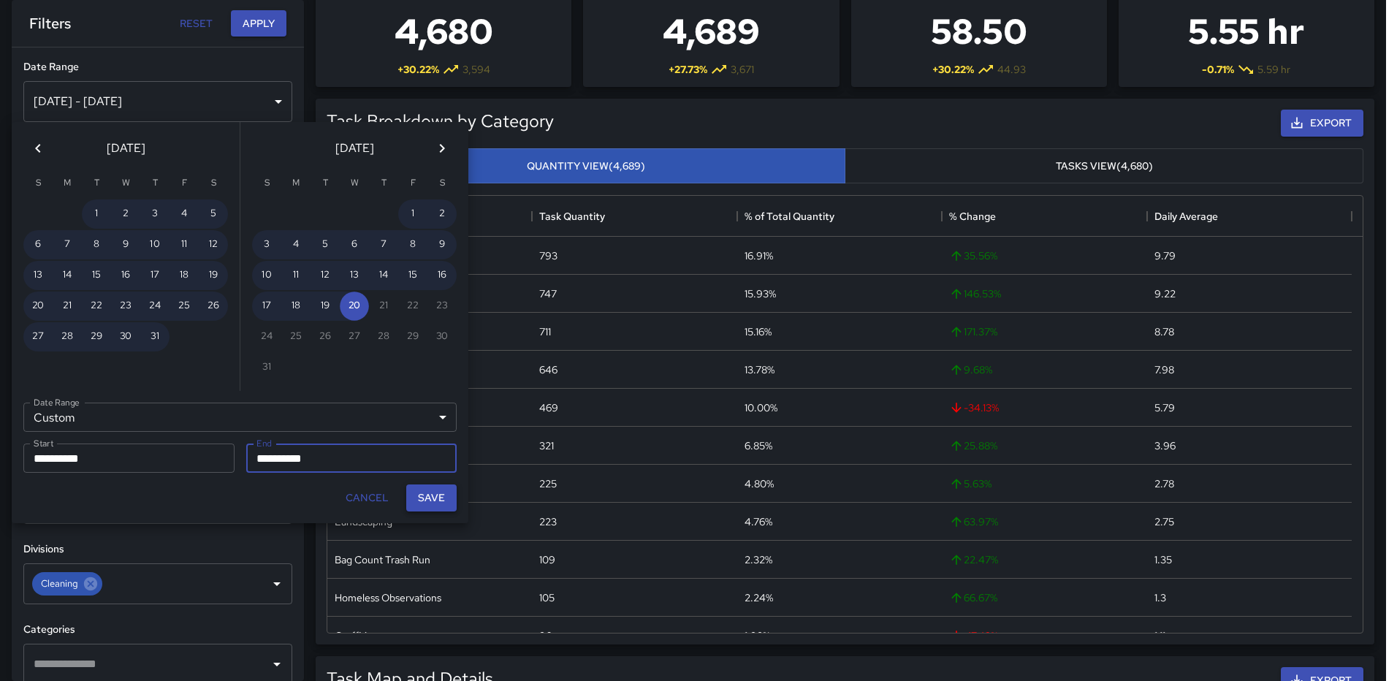
click at [434, 501] on button "Save" at bounding box center [431, 497] width 50 height 27
type input "**********"
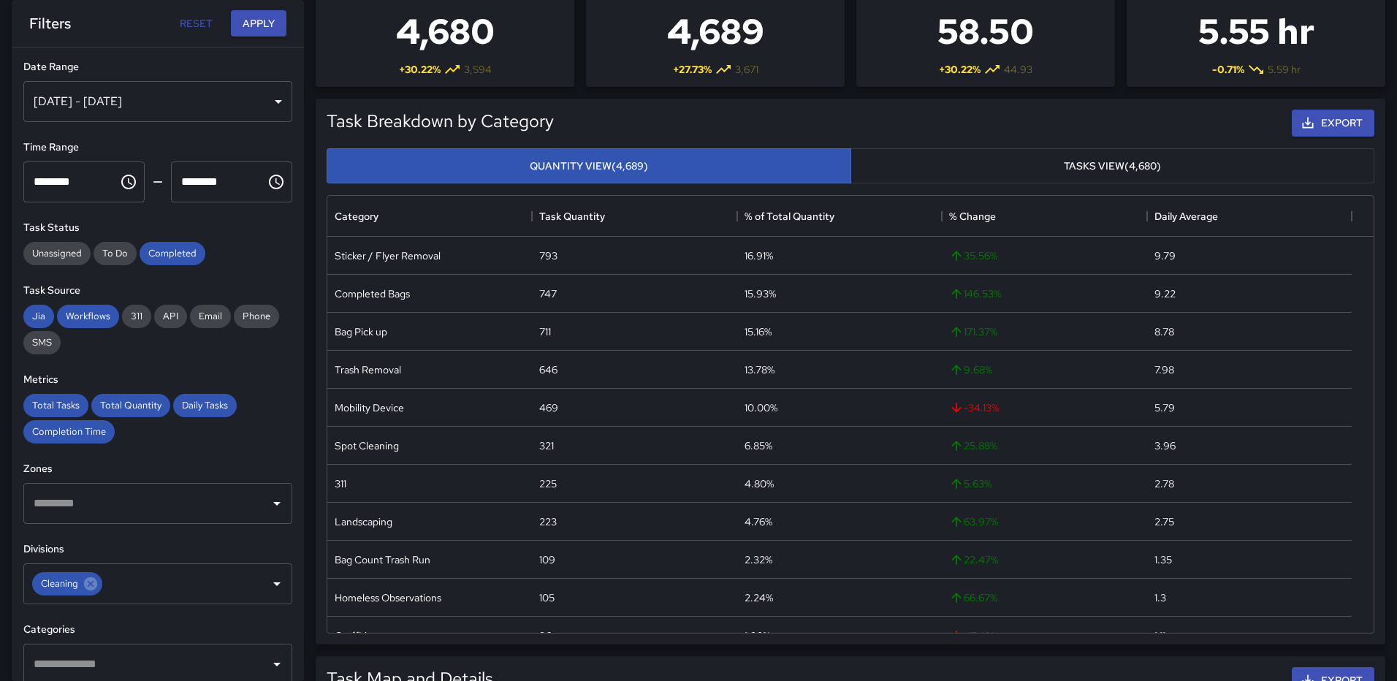
scroll to position [12, 12]
click at [93, 584] on icon at bounding box center [90, 583] width 13 height 13
click at [268, 586] on icon "Open" at bounding box center [277, 584] width 18 height 18
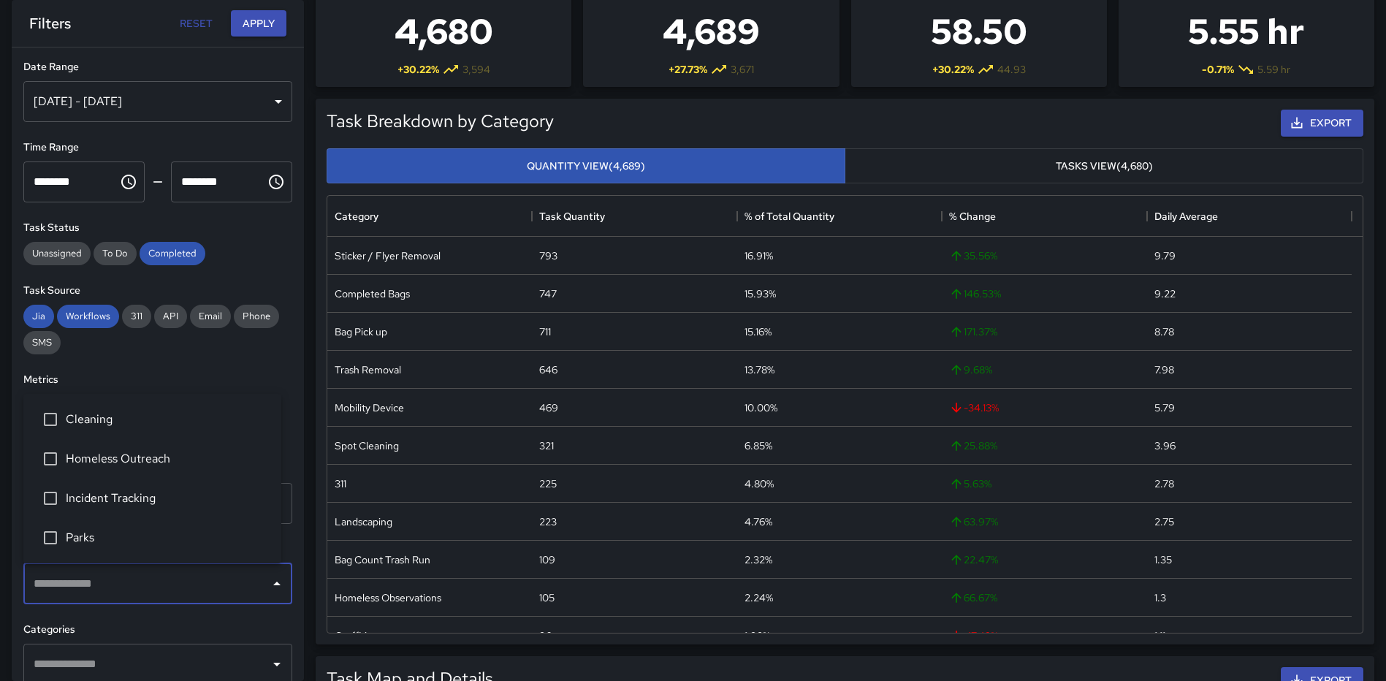
click at [108, 460] on span "Homeless Outreach" at bounding box center [168, 459] width 204 height 18
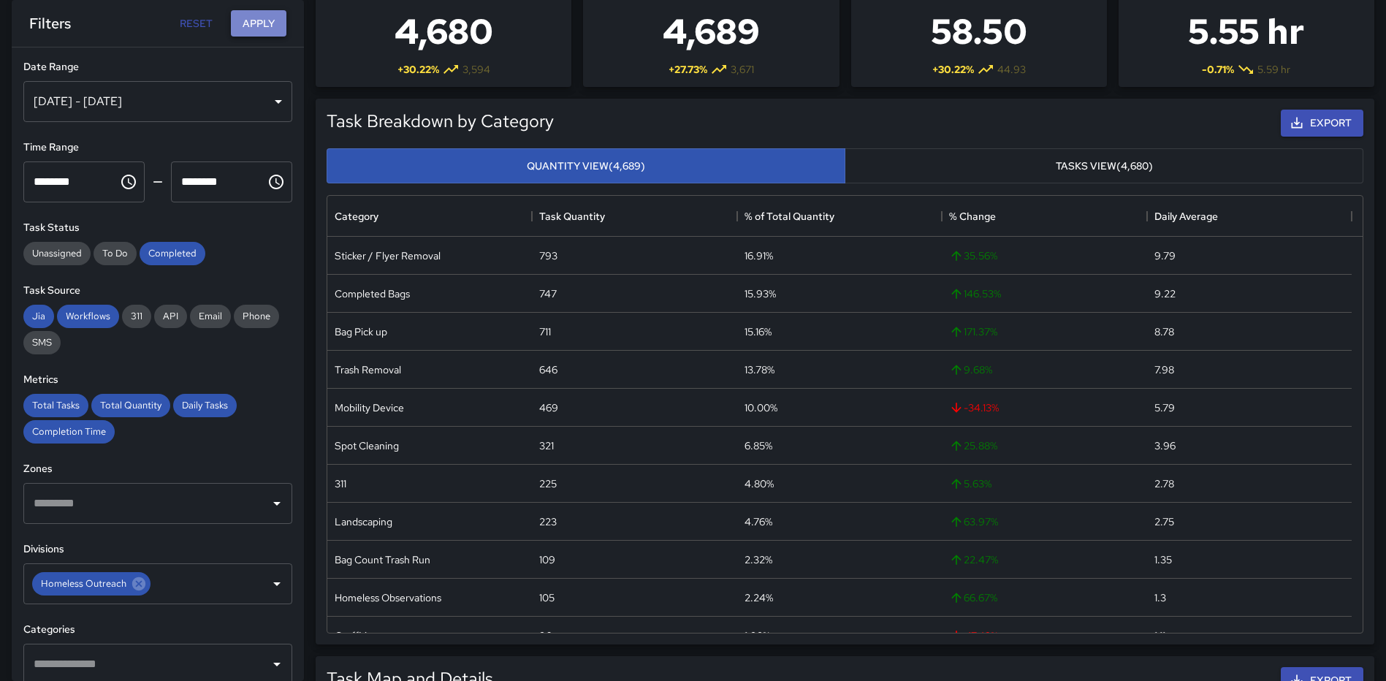
click at [260, 18] on button "Apply" at bounding box center [259, 23] width 56 height 27
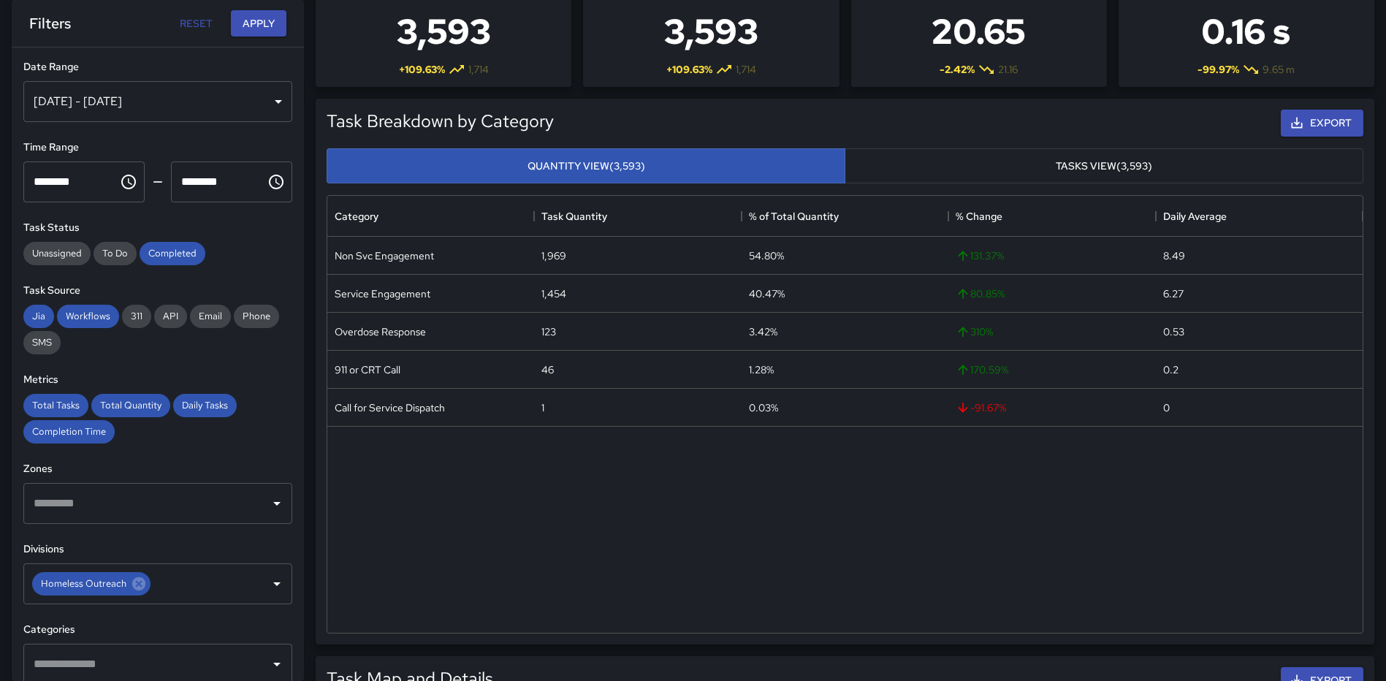
click at [258, 94] on div "Jan 01, 2025 - Aug 20, 2025" at bounding box center [157, 101] width 269 height 41
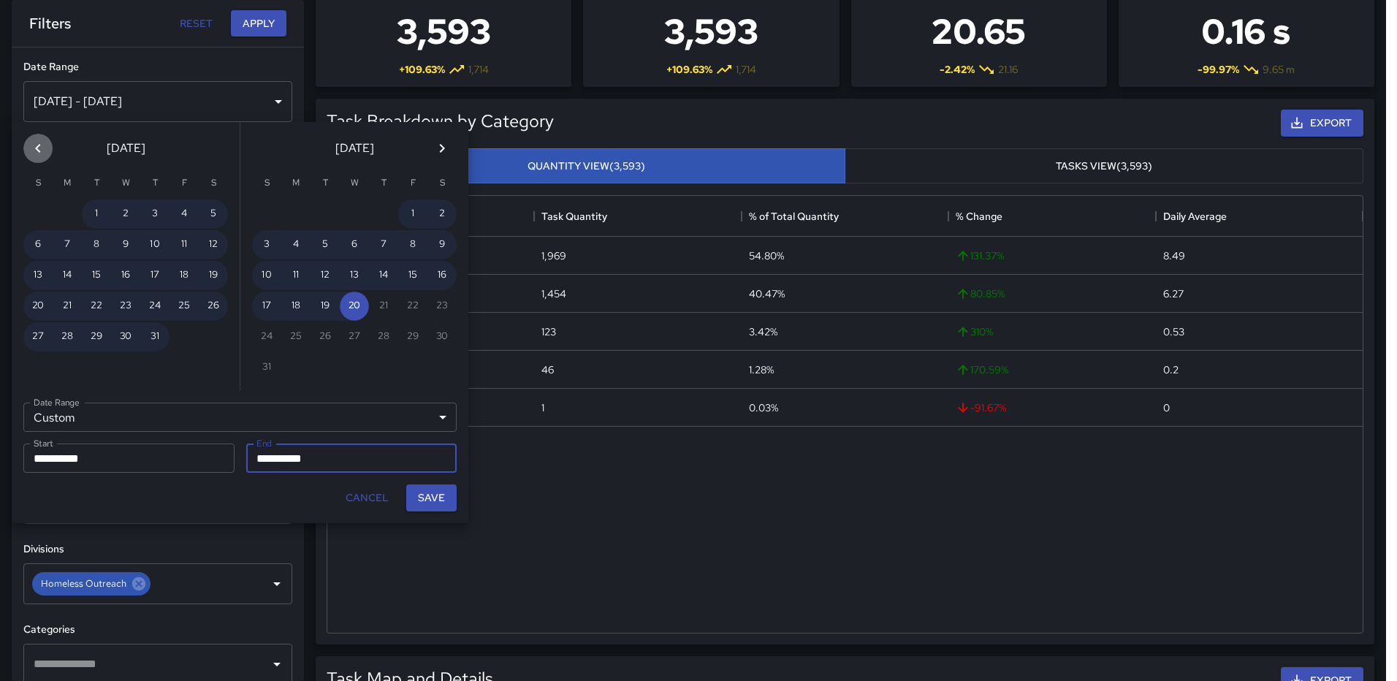
click at [39, 148] on icon "Previous month" at bounding box center [38, 149] width 18 height 18
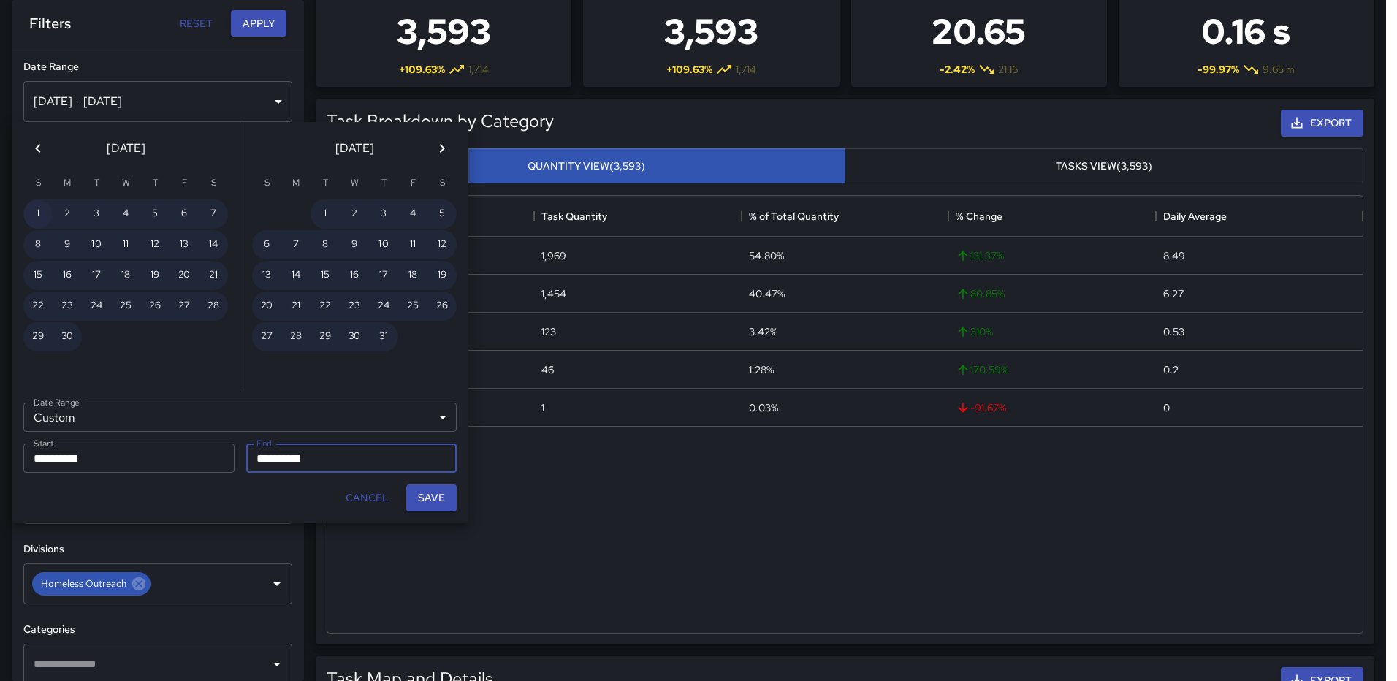
click at [39, 214] on button "1" at bounding box center [37, 213] width 29 height 29
type input "**********"
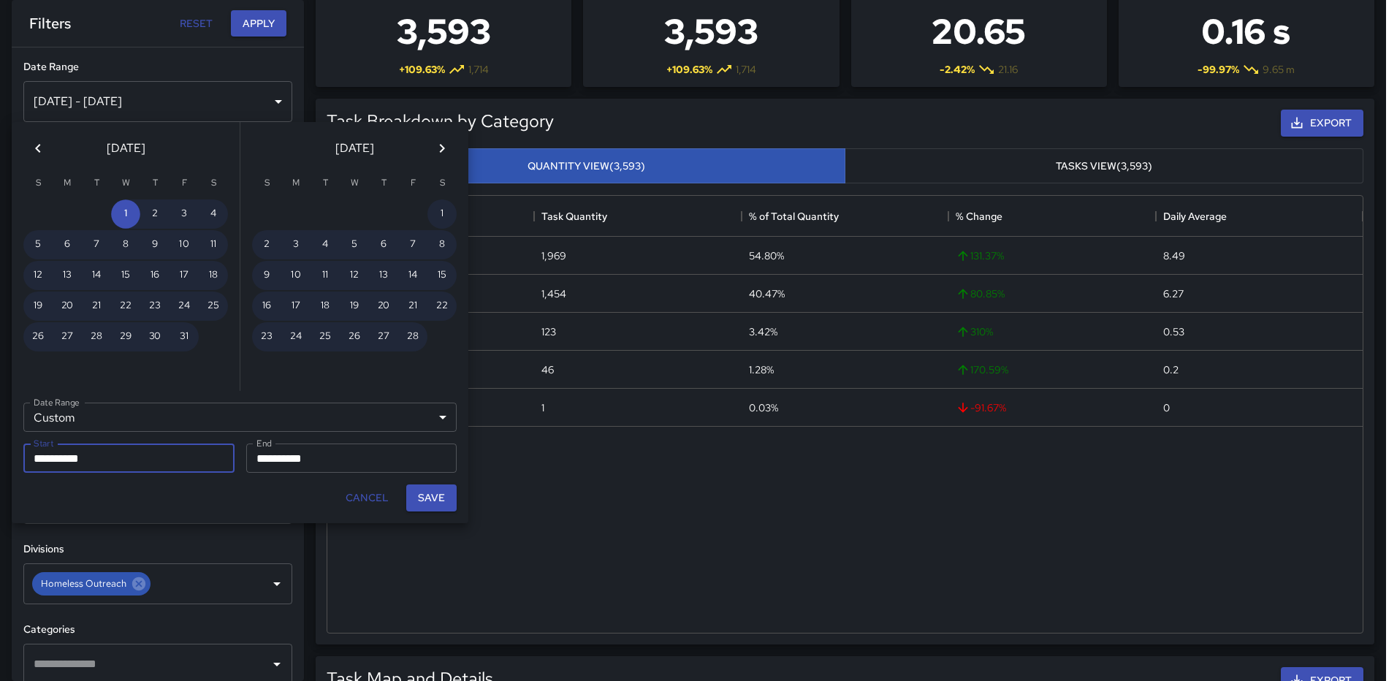
click at [437, 146] on icon "Next month" at bounding box center [442, 149] width 18 height 18
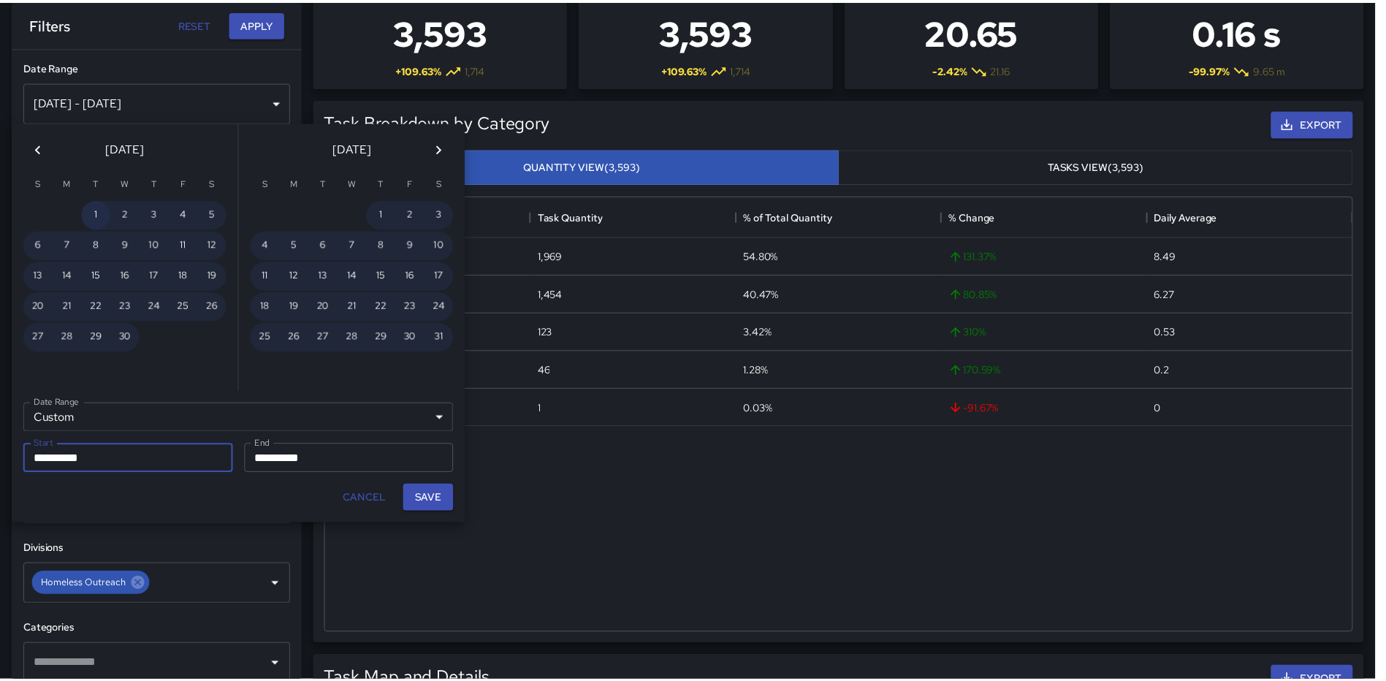
scroll to position [0, 0]
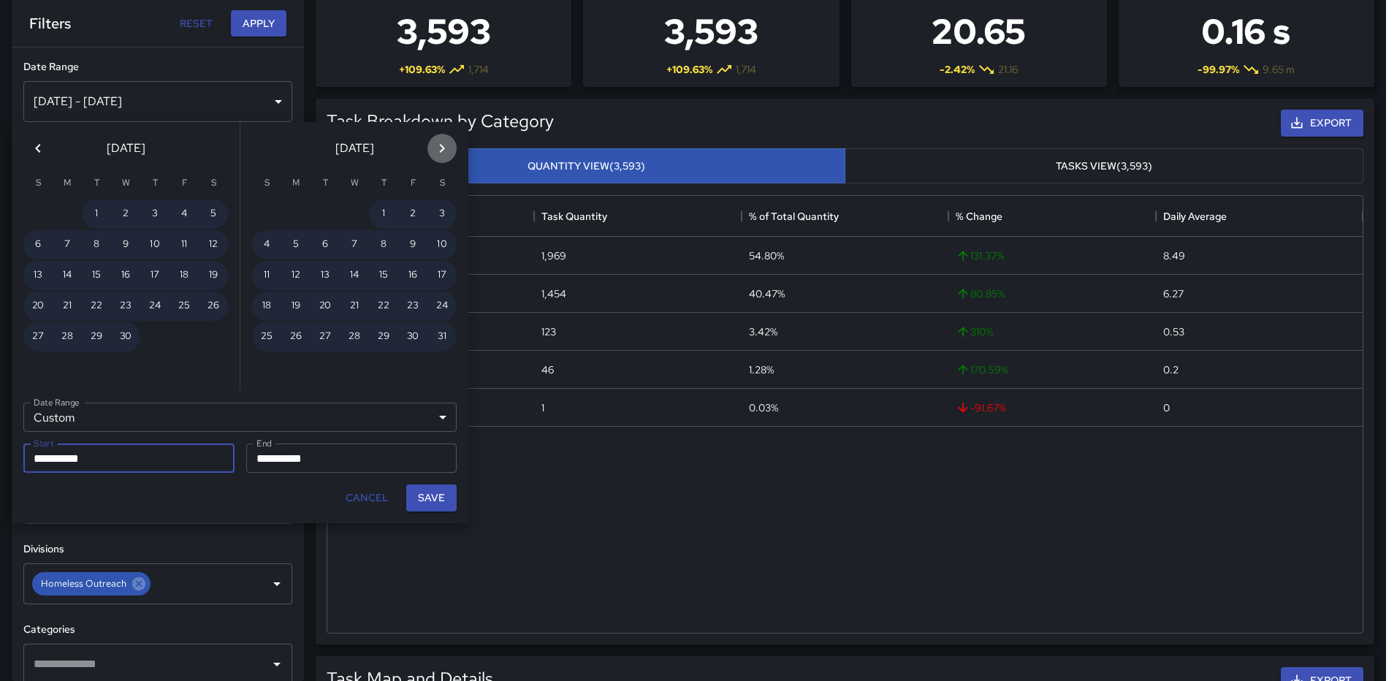
click at [436, 150] on icon "Next month" at bounding box center [442, 149] width 18 height 18
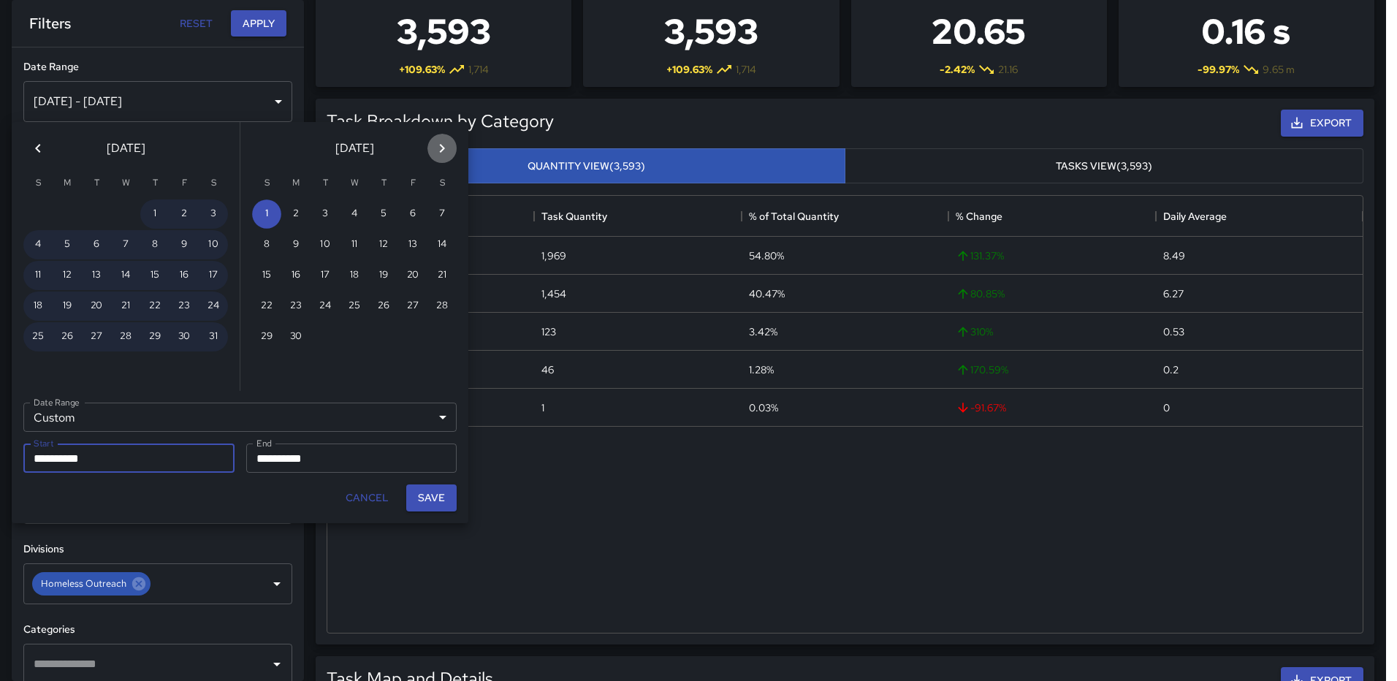
click at [436, 150] on icon "Next month" at bounding box center [442, 149] width 18 height 18
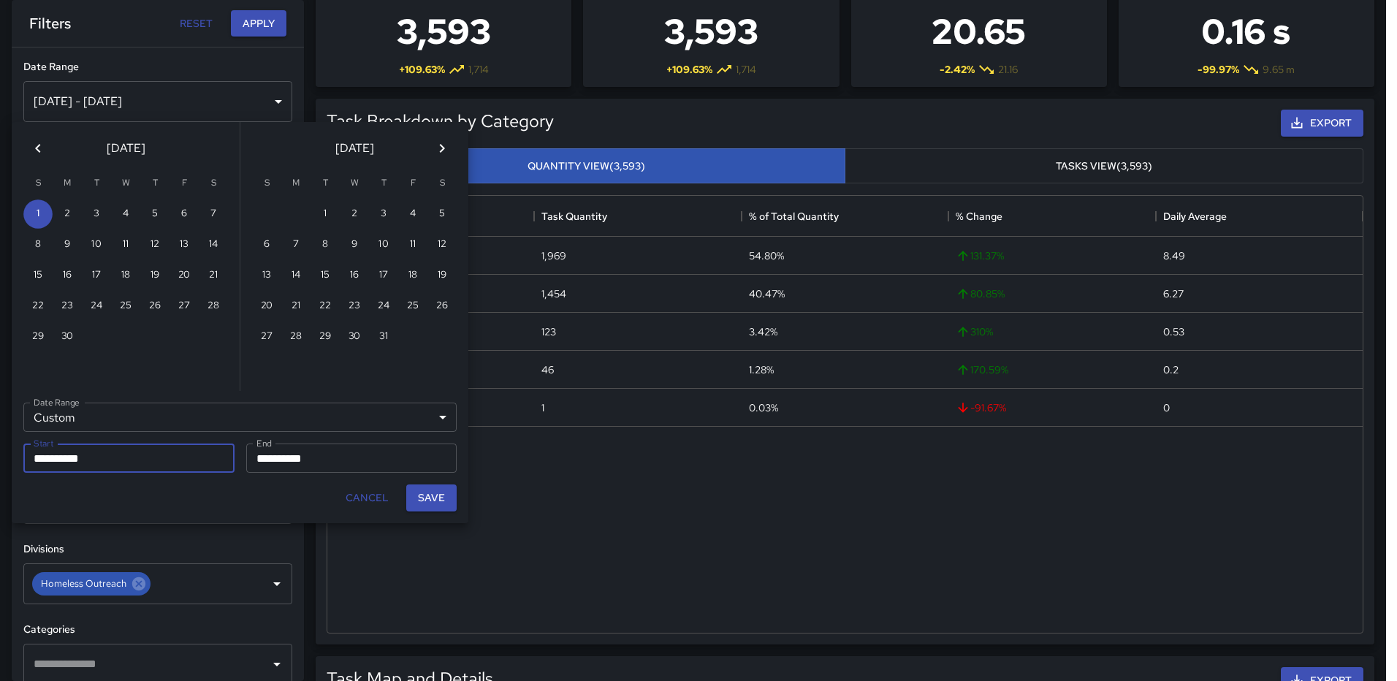
click at [436, 155] on icon "Next month" at bounding box center [442, 149] width 18 height 18
click at [355, 307] on button "20" at bounding box center [354, 306] width 29 height 29
click at [155, 446] on input "**********" at bounding box center [123, 458] width 201 height 29
click at [38, 148] on icon "Previous month" at bounding box center [38, 149] width 18 height 18
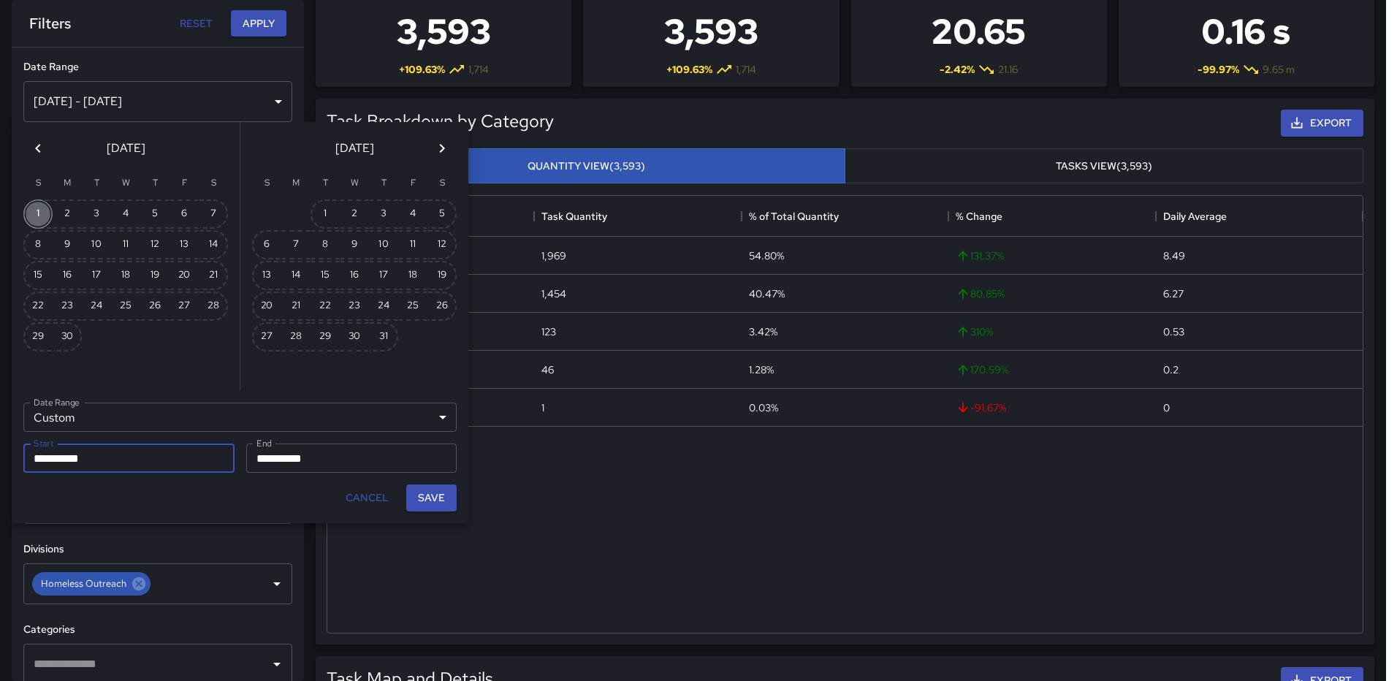
click at [38, 209] on button "1" at bounding box center [37, 213] width 29 height 29
type input "**********"
click at [340, 450] on input "**********" at bounding box center [346, 458] width 201 height 29
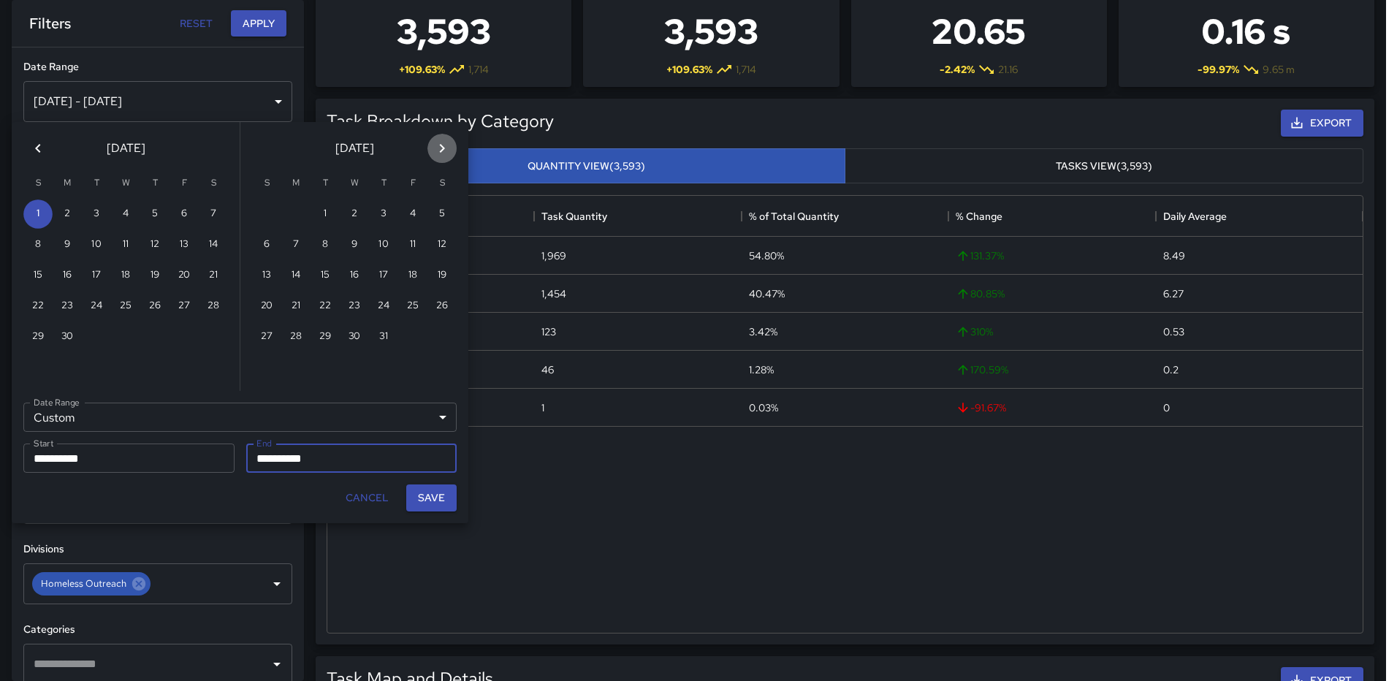
click at [433, 144] on icon "Next month" at bounding box center [442, 149] width 18 height 18
click at [352, 300] on button "20" at bounding box center [354, 306] width 29 height 29
type input "**********"
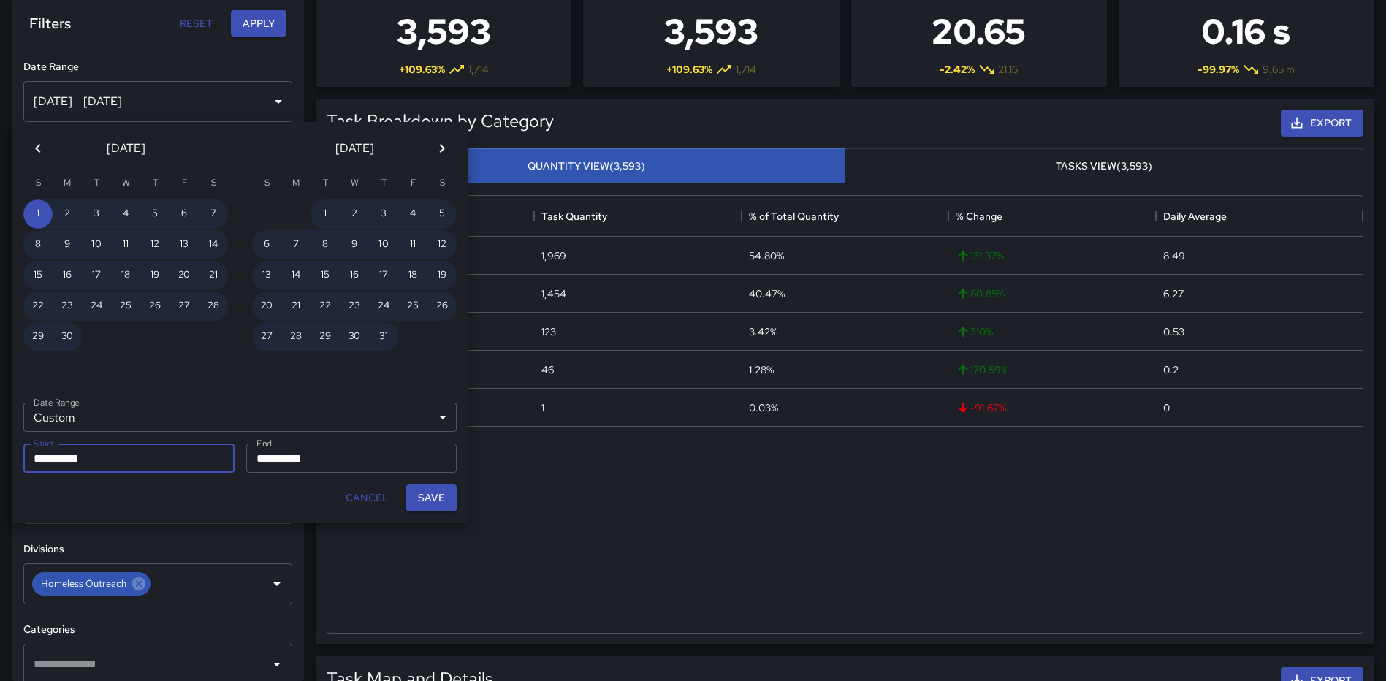
click at [438, 493] on button "Save" at bounding box center [431, 497] width 50 height 27
type input "**********"
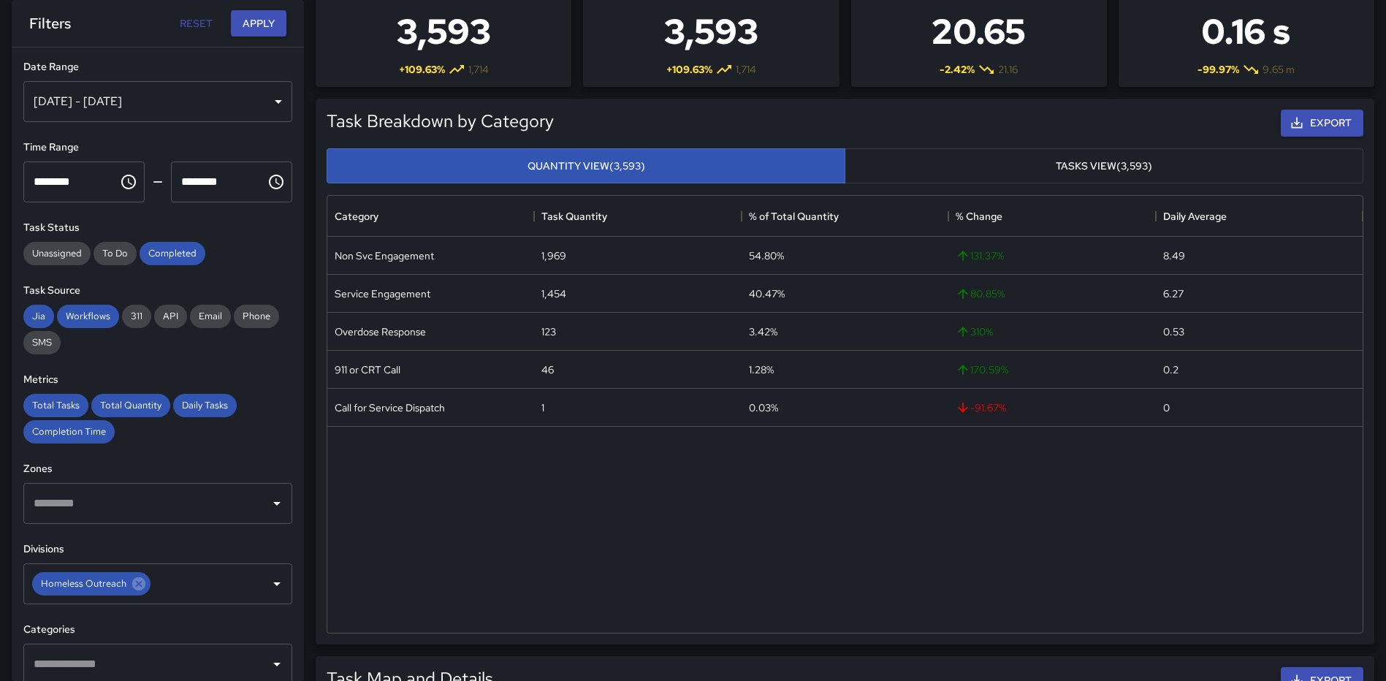
scroll to position [12, 12]
click at [254, 18] on button "Apply" at bounding box center [259, 23] width 56 height 27
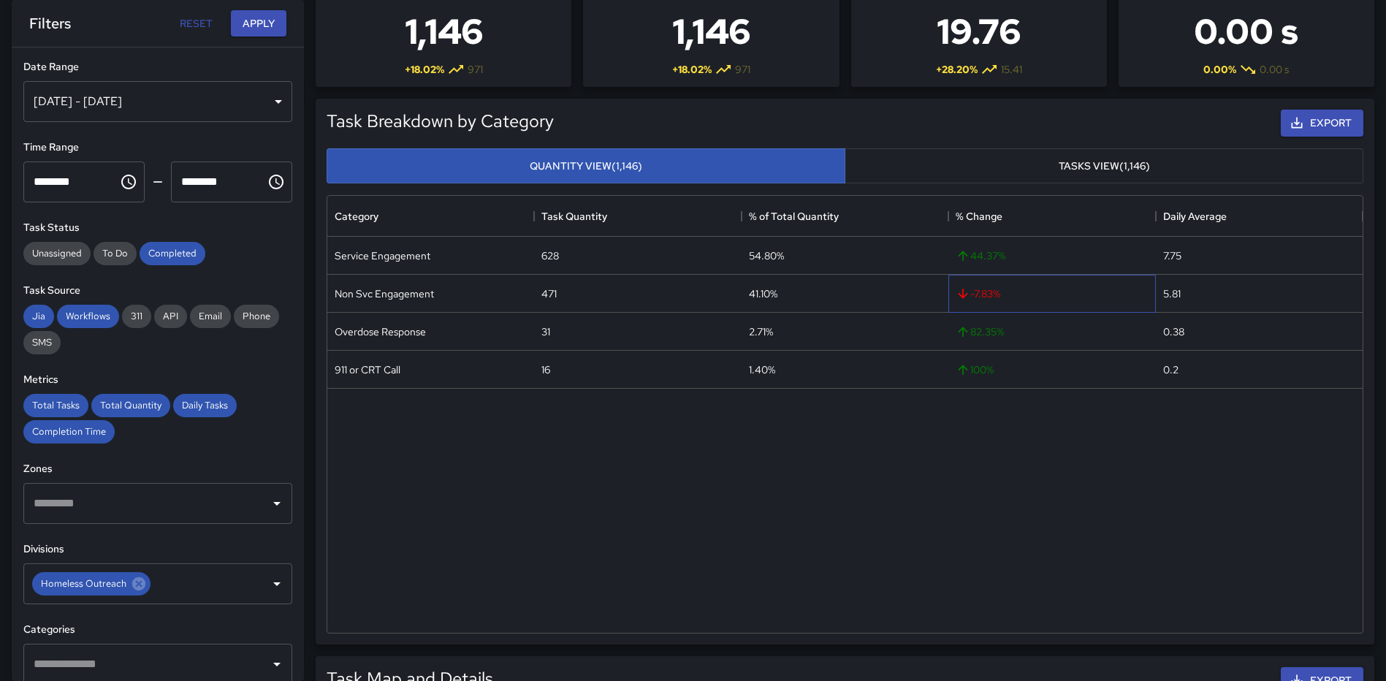
click at [983, 296] on span "-7.83 %" at bounding box center [978, 293] width 45 height 15
click at [950, 428] on div "Service Engagement 628 54.80% 44.37 % 7.75 Non Svc Engagement 471 41.10% -7.83 …" at bounding box center [844, 435] width 1035 height 396
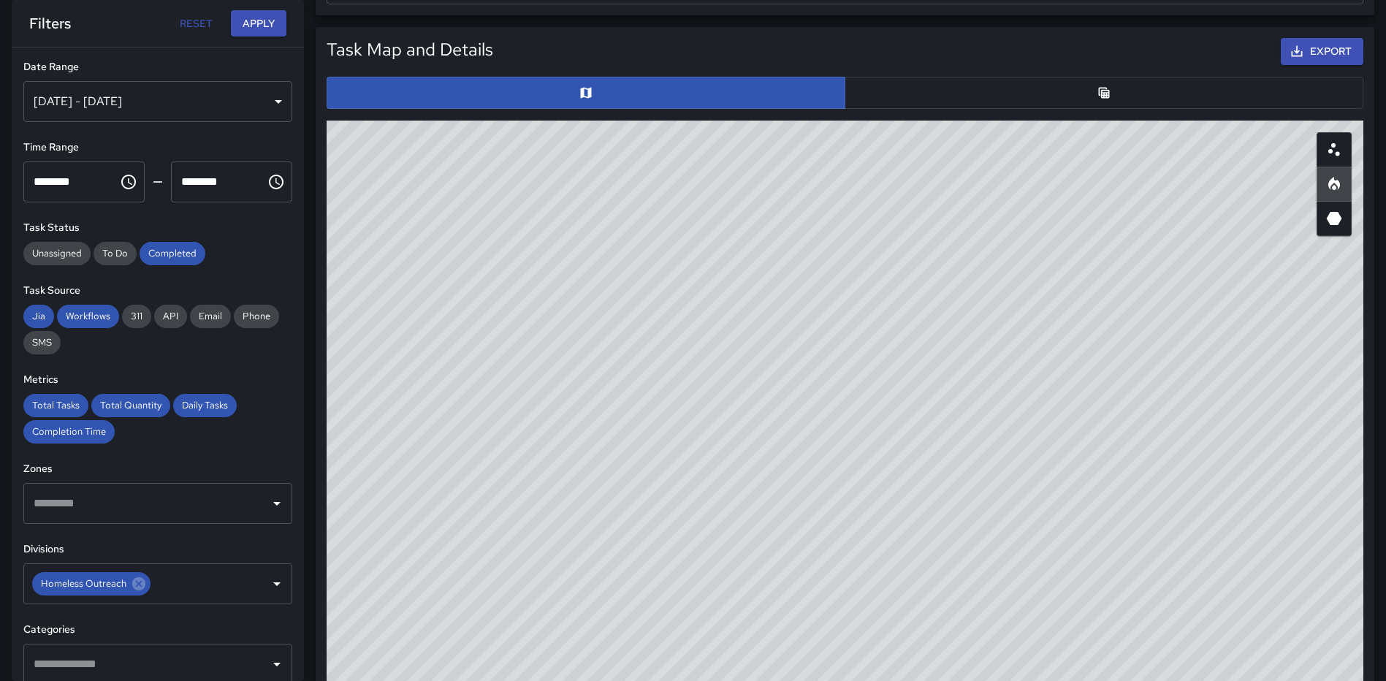
scroll to position [748, 0]
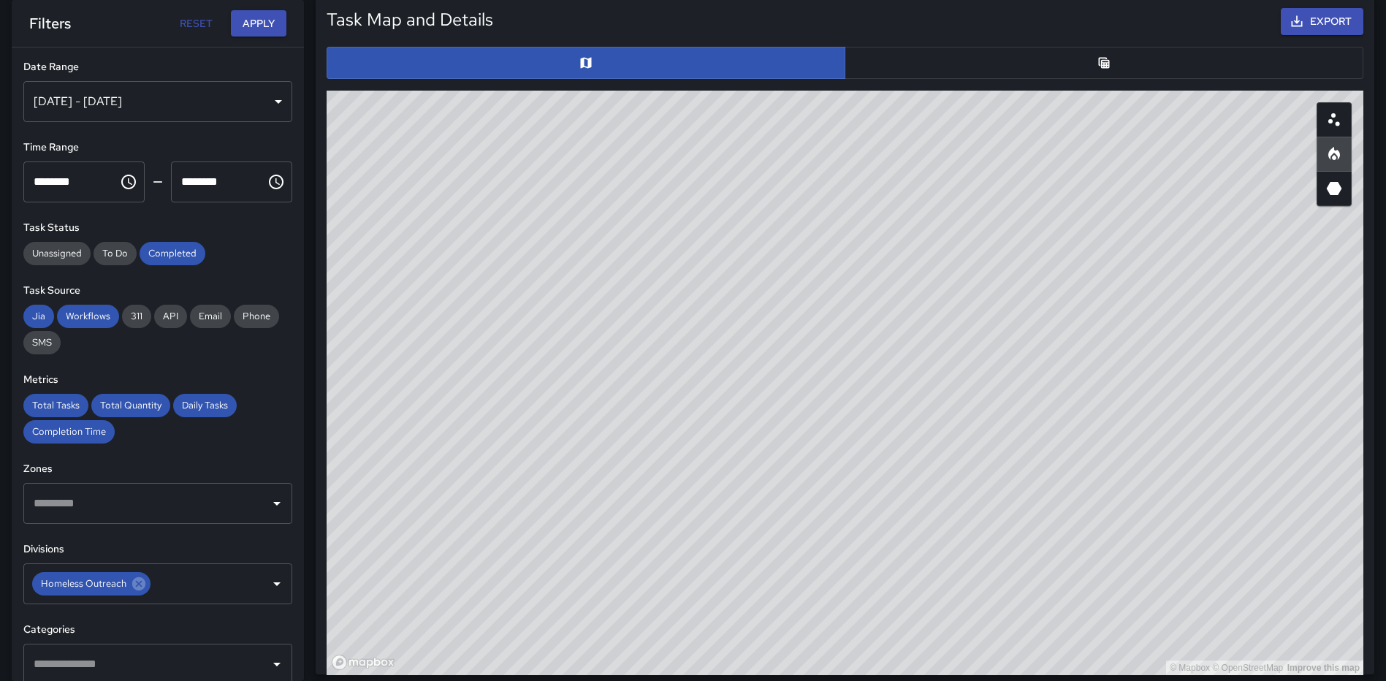
click at [1337, 121] on icon "Scatterplot" at bounding box center [1335, 120] width 18 height 18
click at [1337, 148] on icon "Heatmap" at bounding box center [1335, 154] width 18 height 18
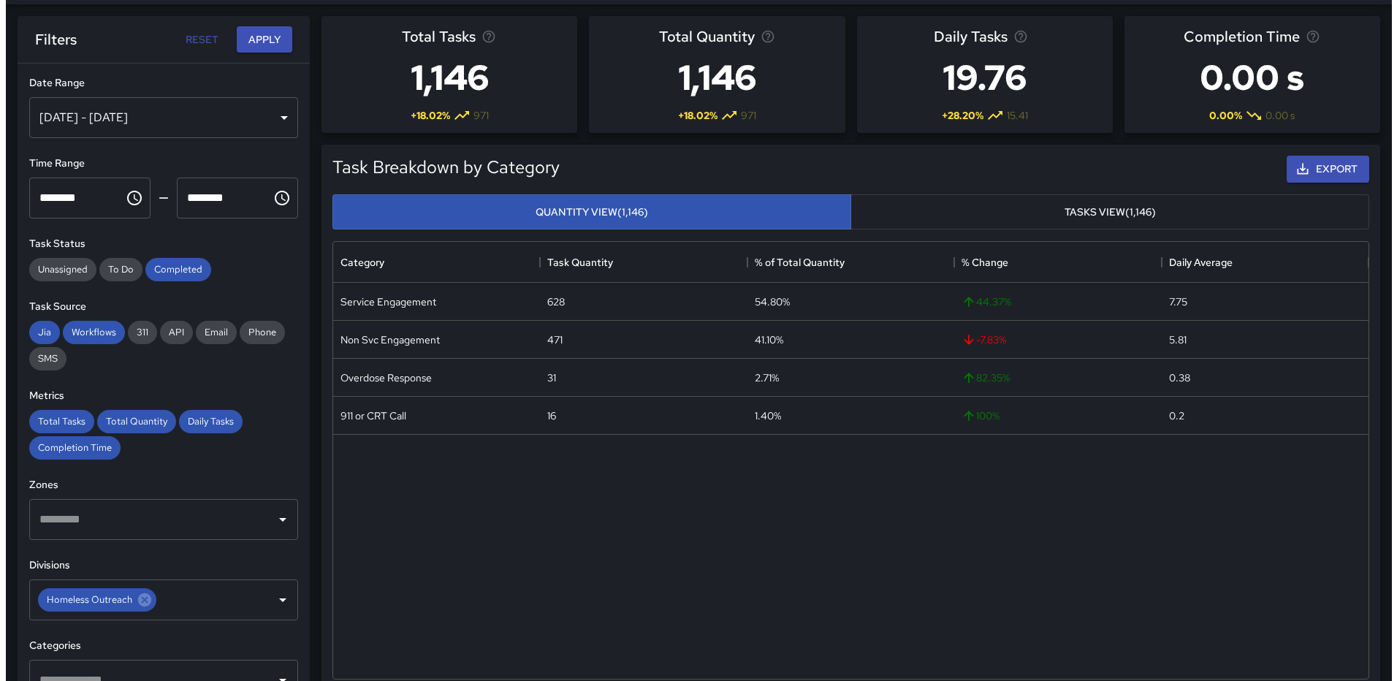
scroll to position [0, 0]
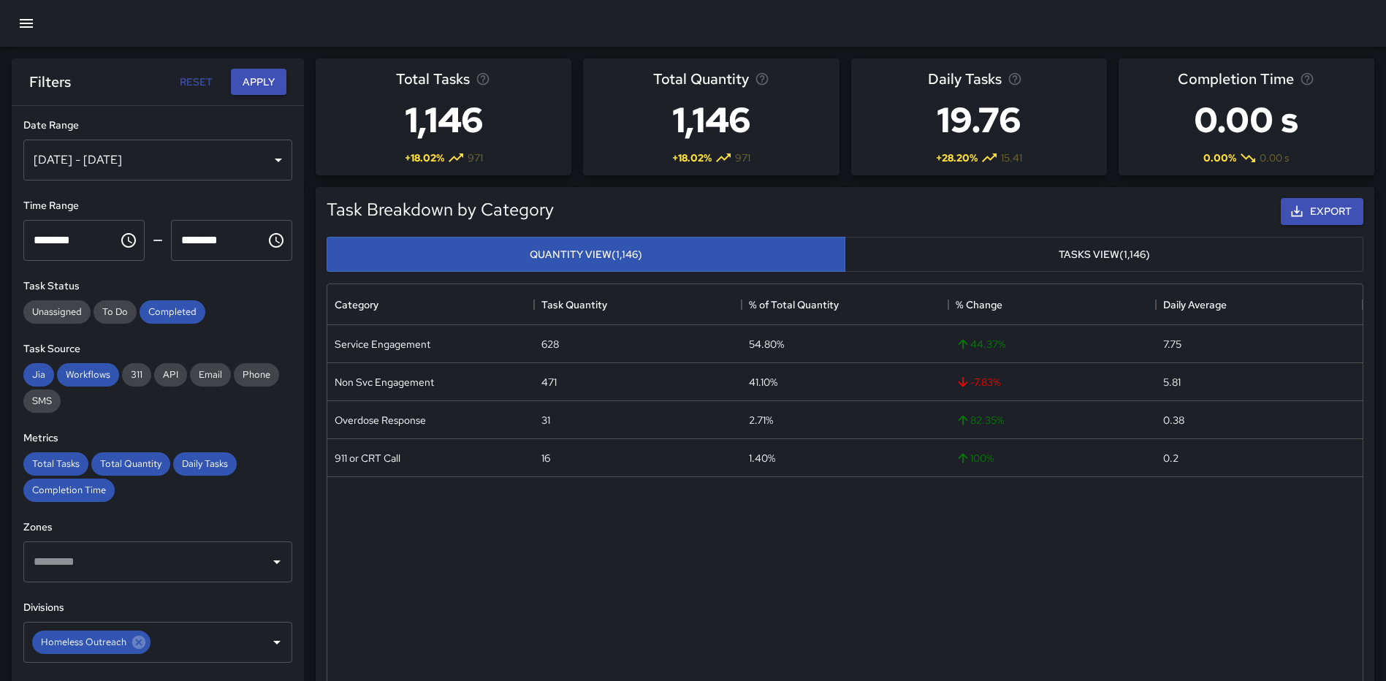
click at [27, 22] on icon "button" at bounding box center [27, 24] width 18 height 18
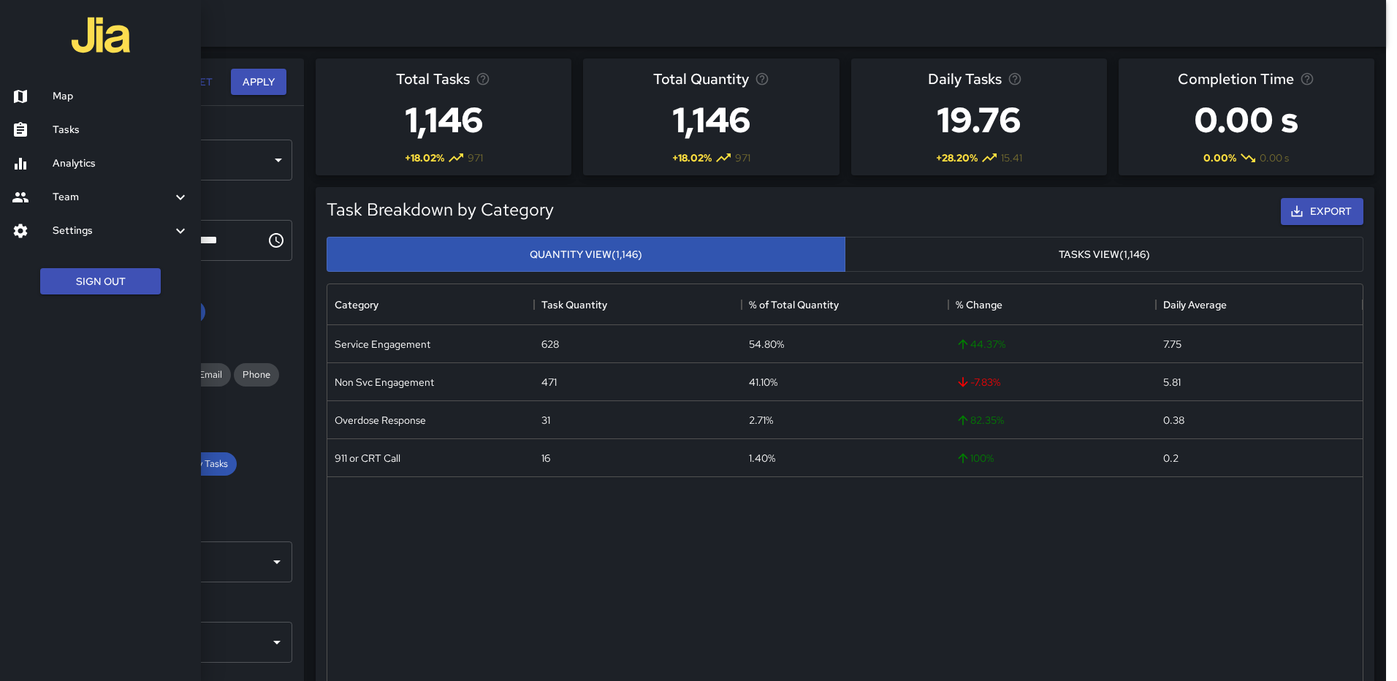
click at [63, 87] on link "Map" at bounding box center [100, 97] width 201 height 34
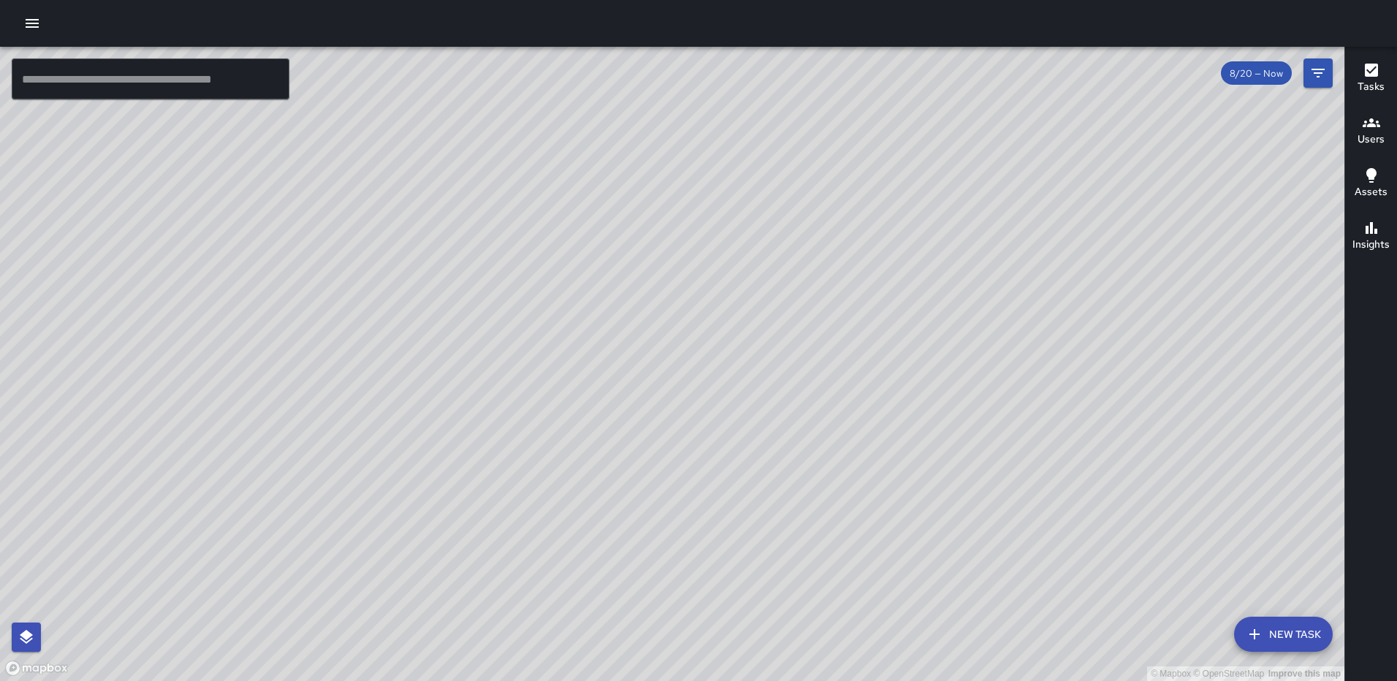
click at [1369, 75] on icon "button" at bounding box center [1371, 70] width 13 height 13
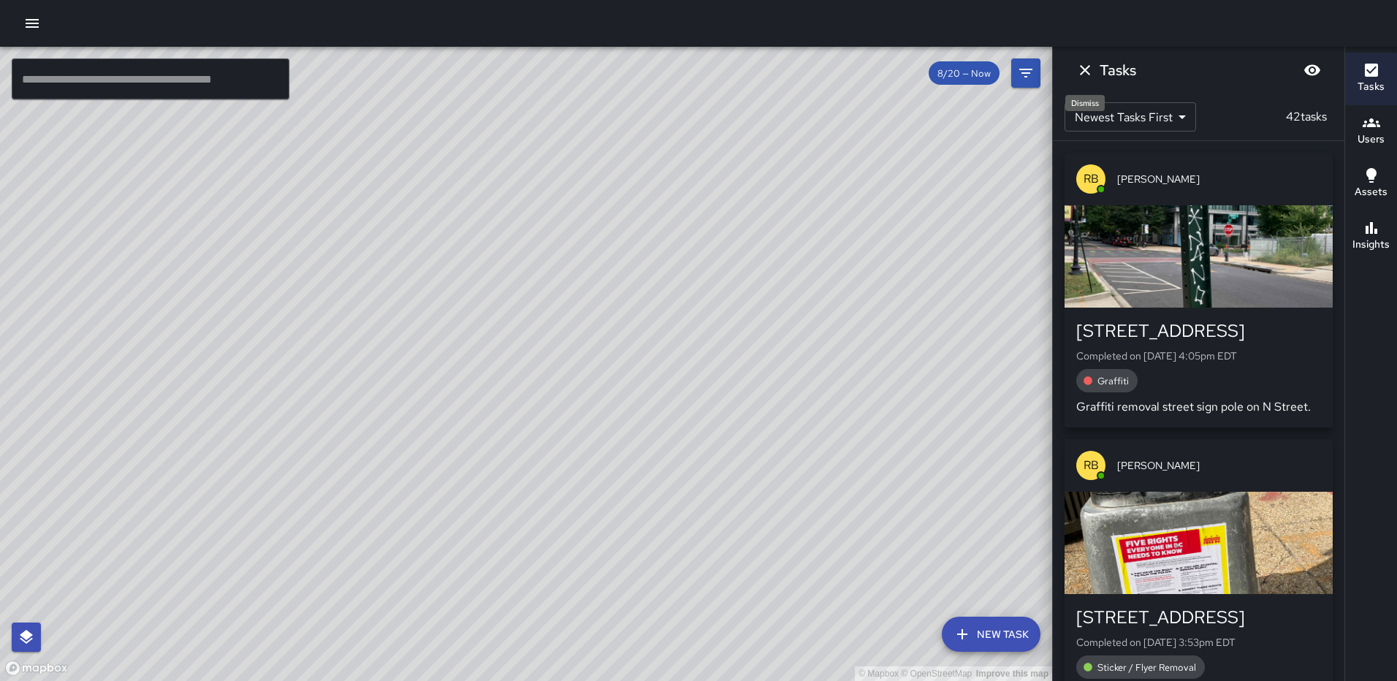
click at [1079, 66] on icon "Dismiss" at bounding box center [1085, 70] width 18 height 18
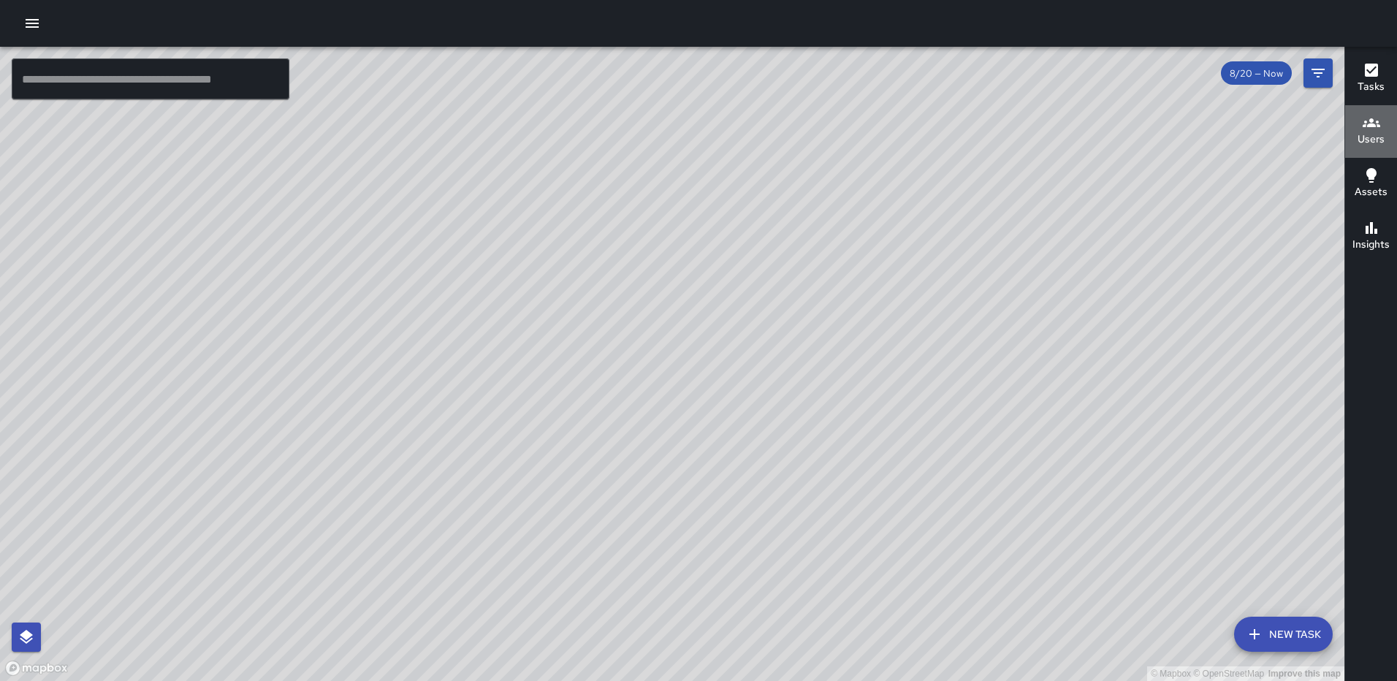
click at [1368, 123] on icon "button" at bounding box center [1372, 123] width 18 height 18
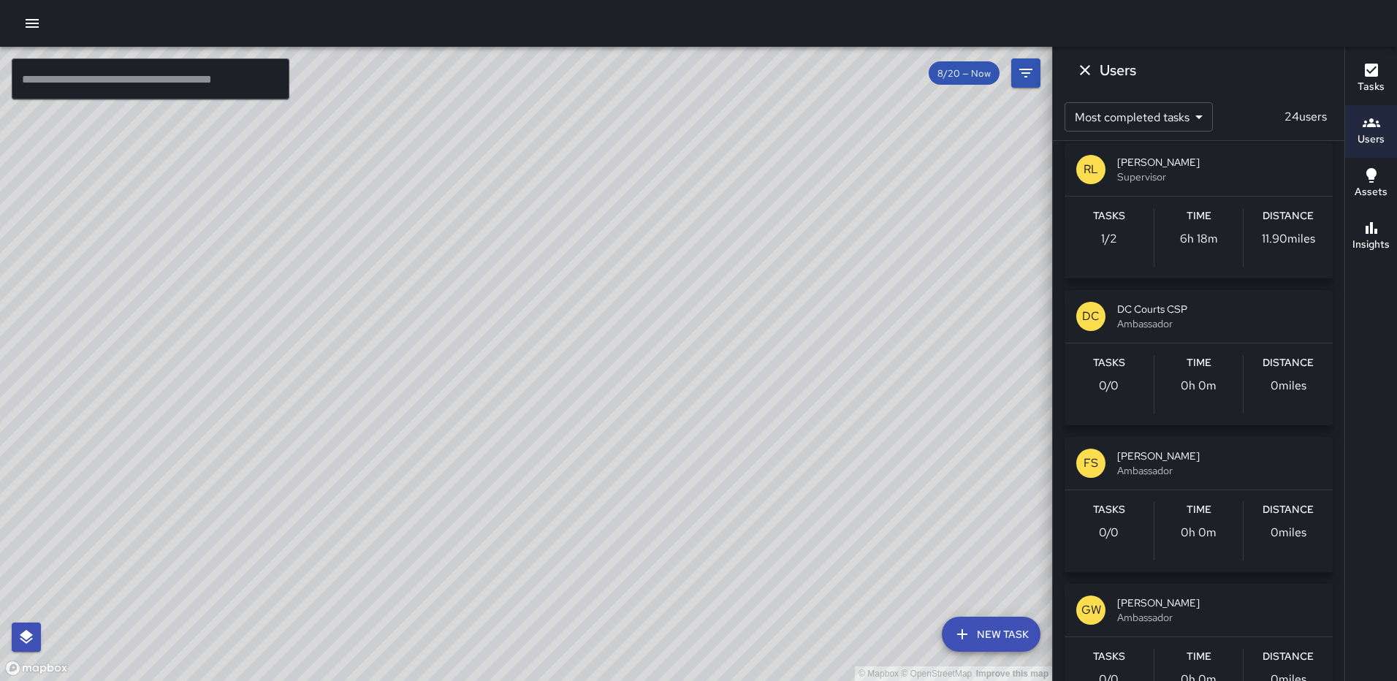
scroll to position [804, 0]
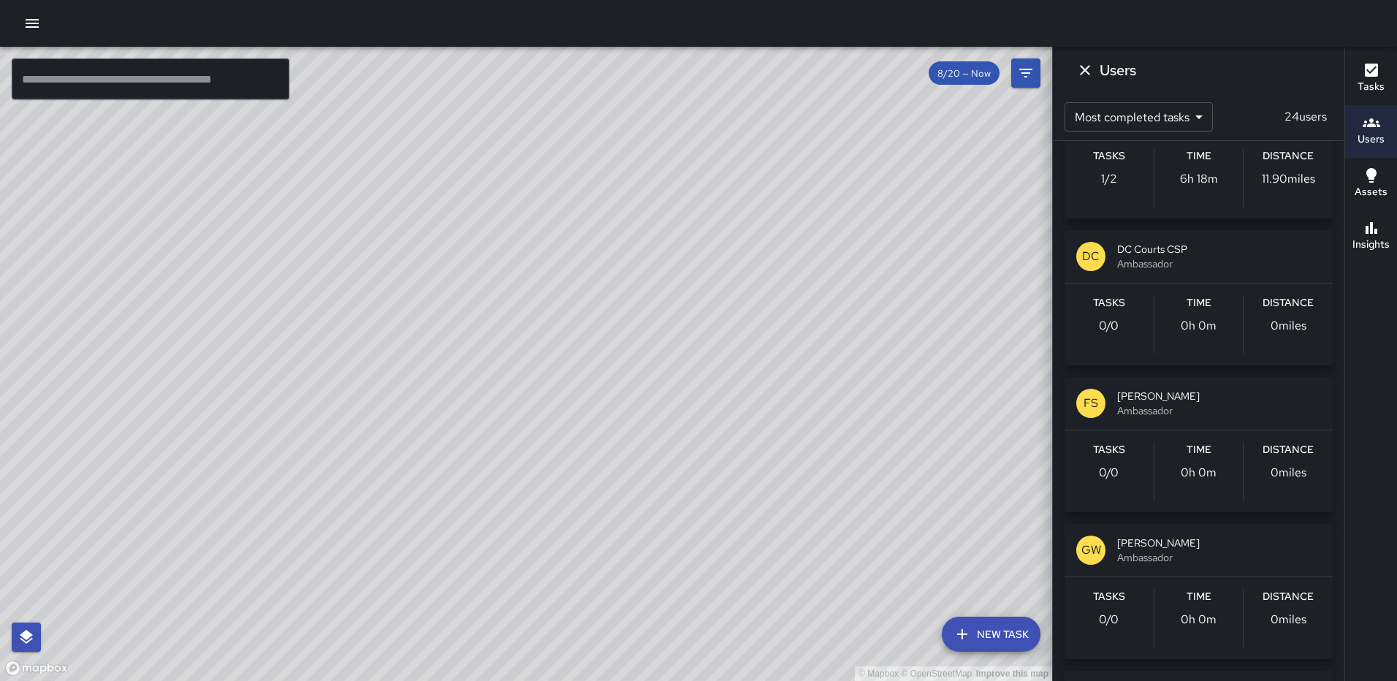
click at [1087, 67] on icon "Dismiss" at bounding box center [1085, 70] width 10 height 10
